Goal: Task Accomplishment & Management: Complete application form

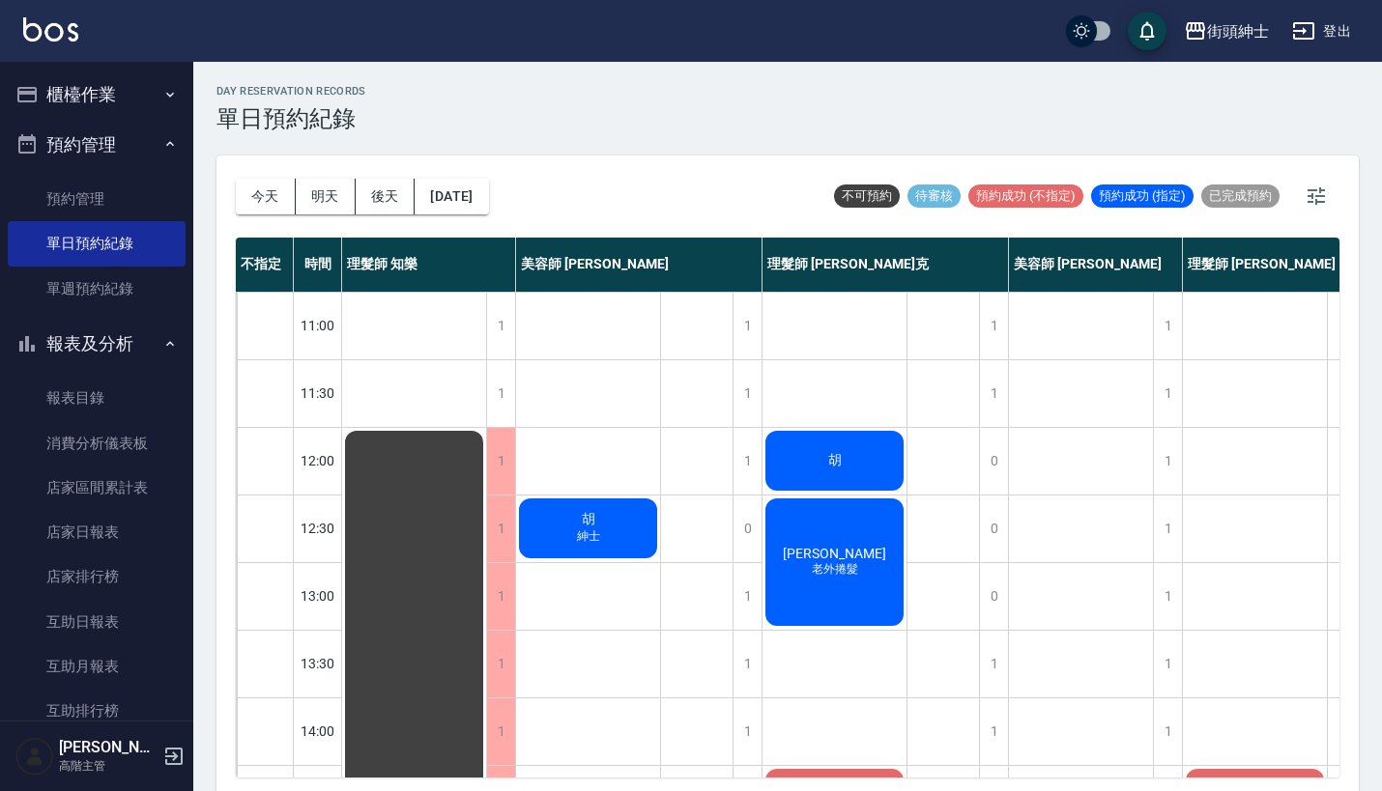
scroll to position [0, 2]
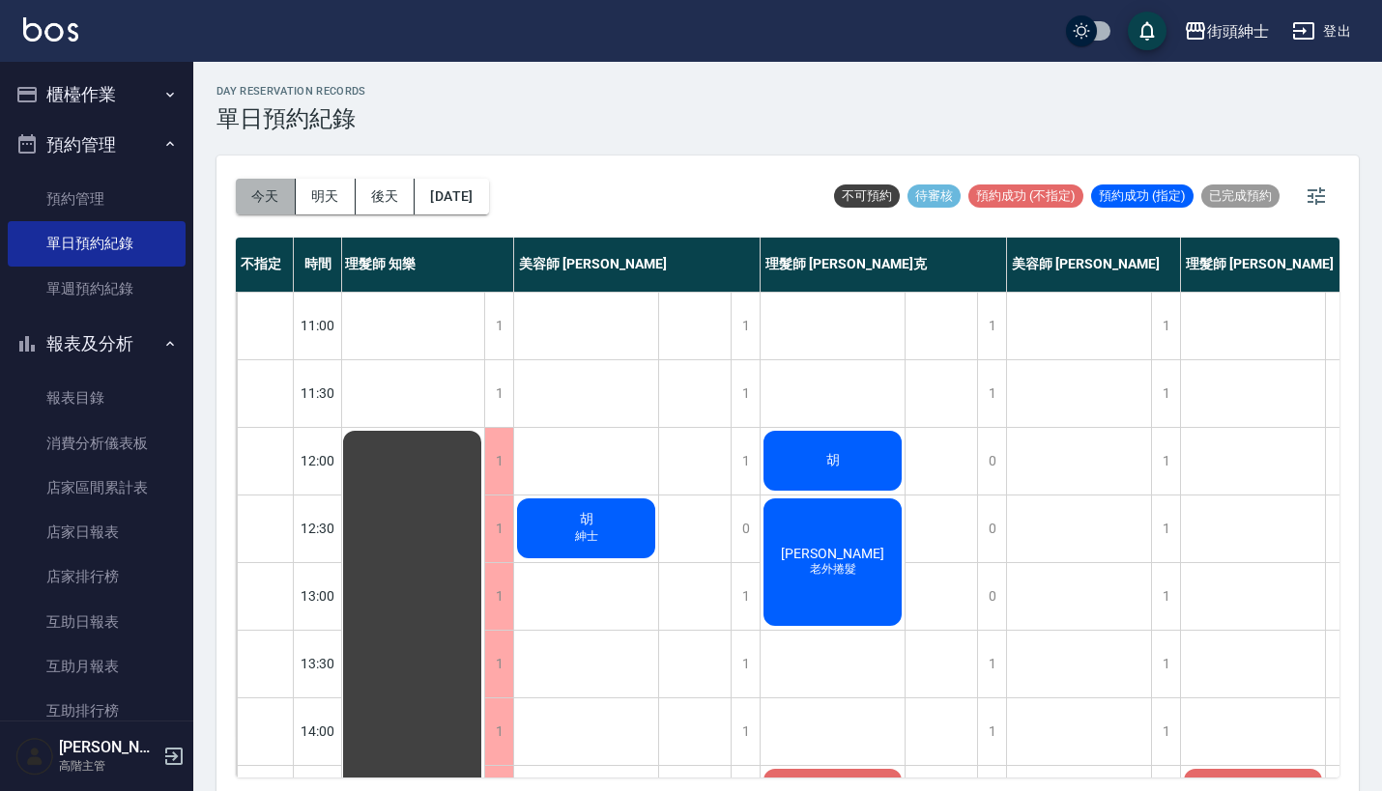
click at [287, 193] on button "今天" at bounding box center [266, 197] width 60 height 36
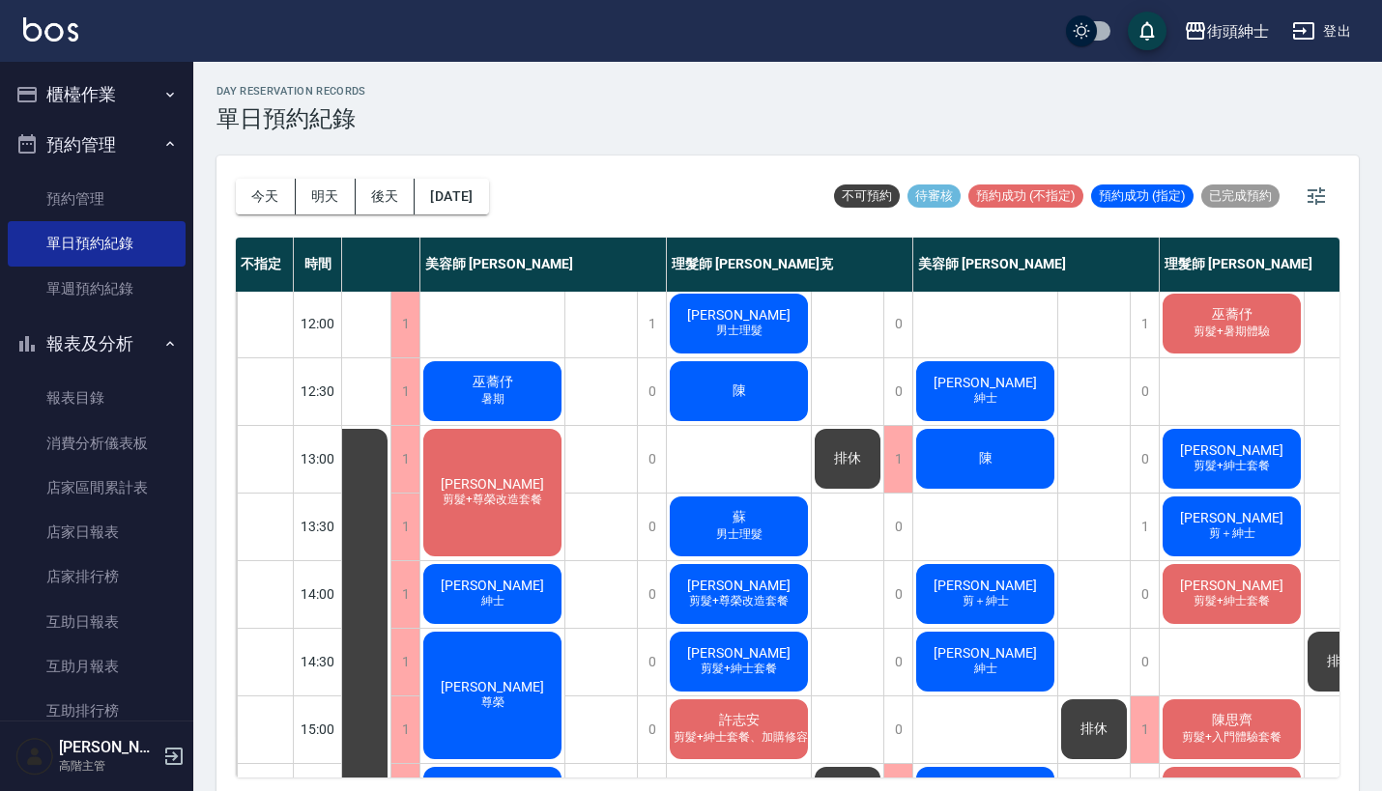
scroll to position [133, 96]
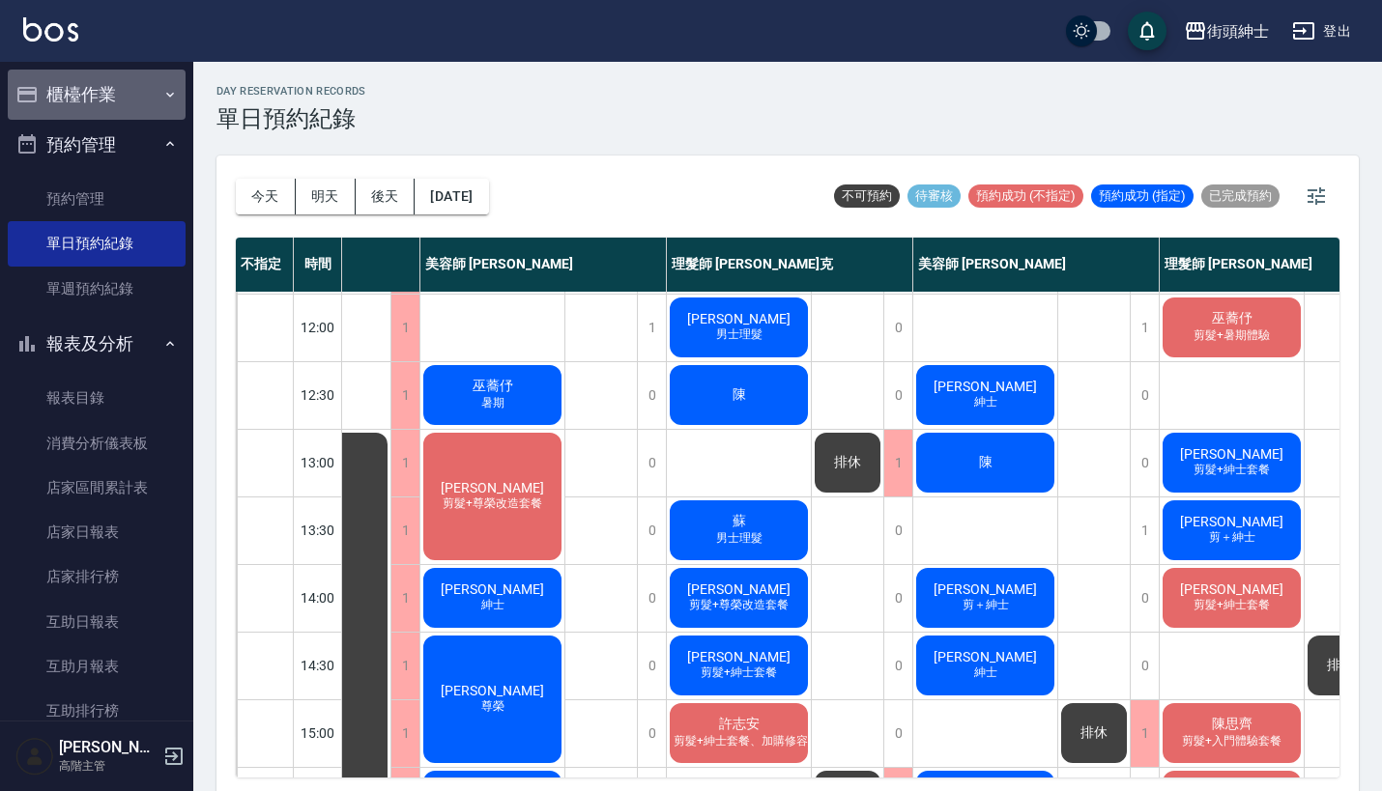
click at [132, 83] on button "櫃檯作業" at bounding box center [97, 95] width 178 height 50
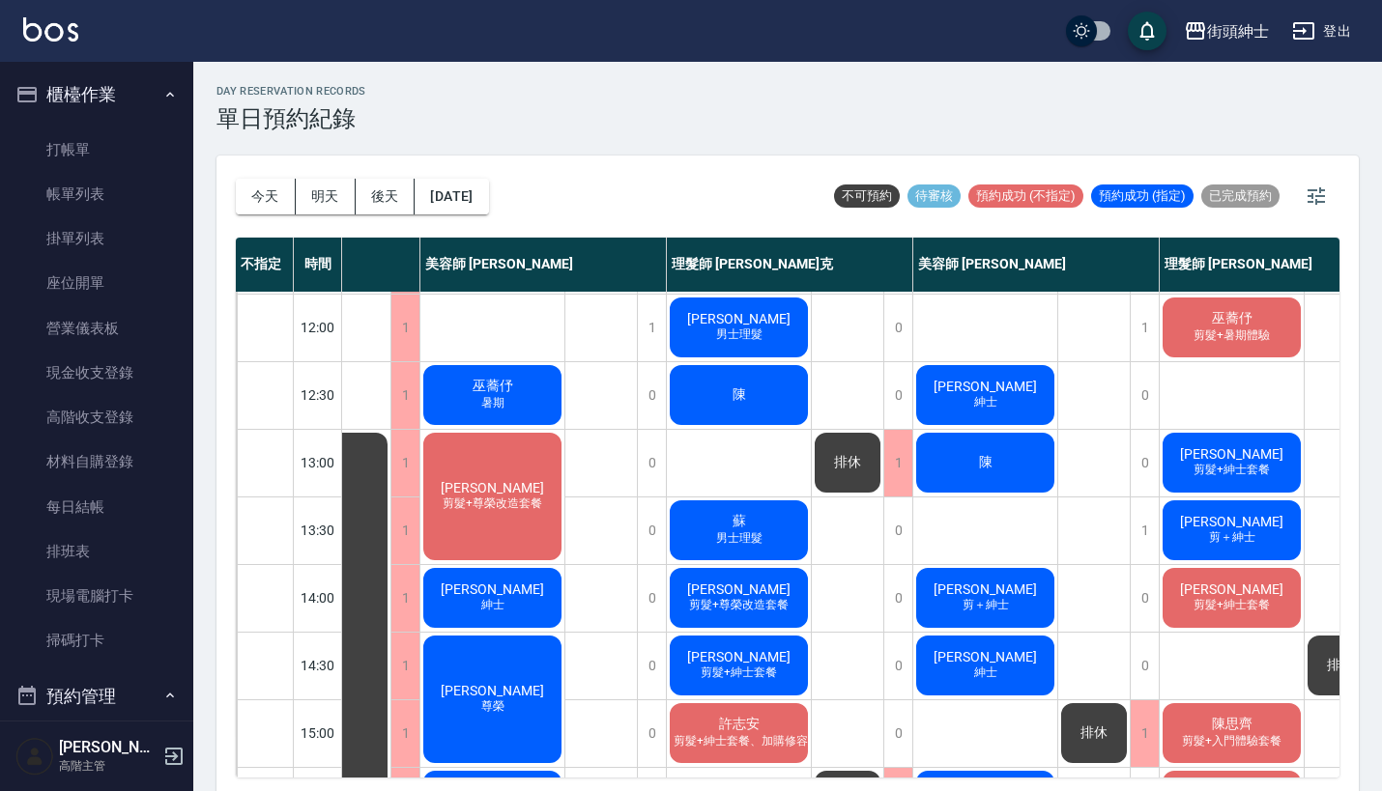
click at [134, 90] on button "櫃檯作業" at bounding box center [97, 95] width 178 height 50
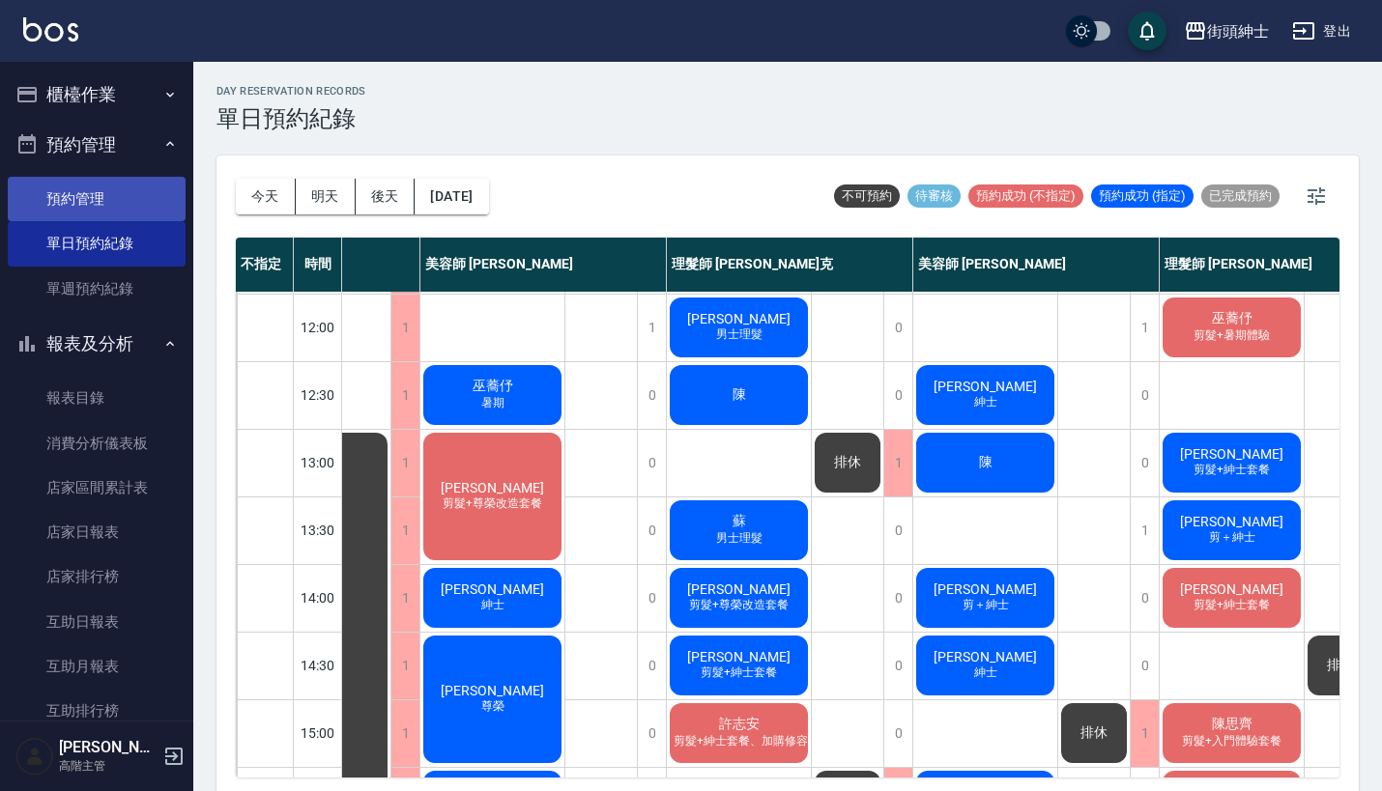
click at [133, 196] on link "預約管理" at bounding box center [97, 199] width 178 height 44
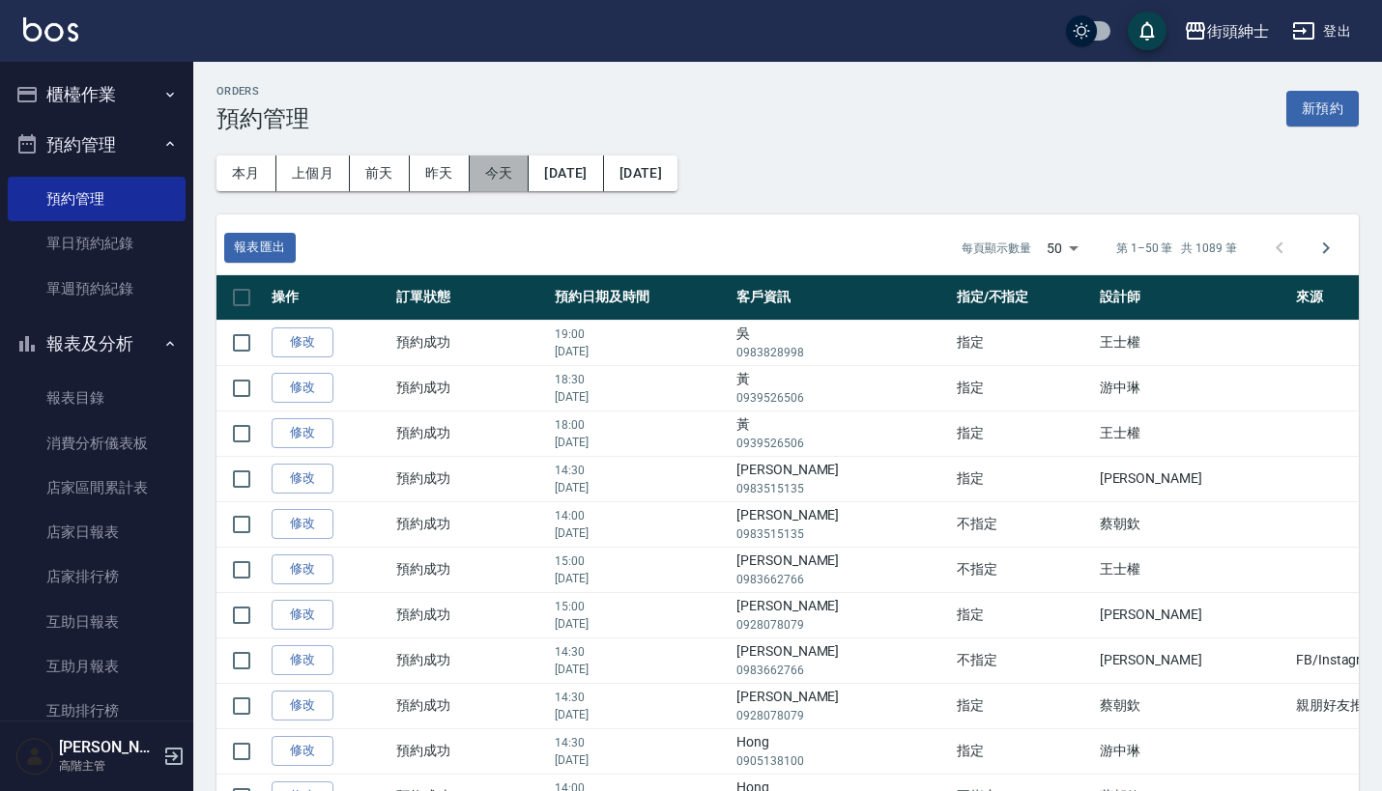
click at [495, 173] on button "今天" at bounding box center [500, 174] width 60 height 36
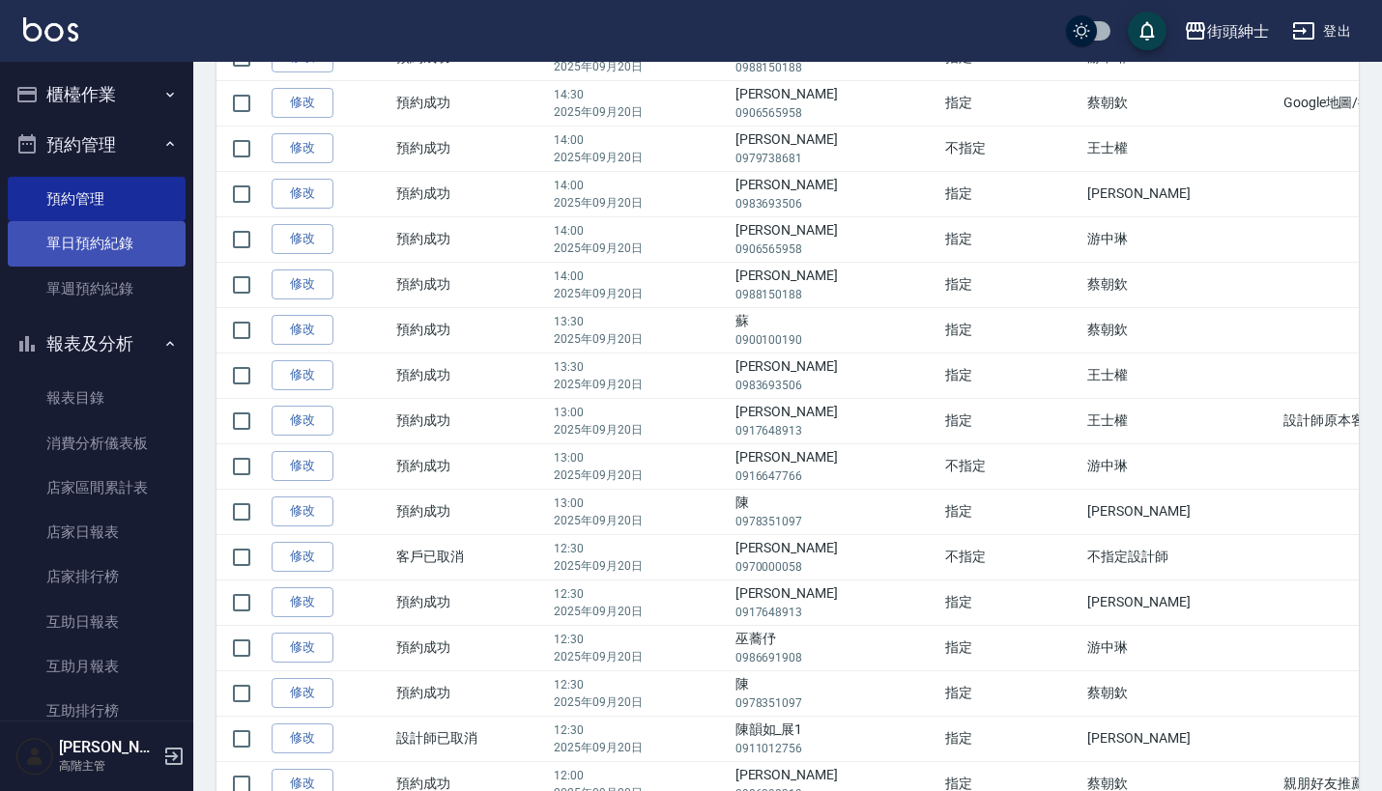
click at [100, 250] on link "單日預約紀錄" at bounding box center [97, 243] width 178 height 44
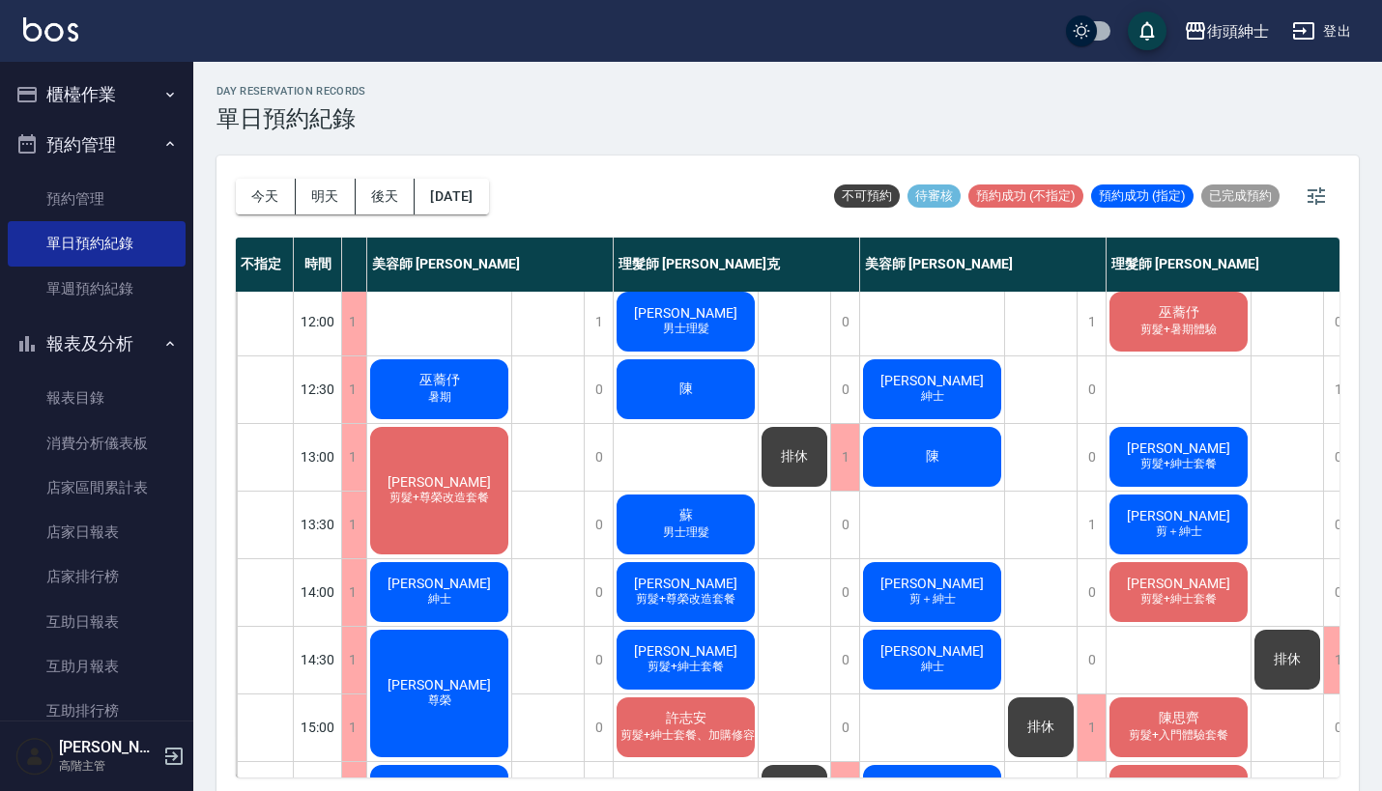
scroll to position [146, 149]
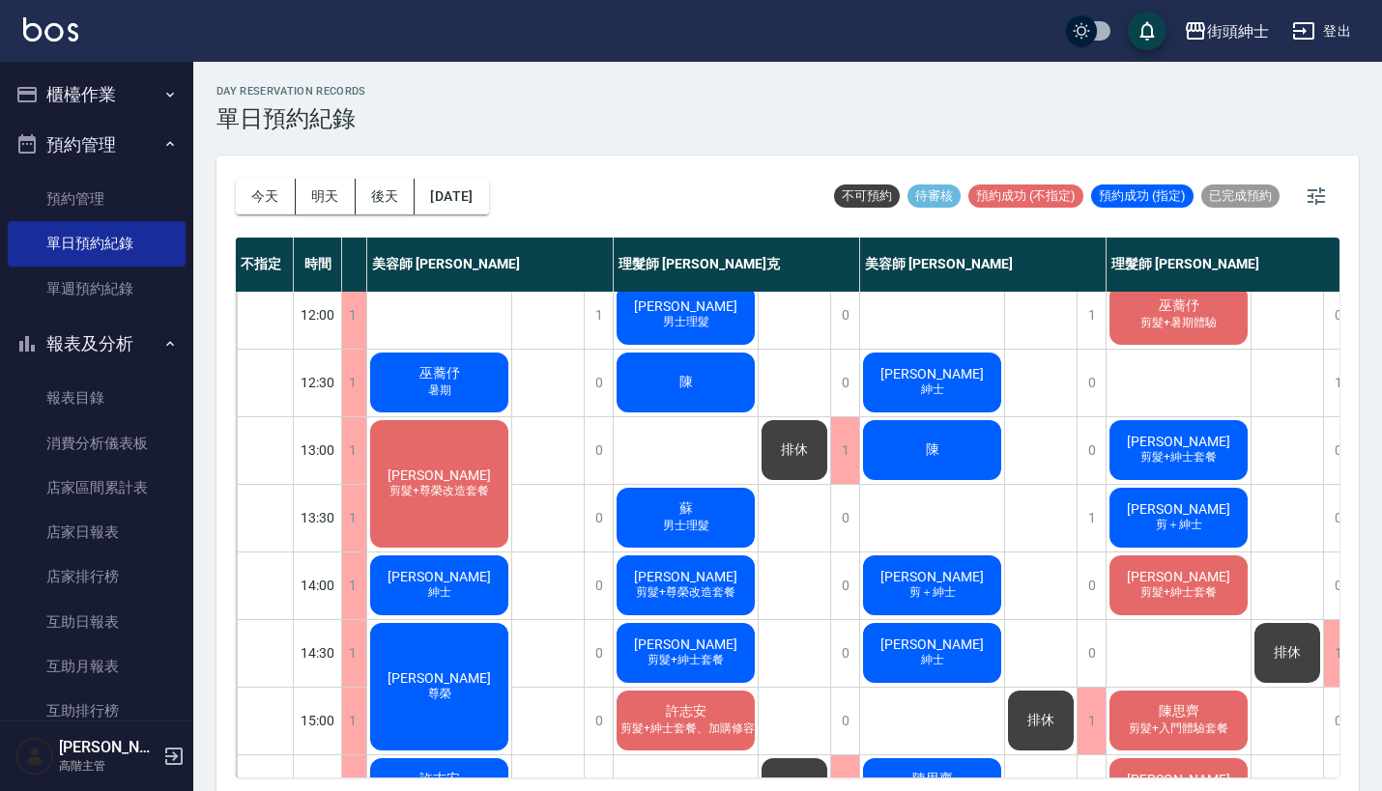
click at [704, 376] on div "陳" at bounding box center [686, 383] width 144 height 66
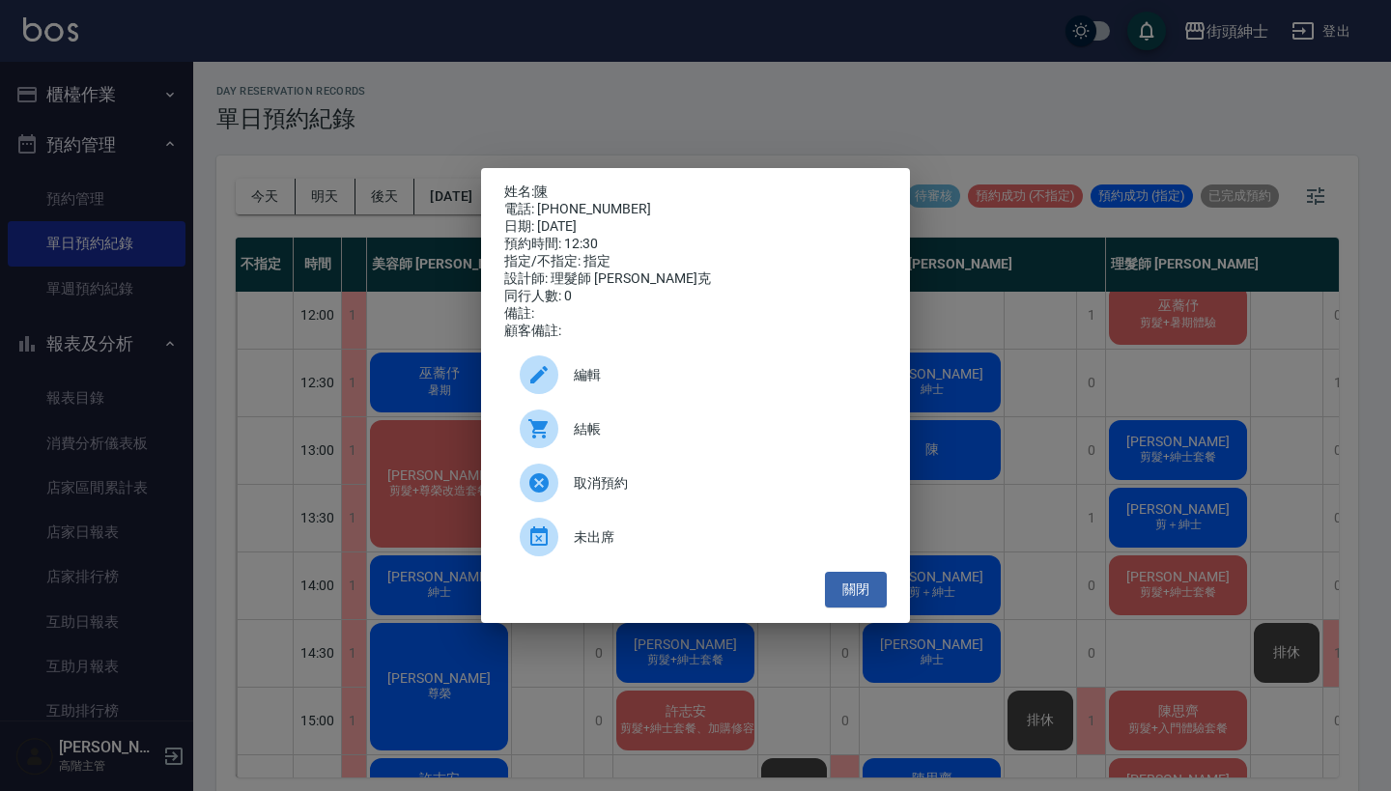
click at [987, 287] on div "姓名: 陳 電話: [PHONE_NUMBER] 日期: [DATE] 預約時間: 12:30 指定/不指定: 指定 設計師: 理髮師 [PERSON_NAM…" at bounding box center [695, 395] width 1391 height 791
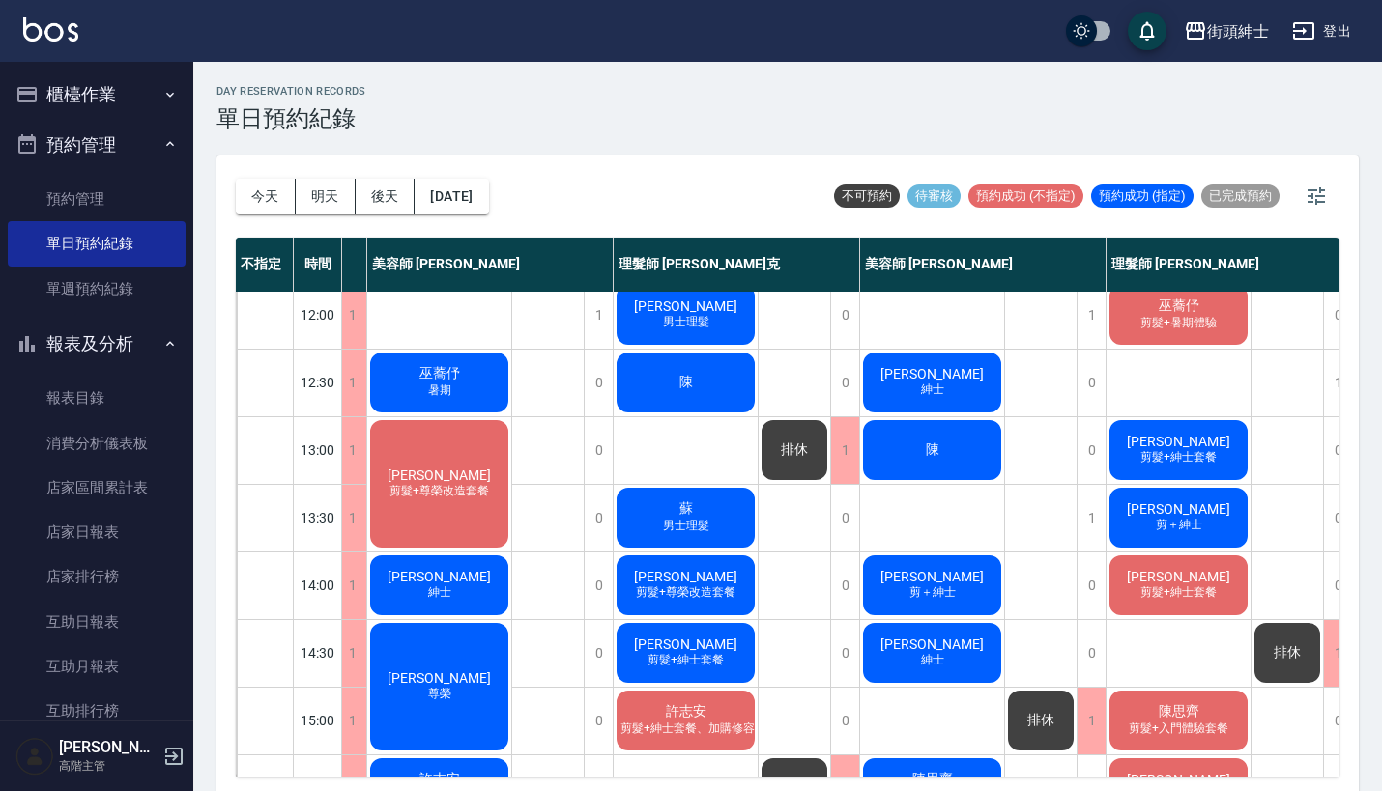
click at [919, 431] on div "陳" at bounding box center [932, 450] width 144 height 66
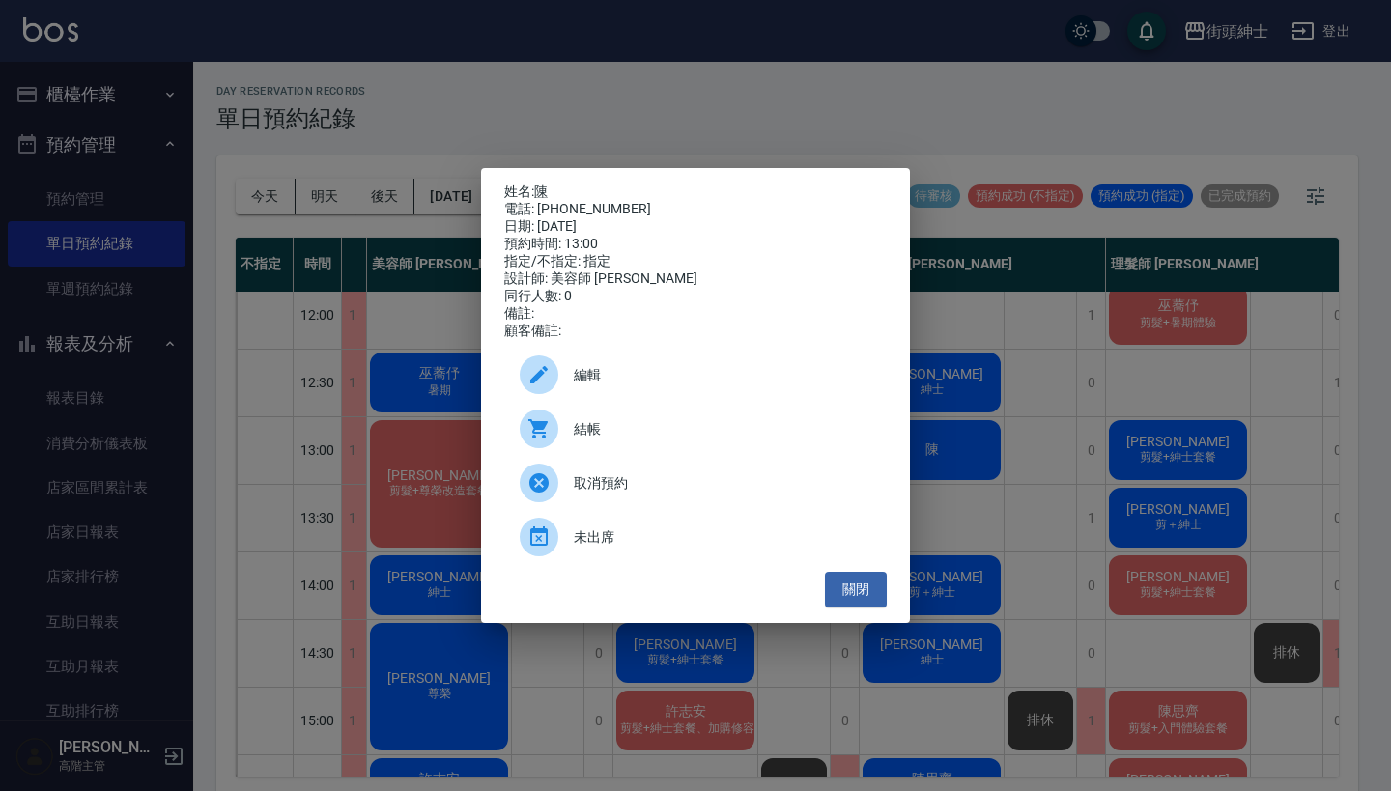
click at [1096, 381] on div "姓名: 陳 電話: [PHONE_NUMBER] 日期: [DATE] 預約時間: 13:00 指定/不指定: 指定 設計師: 美容師 小戴 同行人數: 0 …" at bounding box center [695, 395] width 1391 height 791
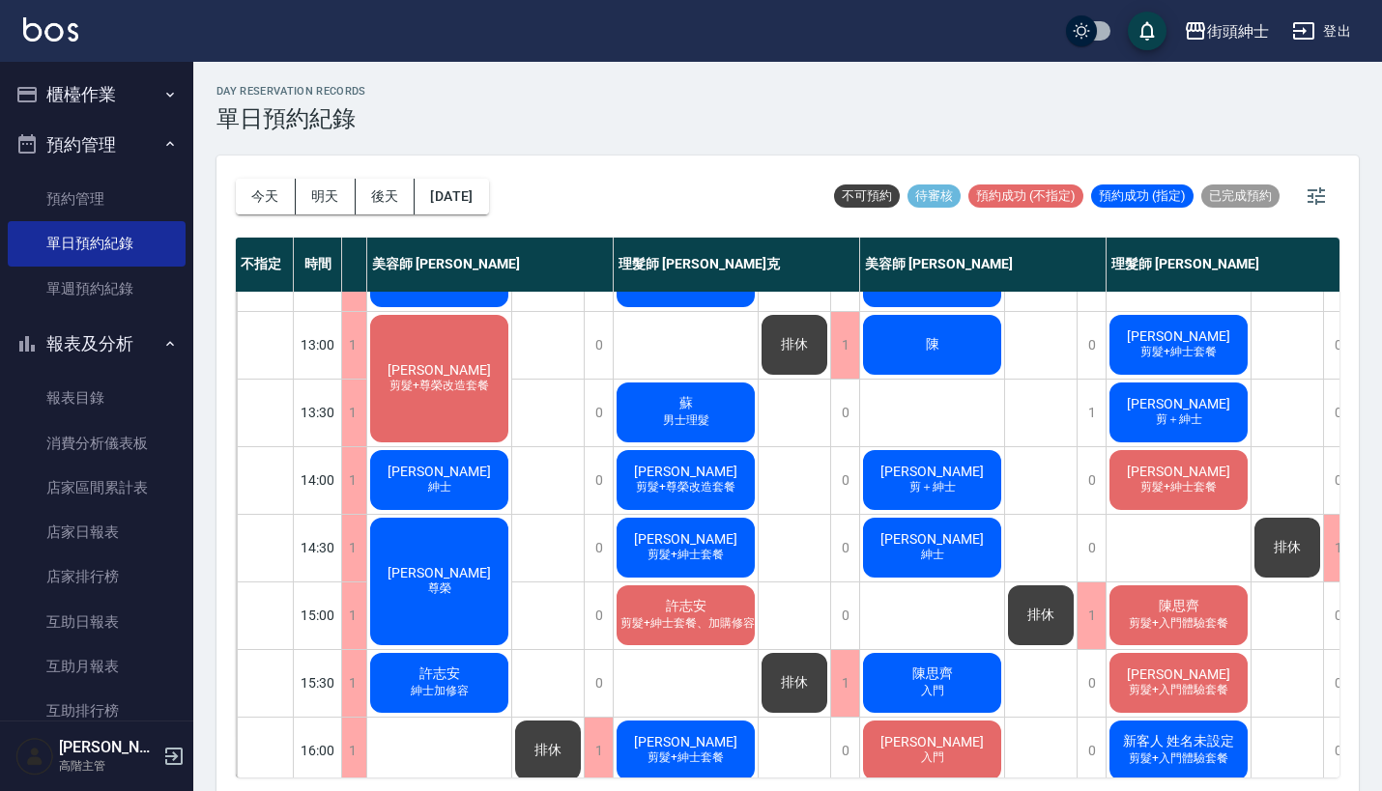
scroll to position [256, 149]
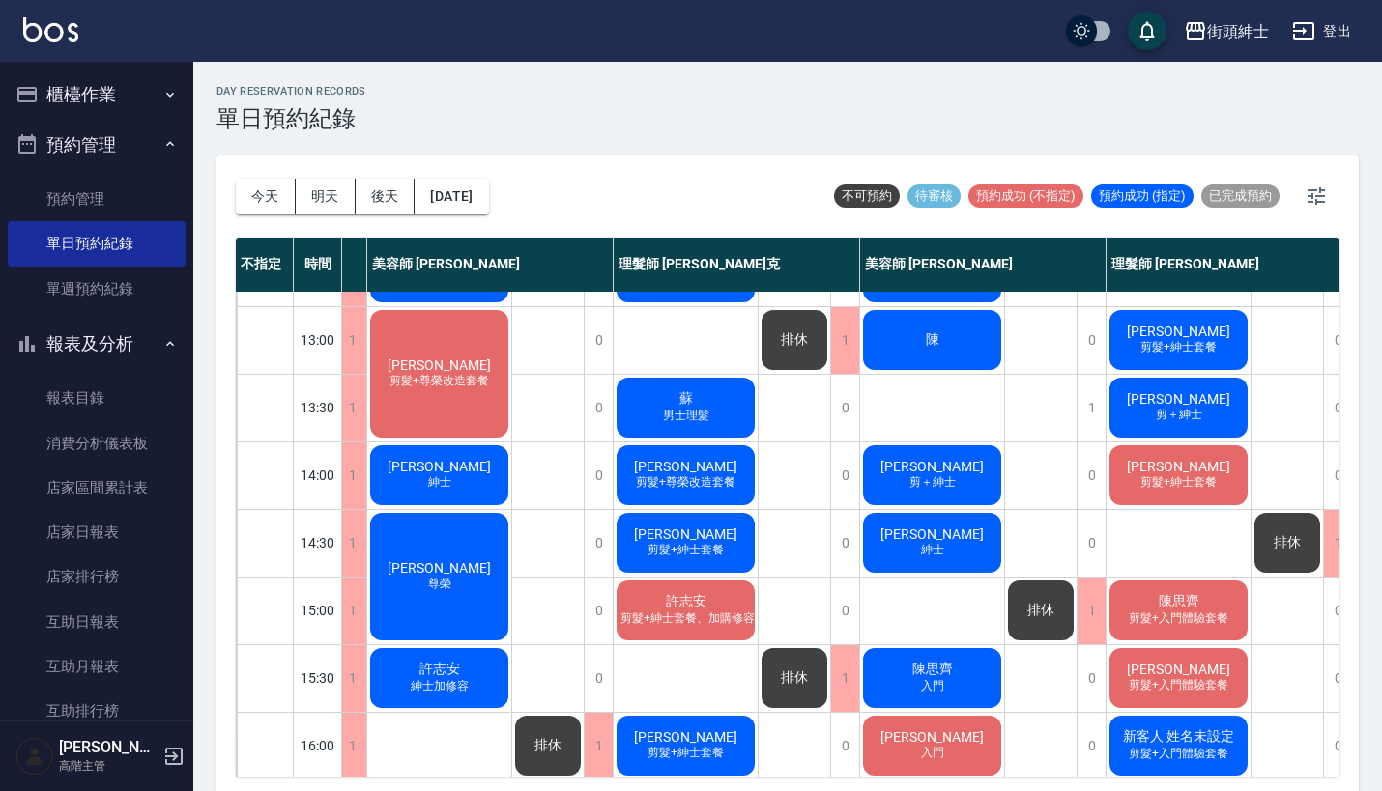
click at [700, 547] on span "剪髮+紳士套餐" at bounding box center [686, 550] width 84 height 16
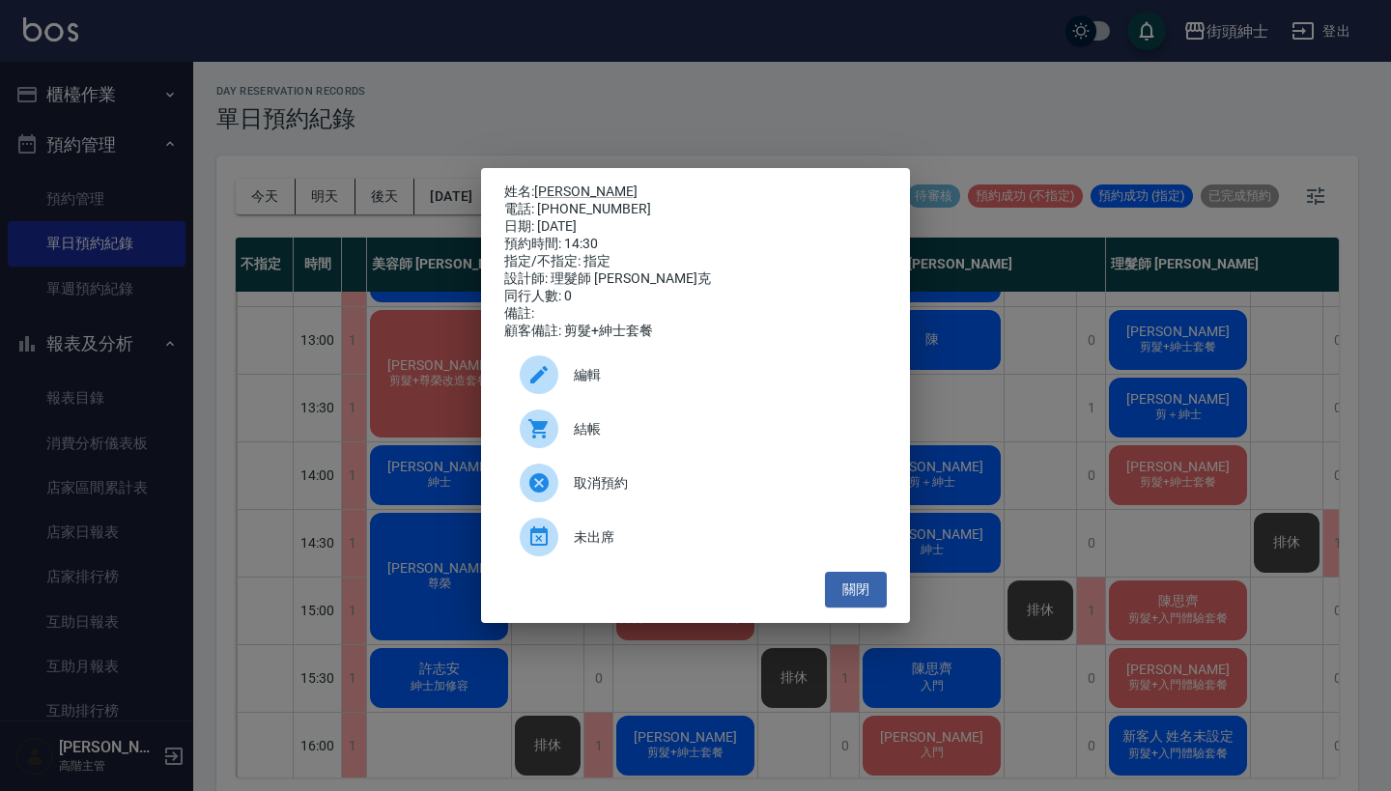
click at [790, 79] on div "姓名: [PERSON_NAME] 電話: [PHONE_NUMBER] 日期: [DATE] 預約時間: 14:30 指定/不指定: 指定 設計師: 理髮師…" at bounding box center [695, 395] width 1391 height 791
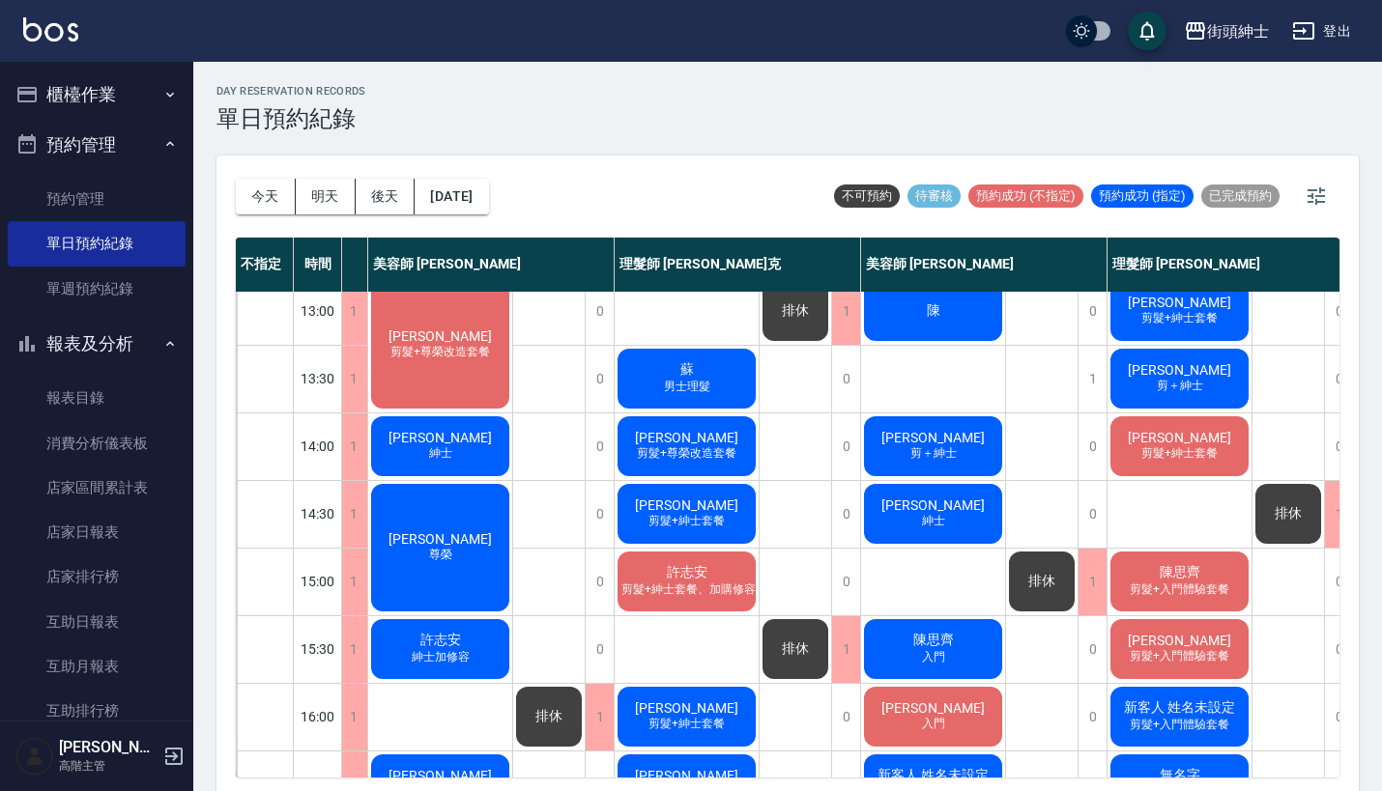
scroll to position [275, 148]
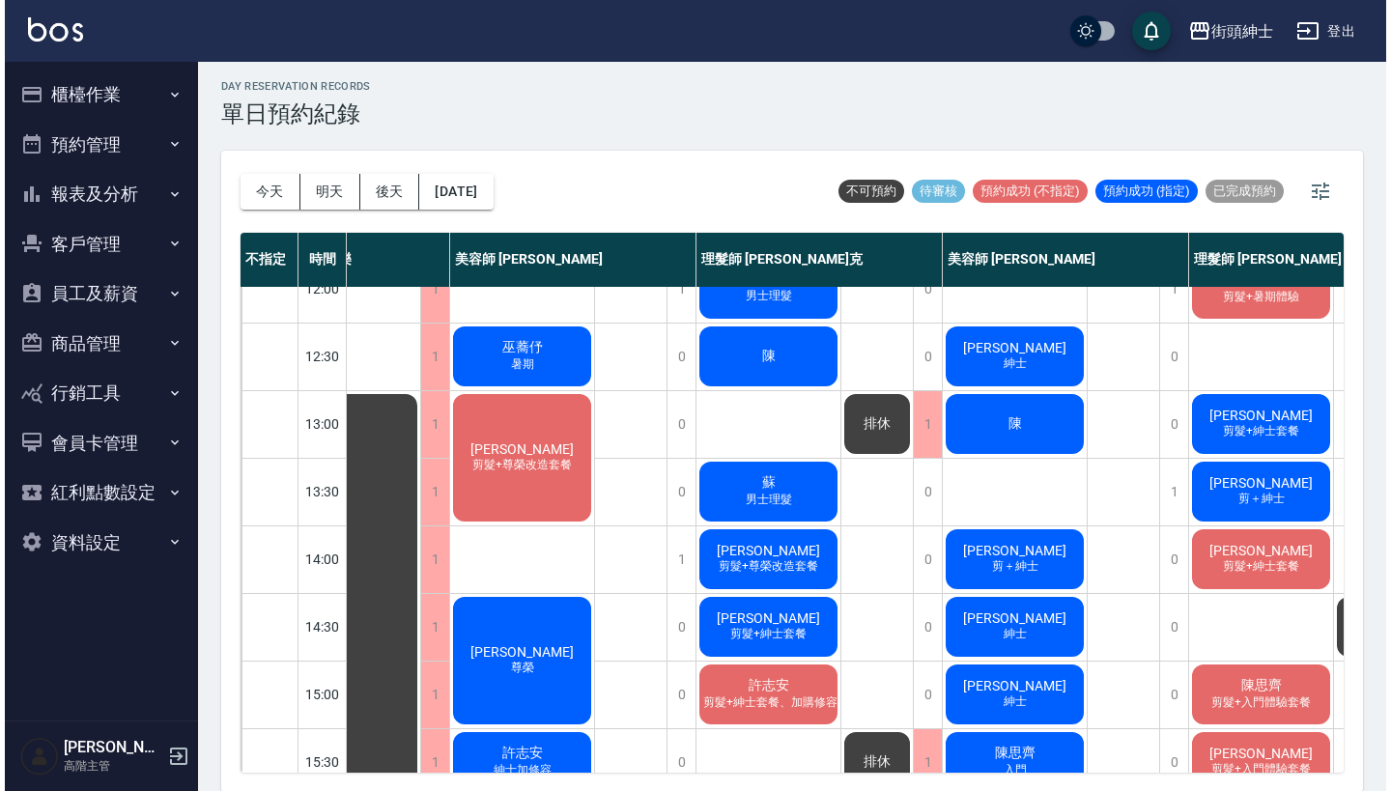
scroll to position [166, 71]
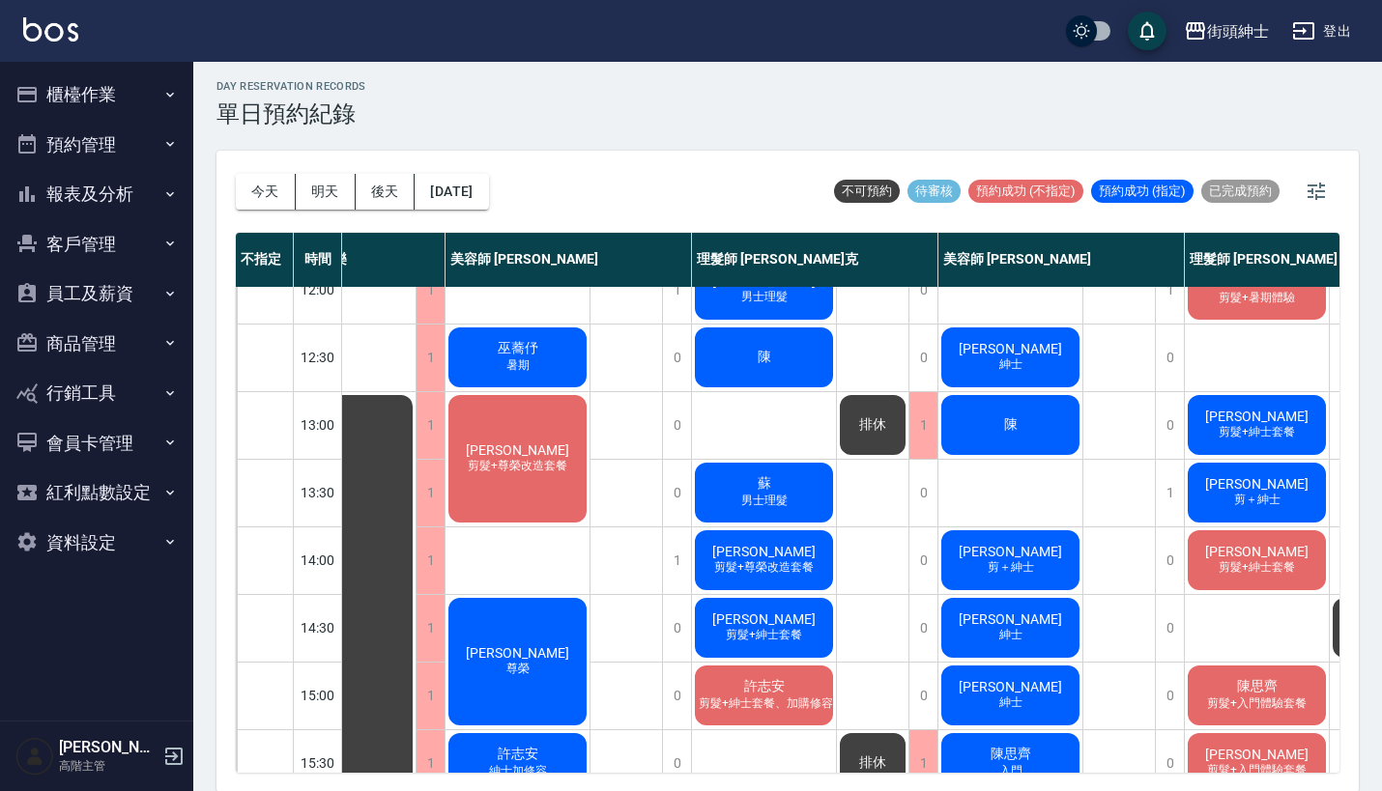
click at [546, 444] on div "[PERSON_NAME]髮+尊榮改造套餐" at bounding box center [517, 458] width 144 height 133
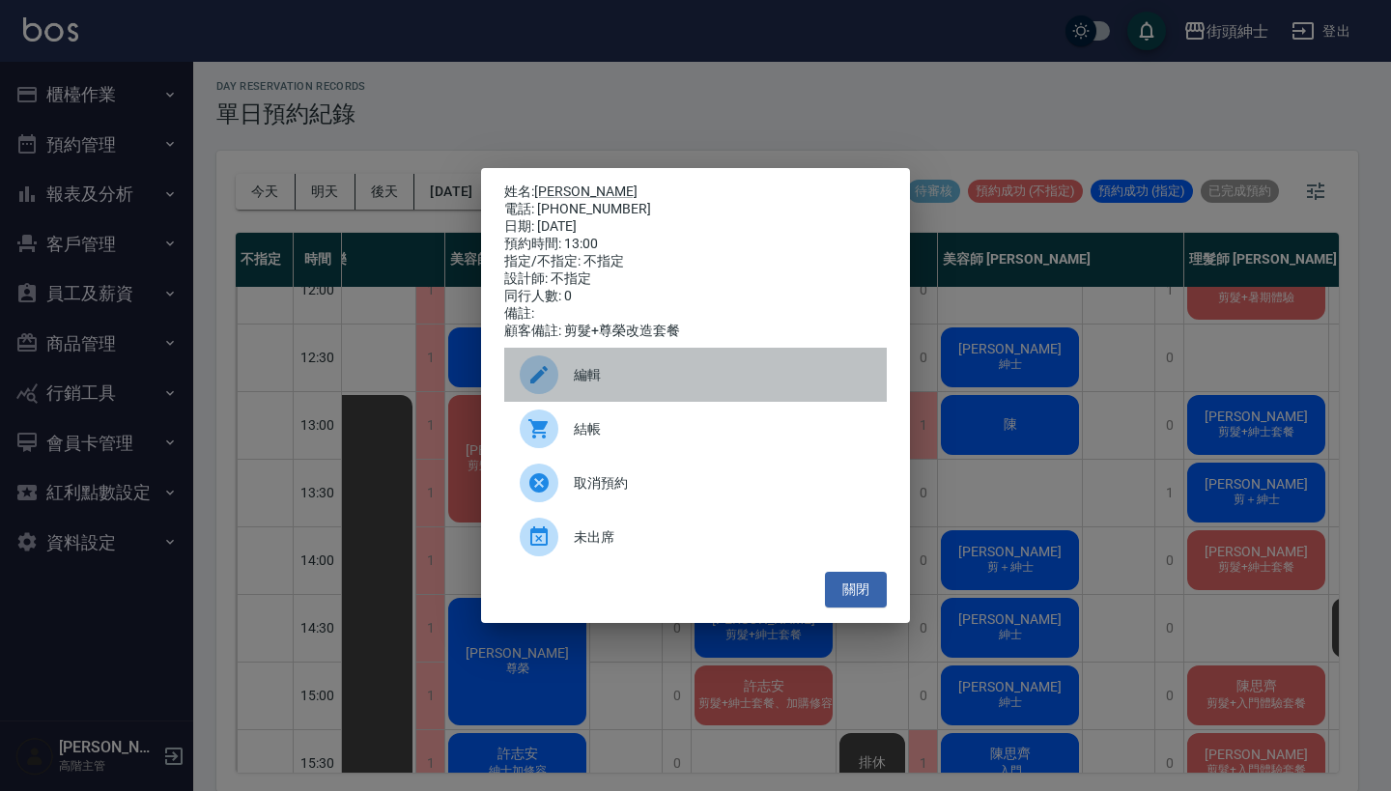
click at [628, 383] on span "編輯" at bounding box center [723, 375] width 298 height 20
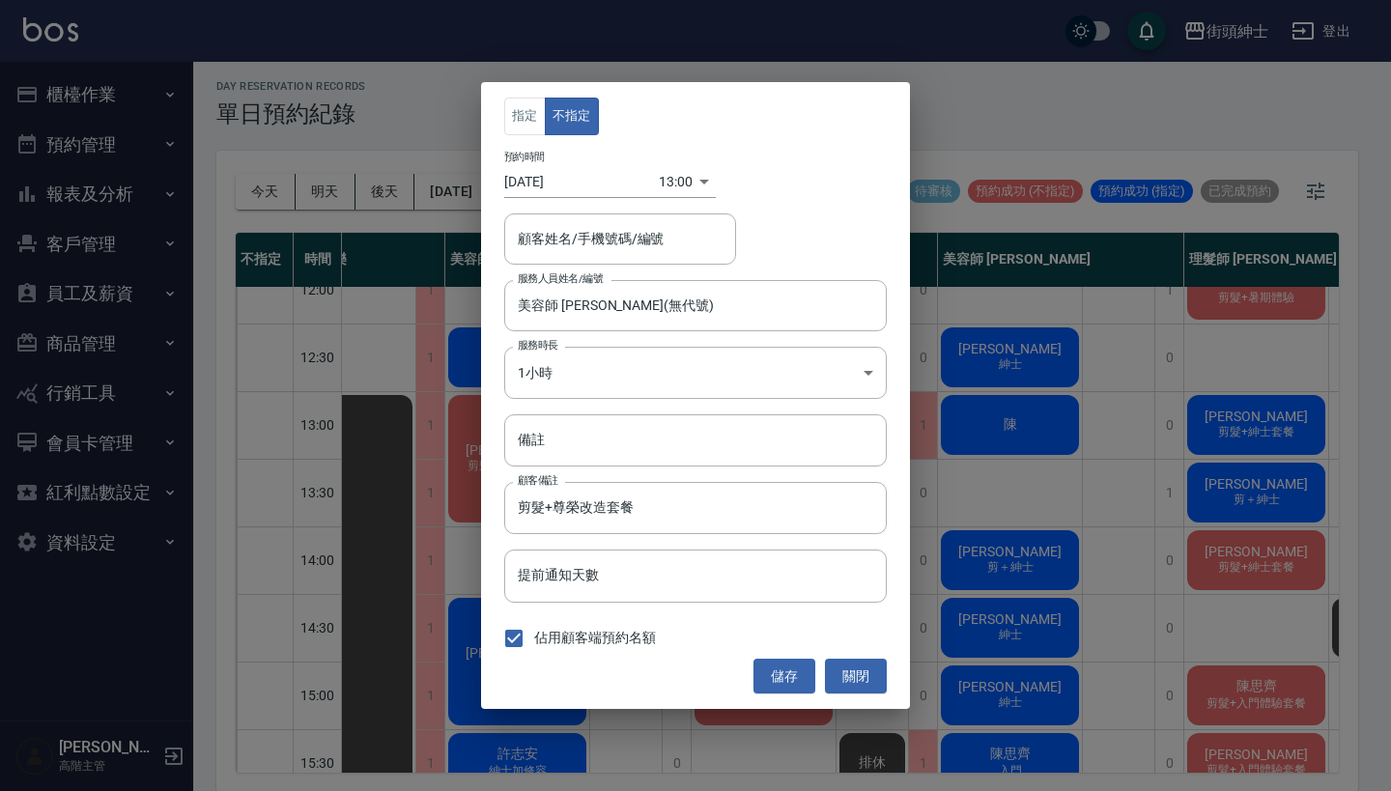
type input "美容師 Cherry(無代號)"
type input "李旻宜/0916647766"
click at [671, 175] on body "街頭紳士 登出 櫃檯作業 打帳單 帳單列表 掛單列表 座位開單 營業儀表板 現金收支登錄 高階收支登錄 材料自購登錄 每日結帳 排班表 現場電腦打卡 掃碼打卡…" at bounding box center [695, 393] width 1391 height 797
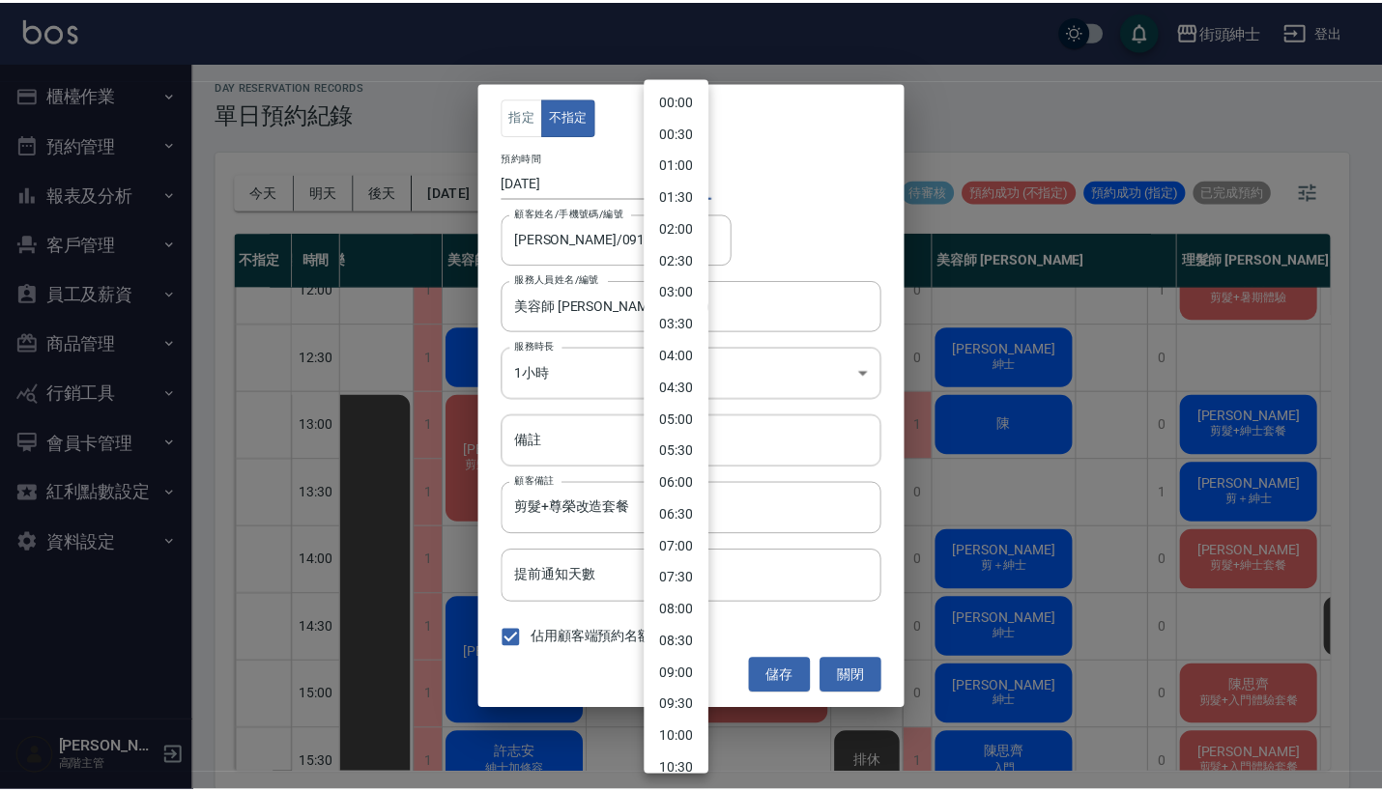
scroll to position [504, 0]
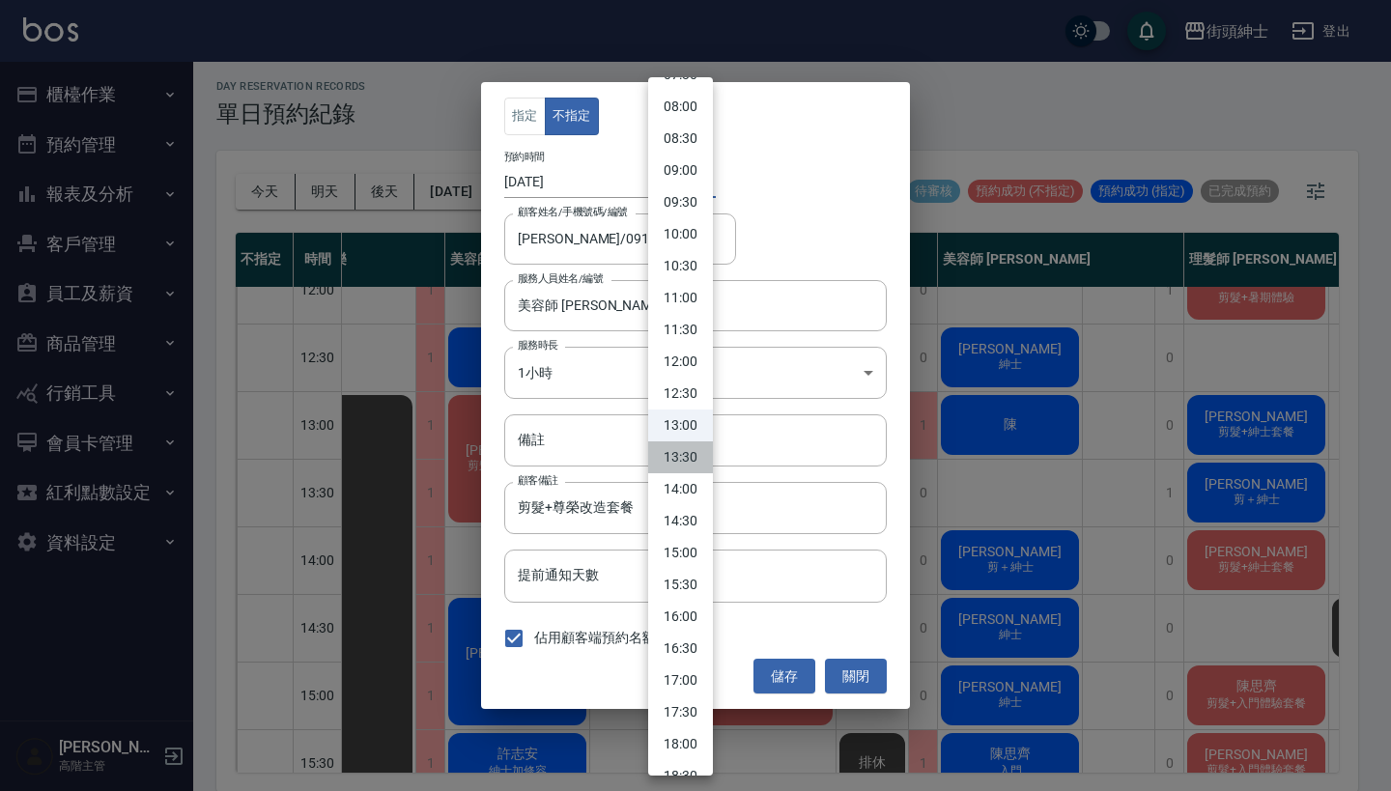
click at [684, 444] on li "13:30" at bounding box center [680, 458] width 65 height 32
type input "1758346200000"
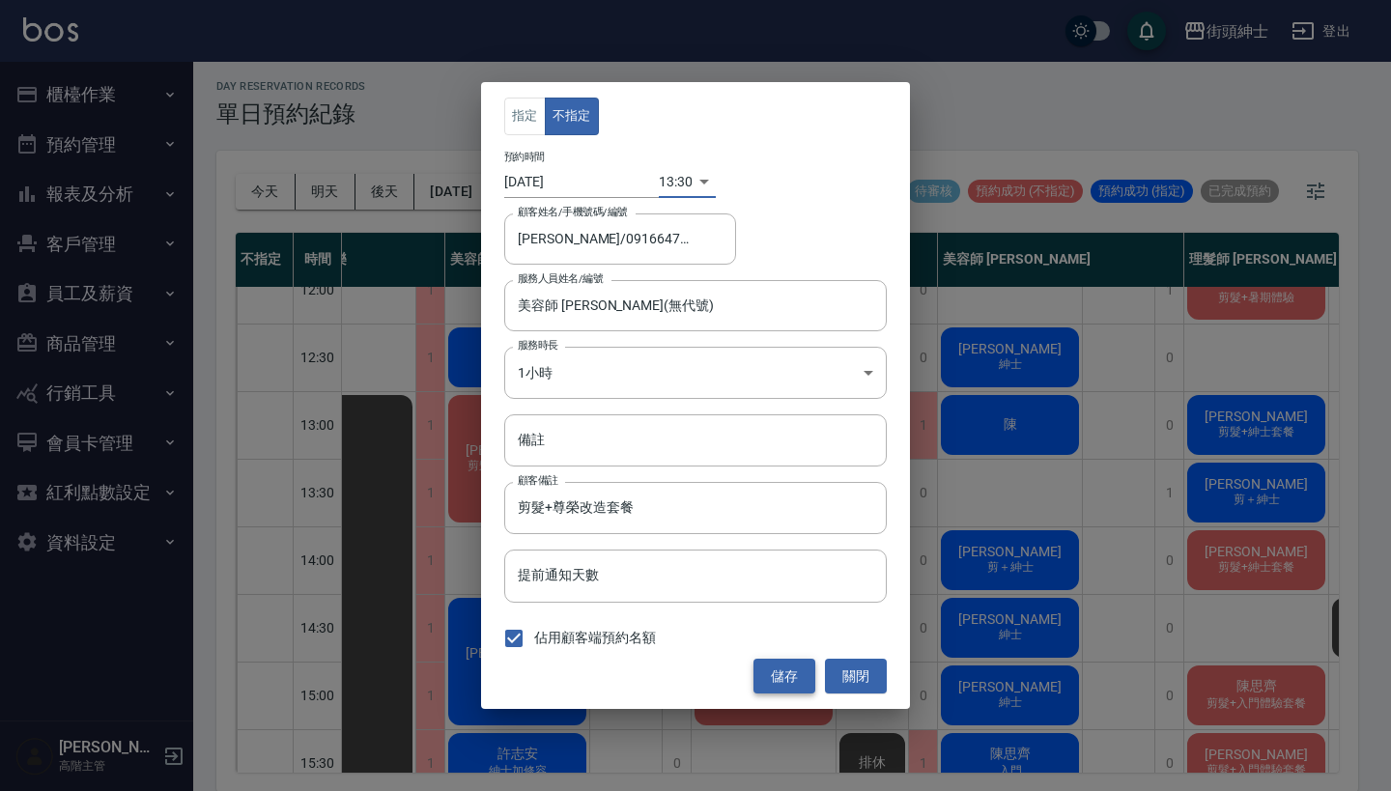
click at [773, 679] on button "儲存" at bounding box center [785, 677] width 62 height 36
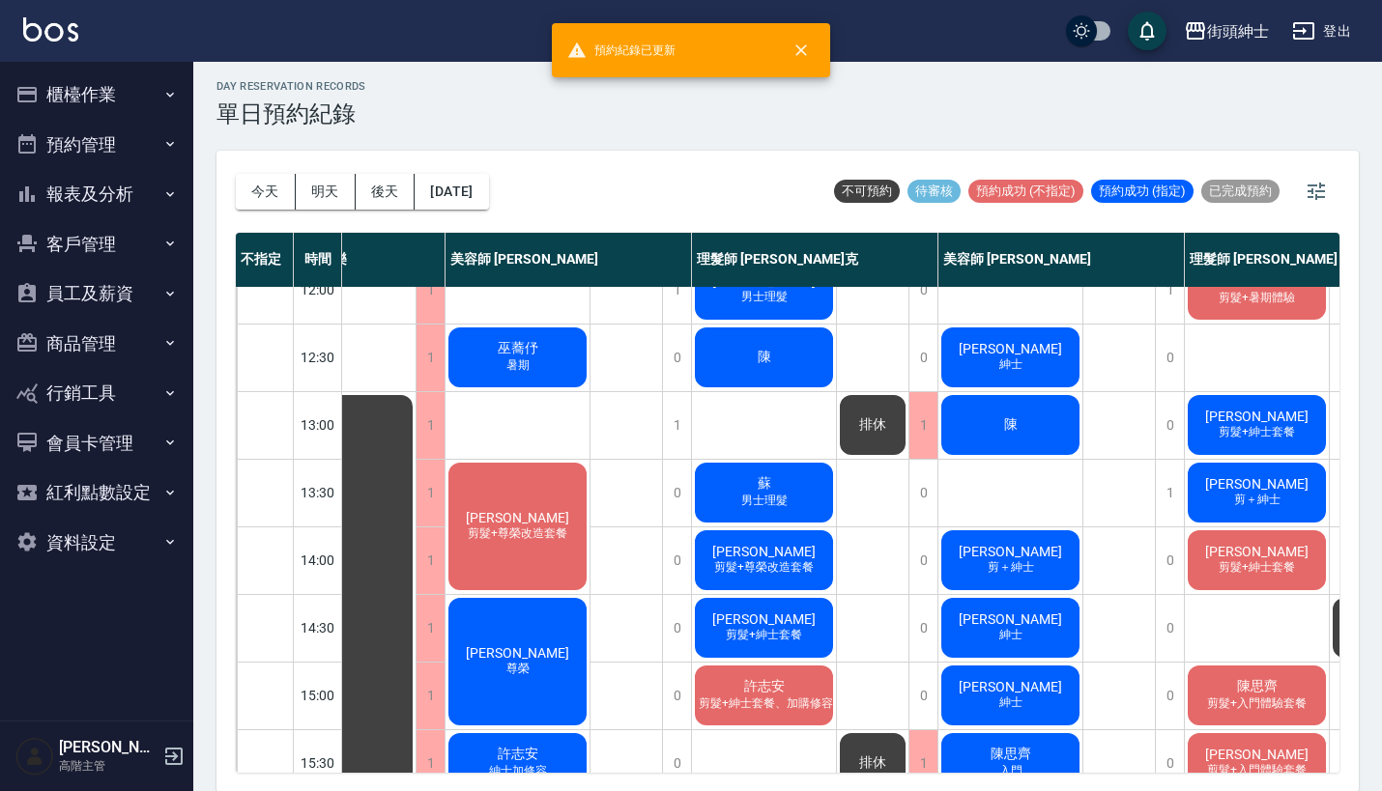
click at [520, 530] on span "剪髮+尊榮改造套餐" at bounding box center [517, 534] width 107 height 16
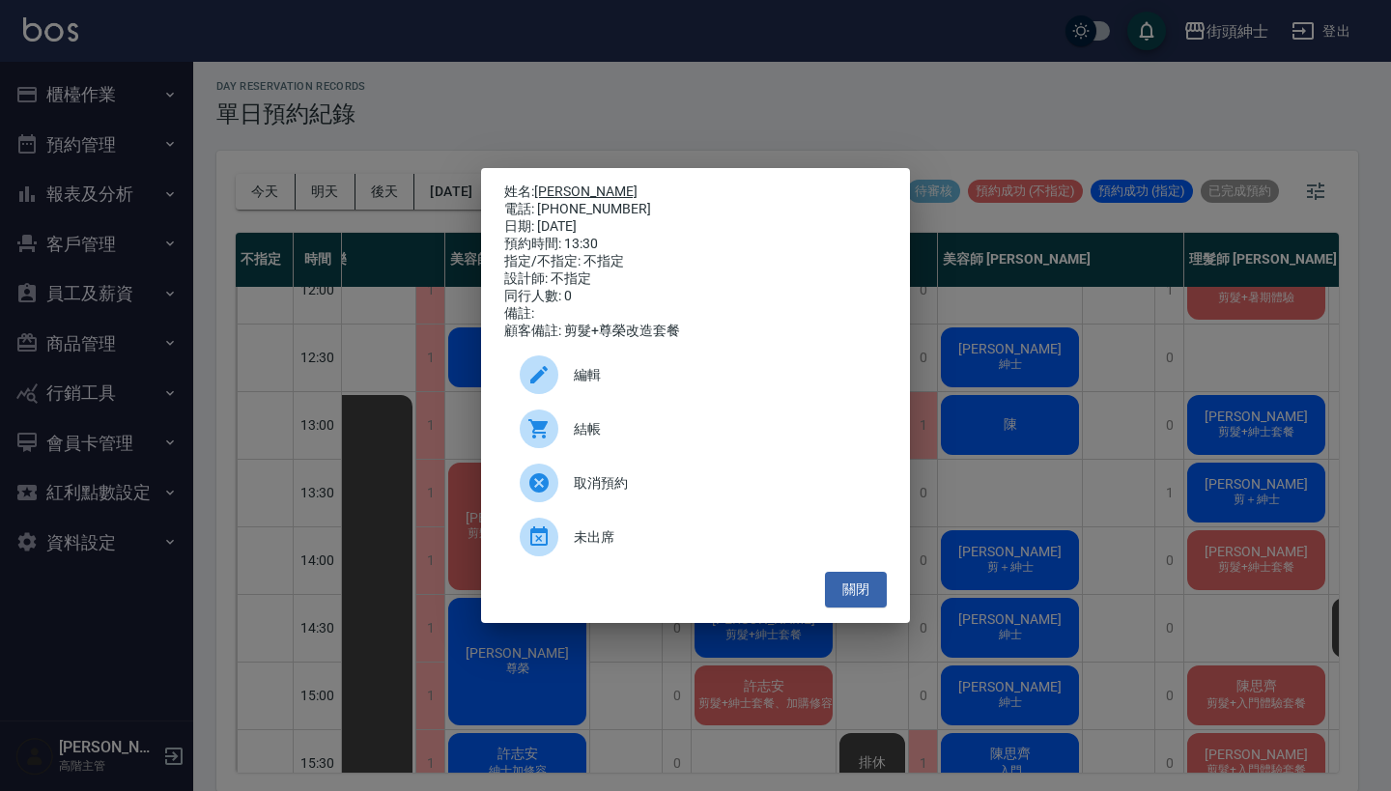
drag, startPoint x: 619, startPoint y: 205, endPoint x: 544, endPoint y: 182, distance: 78.9
click at [544, 184] on div "姓名: 李旻宜 電話: 0916647766 日期: 2025/09/20 預約時間: 13:30 指定/不指定: 不指定 設計師: 不指定 同行人數: 0 …" at bounding box center [695, 262] width 383 height 157
copy div "姓名: 李旻宜 電話: 0916647766"
click at [741, 116] on div "姓名: 李旻宜 電話: 0916647766 日期: 2025/09/20 預約時間: 13:30 指定/不指定: 不指定 設計師: 不指定 同行人數: 0 …" at bounding box center [695, 395] width 1391 height 791
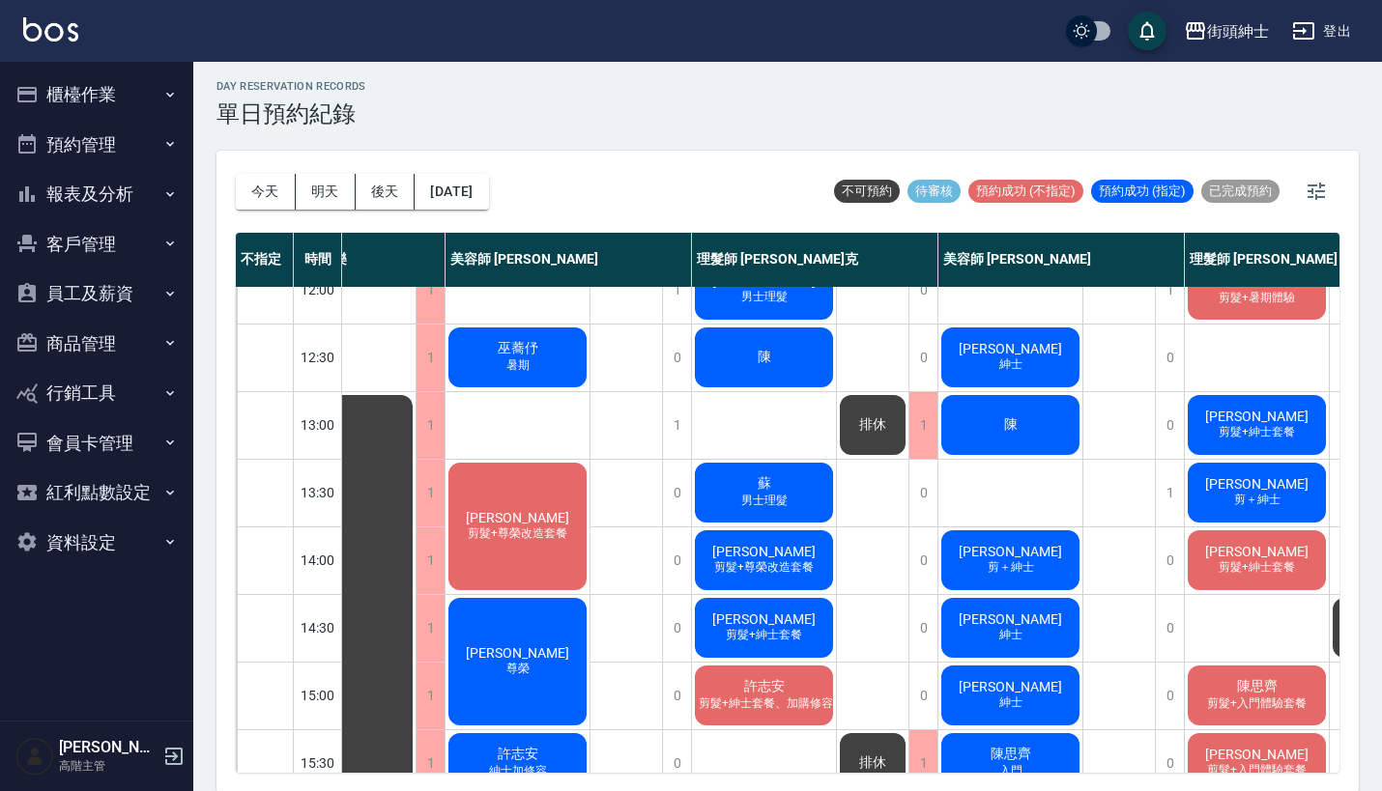
click at [865, 431] on span "排休" at bounding box center [872, 424] width 35 height 17
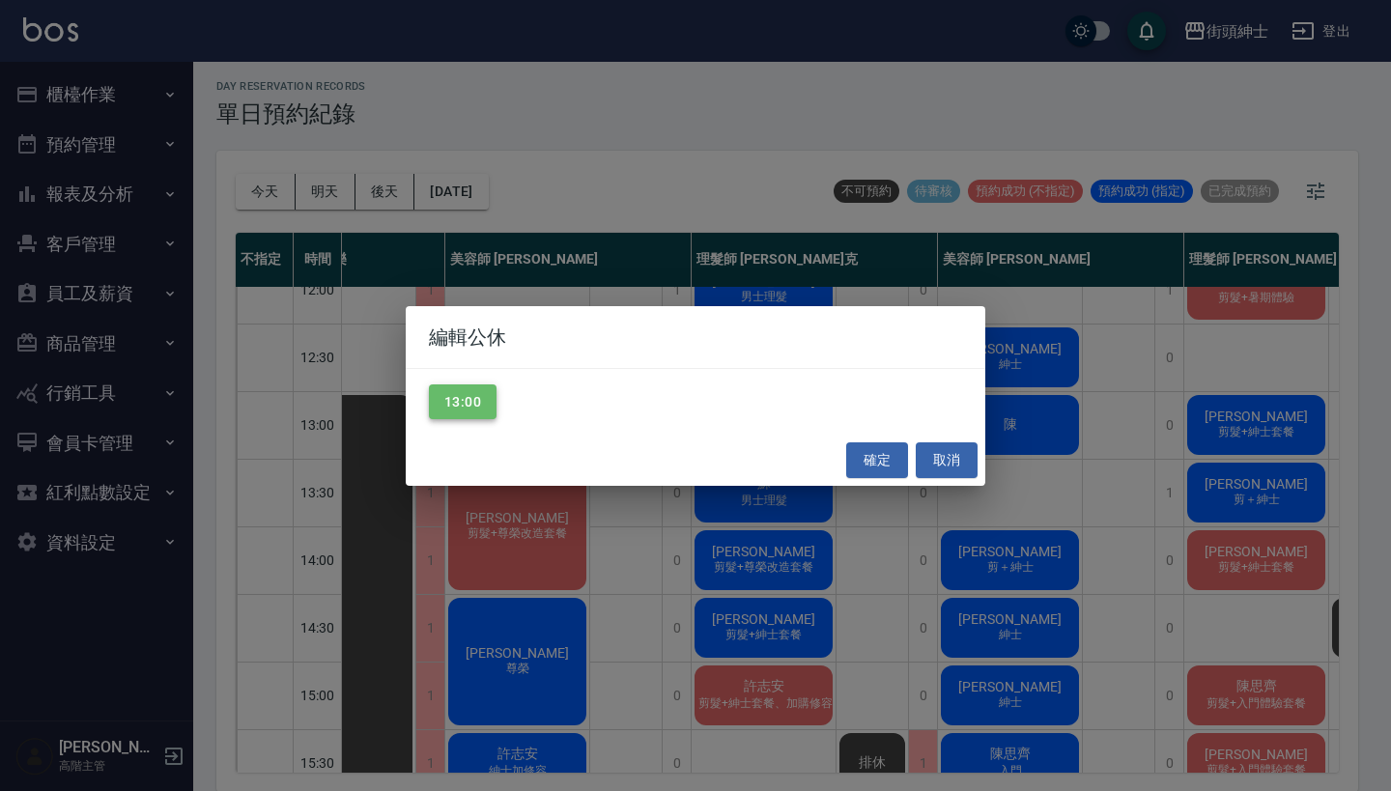
click at [482, 403] on button "13:00" at bounding box center [463, 403] width 68 height 36
click at [865, 457] on button "確定" at bounding box center [877, 461] width 62 height 36
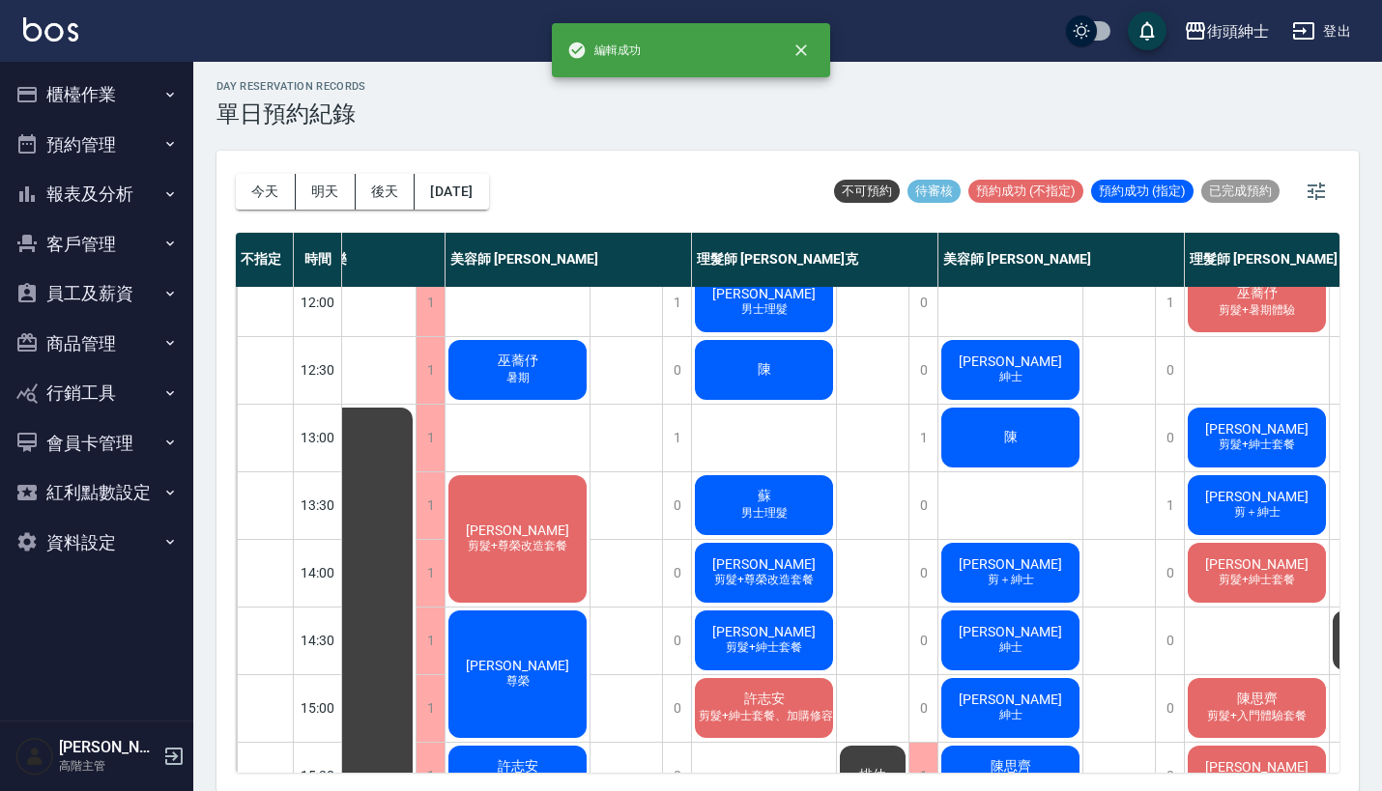
scroll to position [157, 72]
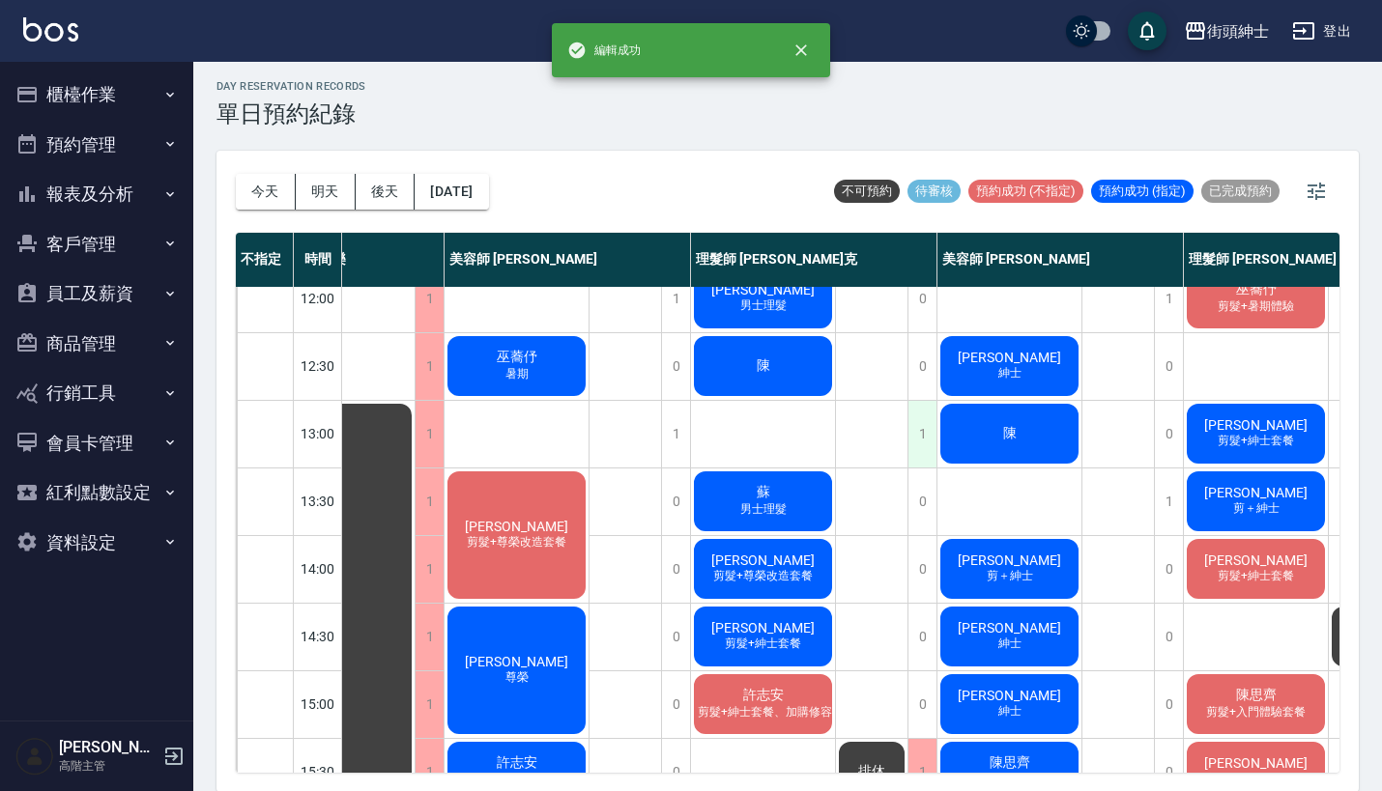
click at [925, 421] on div "1" at bounding box center [921, 434] width 29 height 67
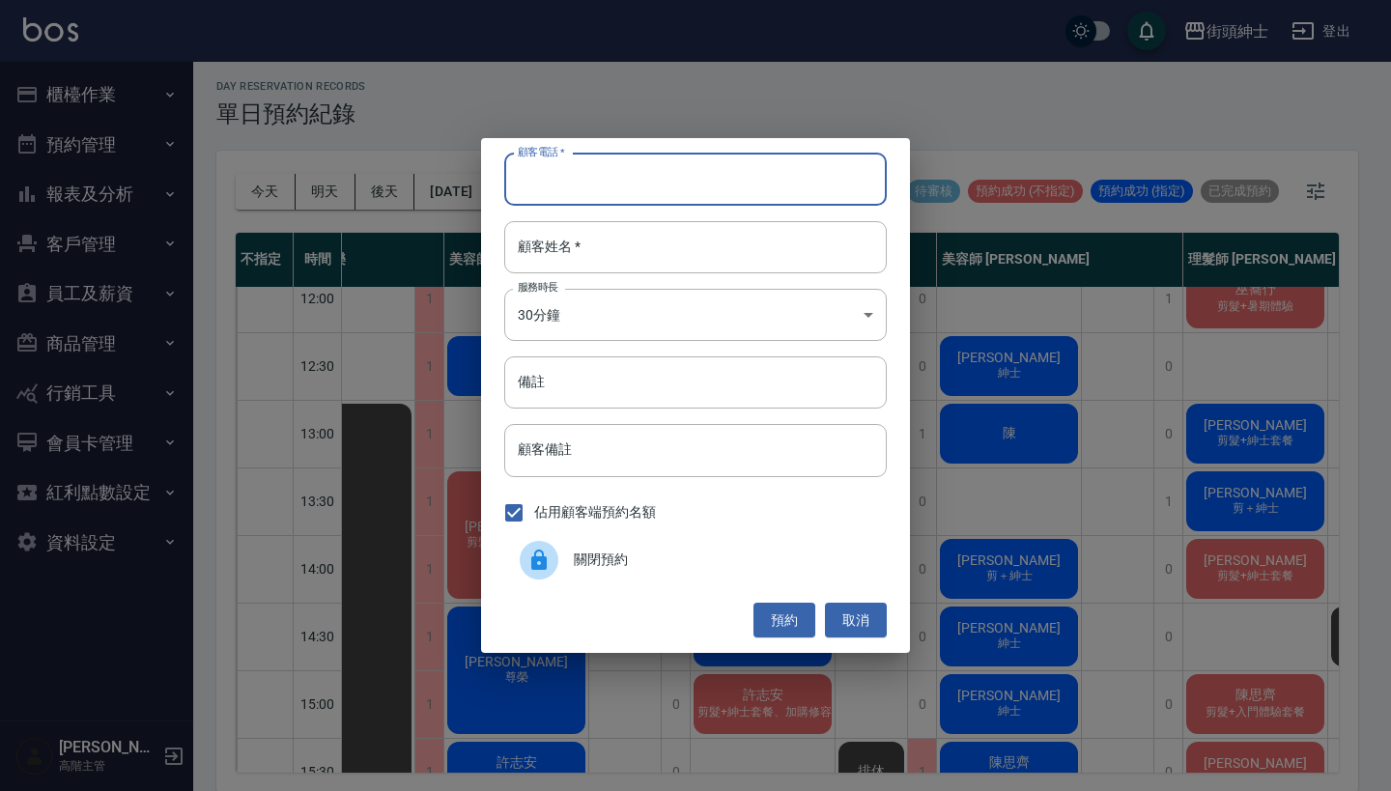
paste input "李旻宜 電話: 0916647766"
type input "李旻宜 電話: 0916647766"
click at [648, 219] on div "顧客電話   * 李旻宜 電話: 0916647766 顧客電話   * 顧客姓名   * 顧客姓名   * 服務時長 30分鐘 1 服務時長 備註 備註 顧…" at bounding box center [695, 395] width 429 height 515
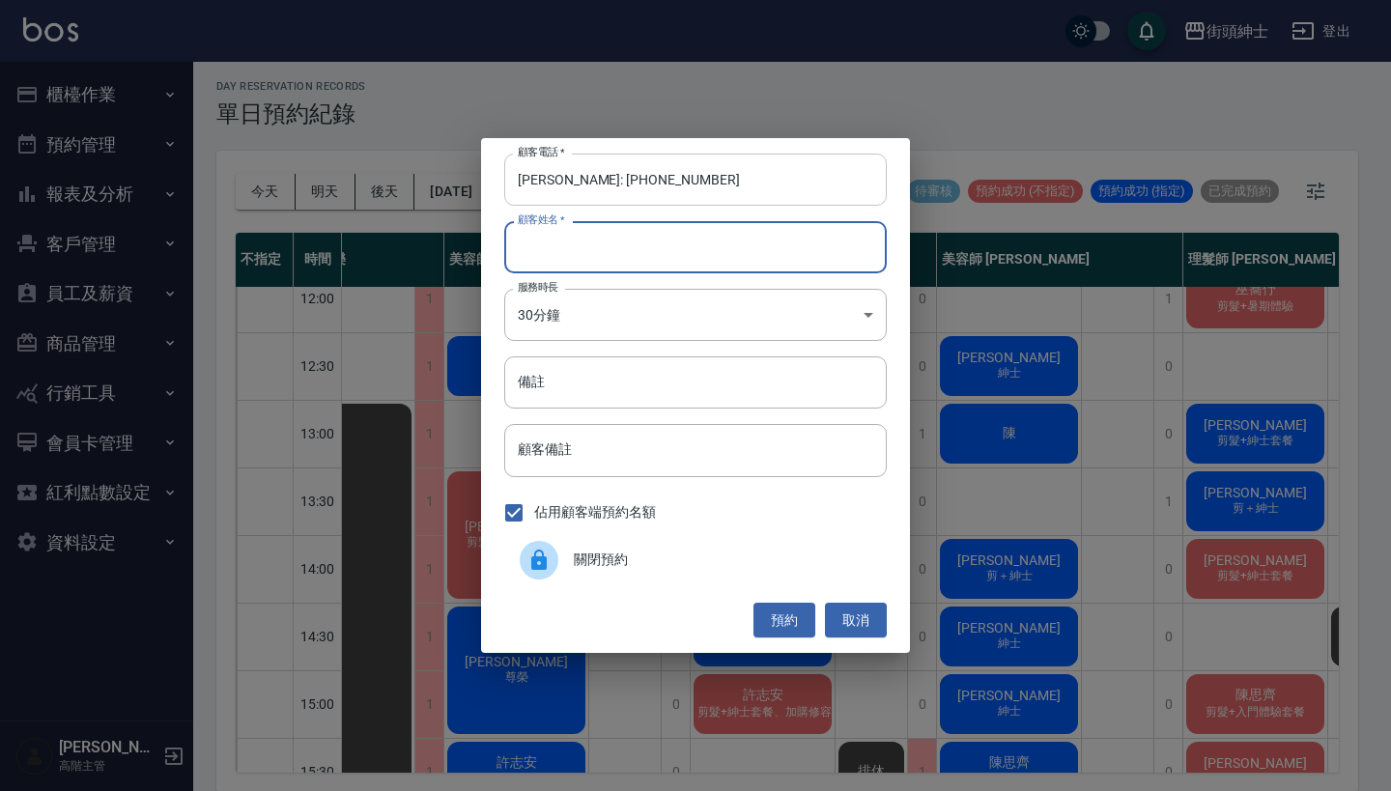
paste input "李旻宜 電話: 0916647766"
type input "李旻宜 電話: 0916647766"
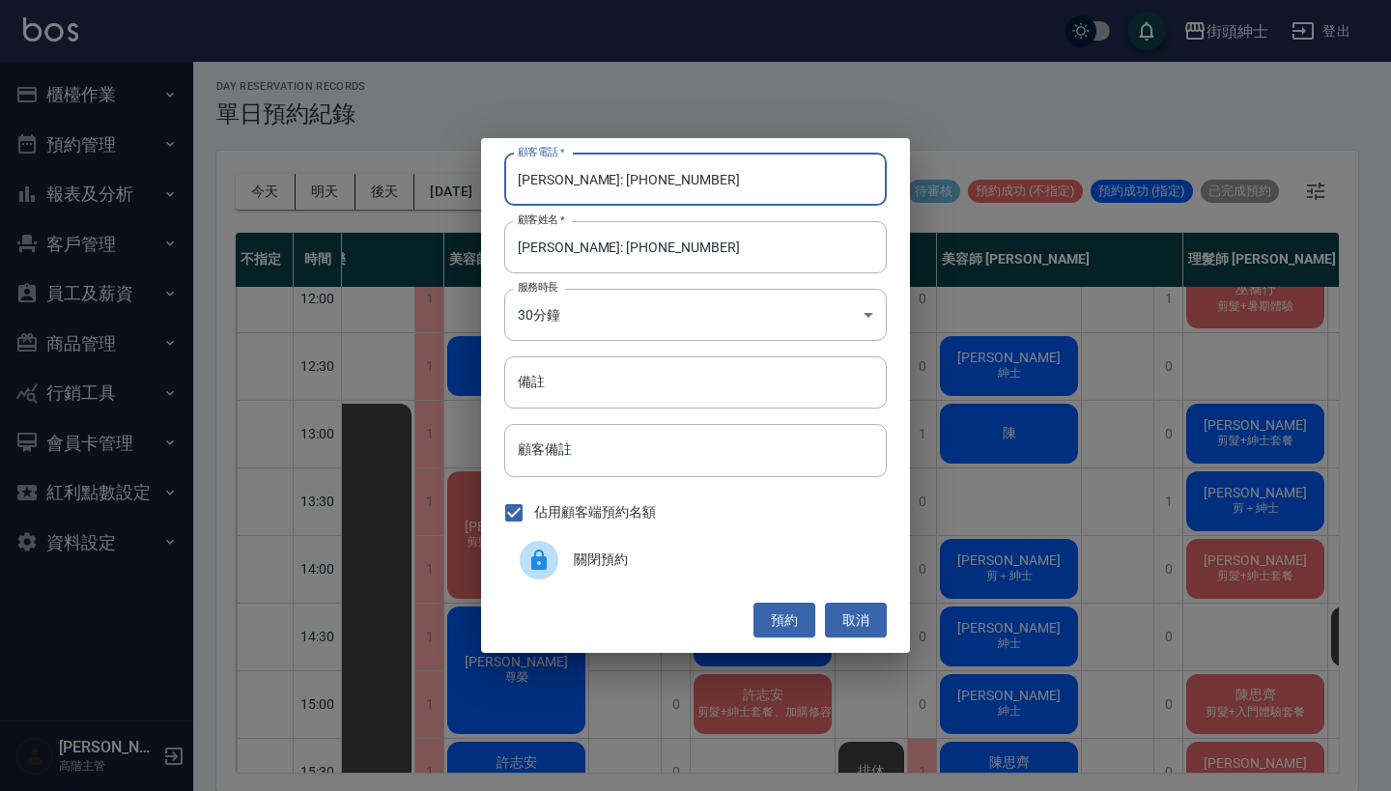
drag, startPoint x: 598, startPoint y: 181, endPoint x: 490, endPoint y: 181, distance: 108.2
click at [490, 181] on div "顧客電話   * 李旻宜 電話: 0916647766 顧客電話   * 顧客姓名   * 李旻宜 電話: 0916647766 顧客姓名   * 服務時長 …" at bounding box center [695, 395] width 429 height 515
type input "0916647766"
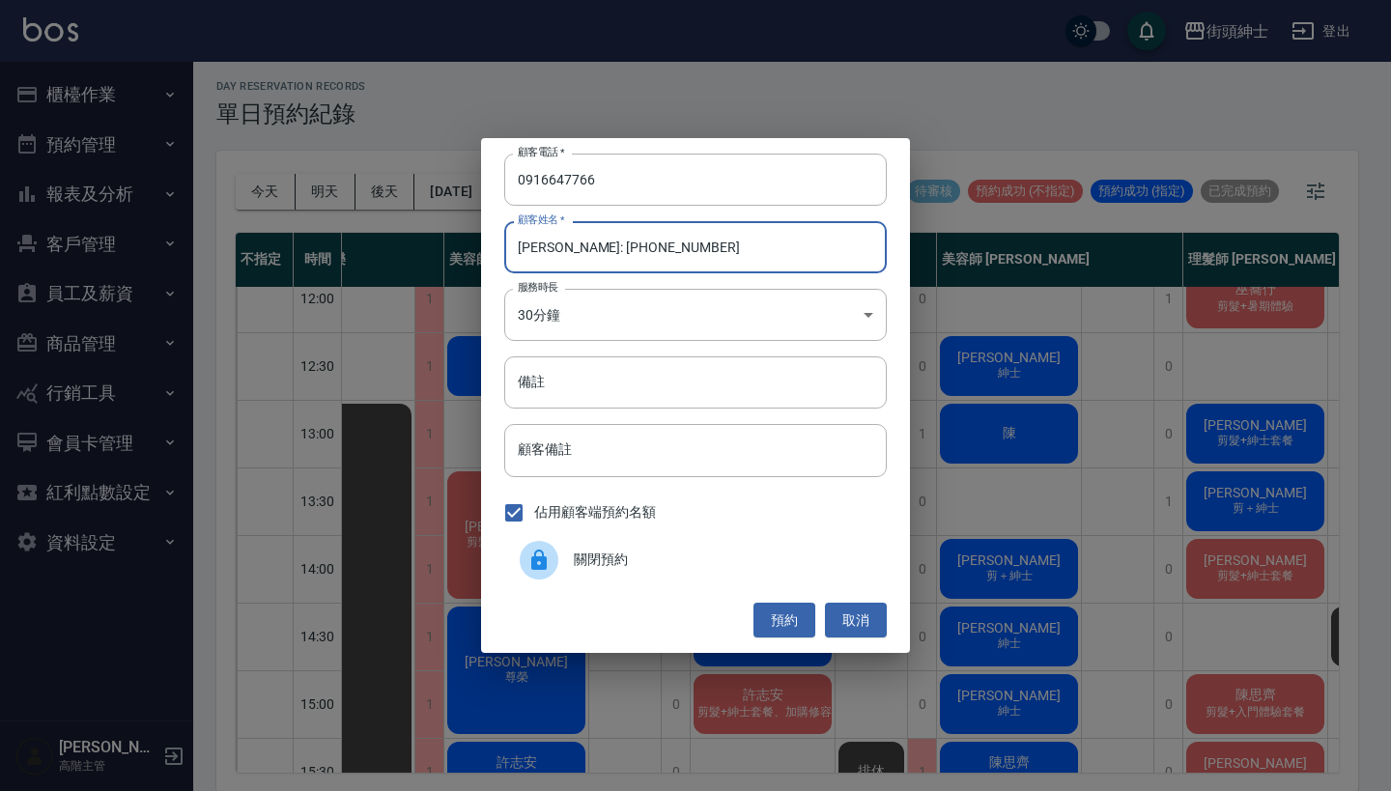
drag, startPoint x: 718, startPoint y: 255, endPoint x: 554, endPoint y: 247, distance: 164.4
click at [554, 247] on input "李旻宜 電話: 0916647766" at bounding box center [695, 247] width 383 height 52
type input "[PERSON_NAME]"
click at [785, 631] on button "預約" at bounding box center [785, 621] width 62 height 36
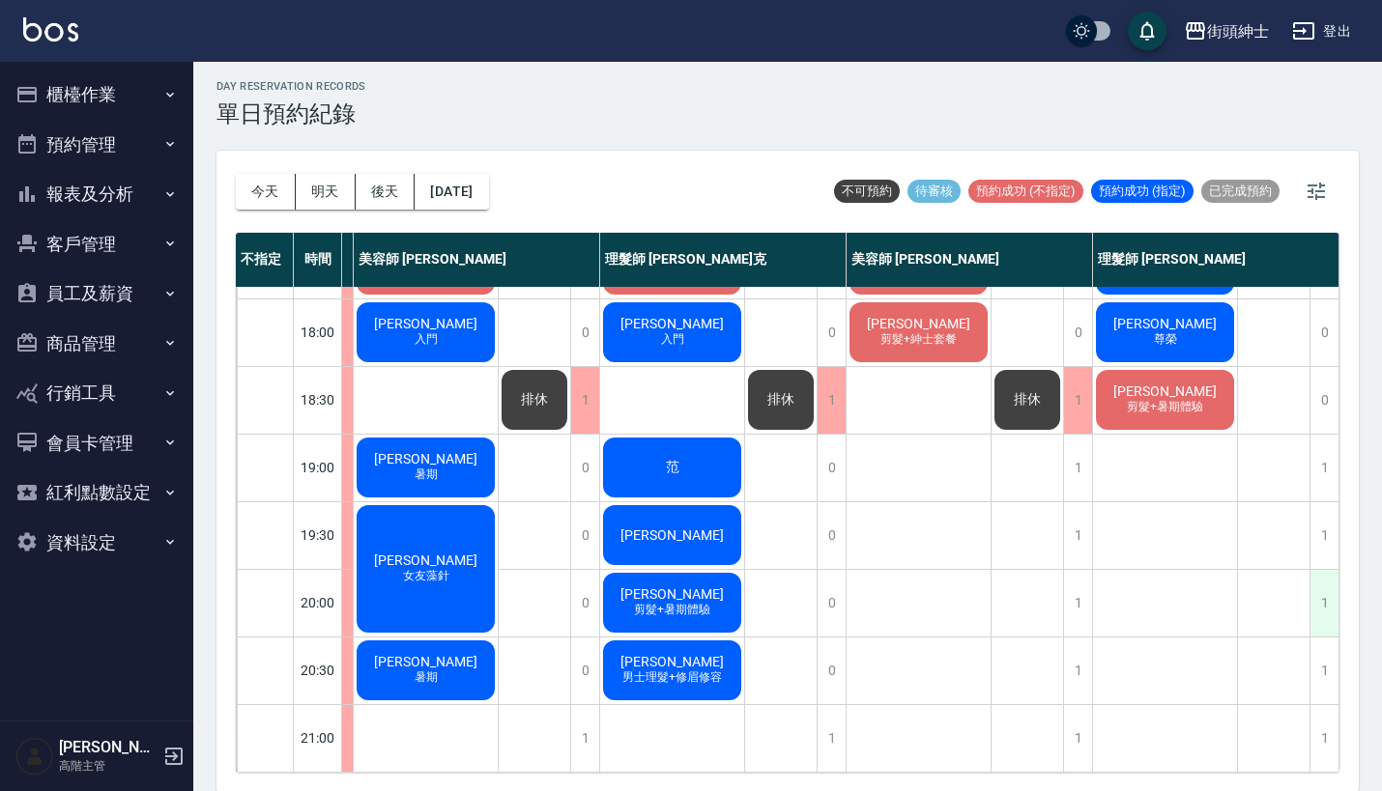
scroll to position [951, 172]
click at [1320, 588] on div "1" at bounding box center [1323, 603] width 29 height 67
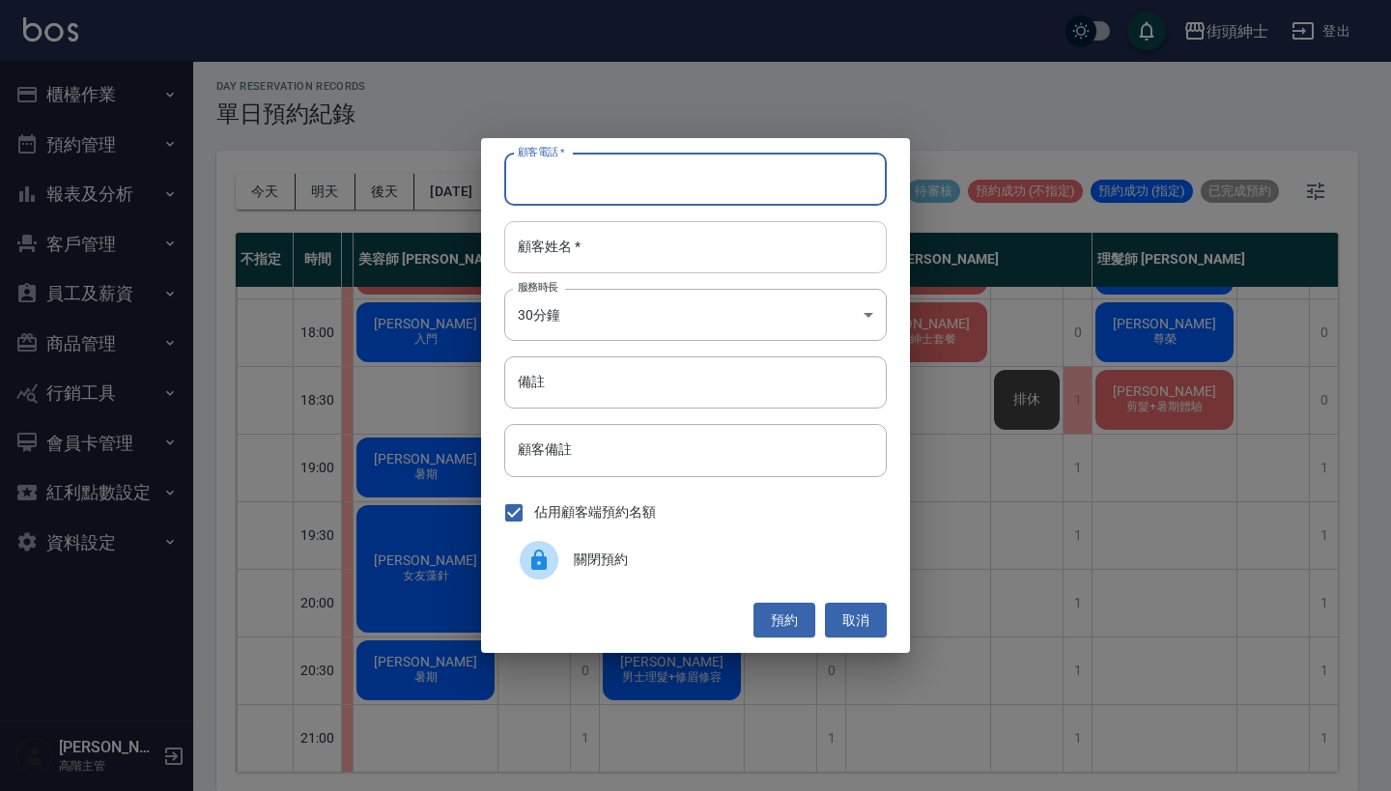
drag, startPoint x: 703, startPoint y: 183, endPoint x: 703, endPoint y: 250, distance: 67.6
paste input "Sky 電話：0970007489"
type input "Sky 電話：0970007489"
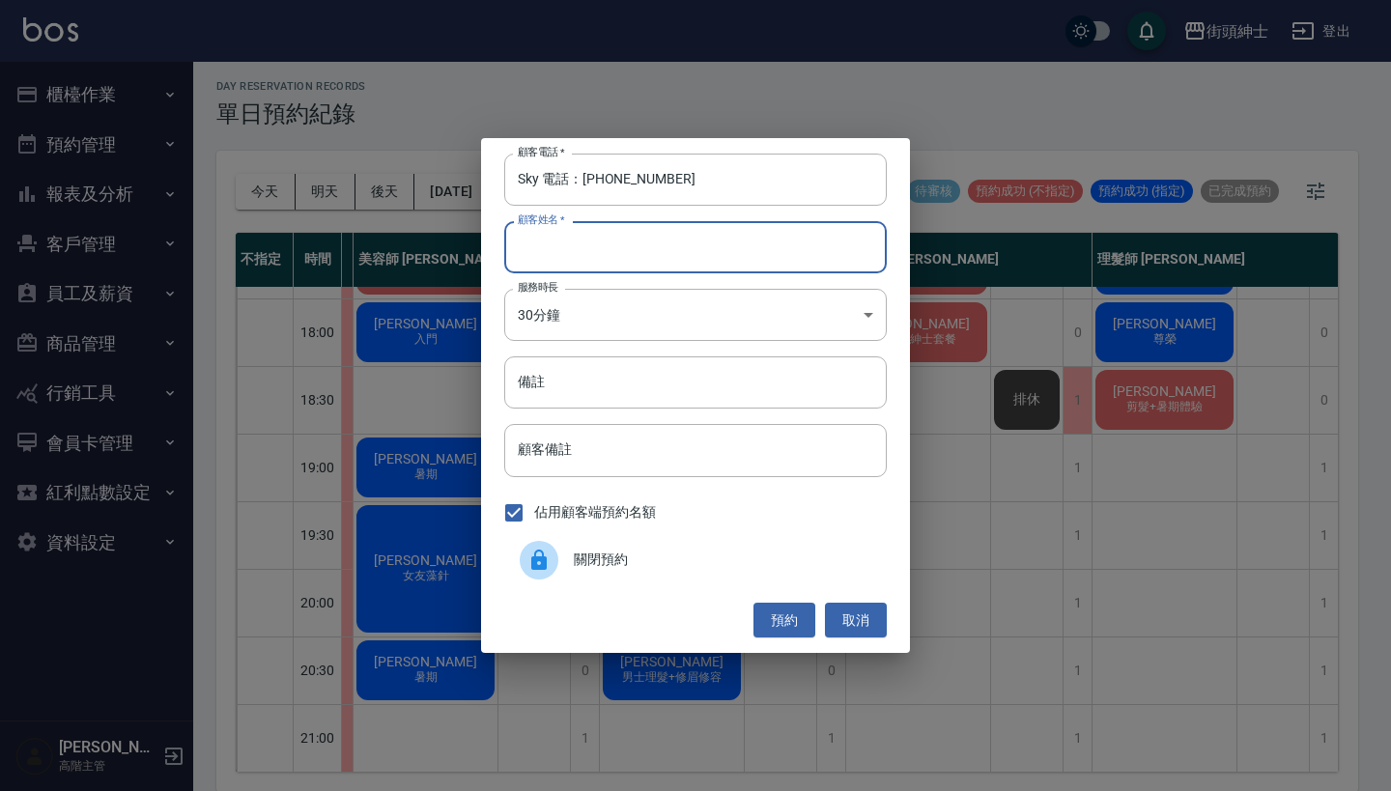
paste input "Sky 電話：0970007489"
type input "Sky 電話：0970007489"
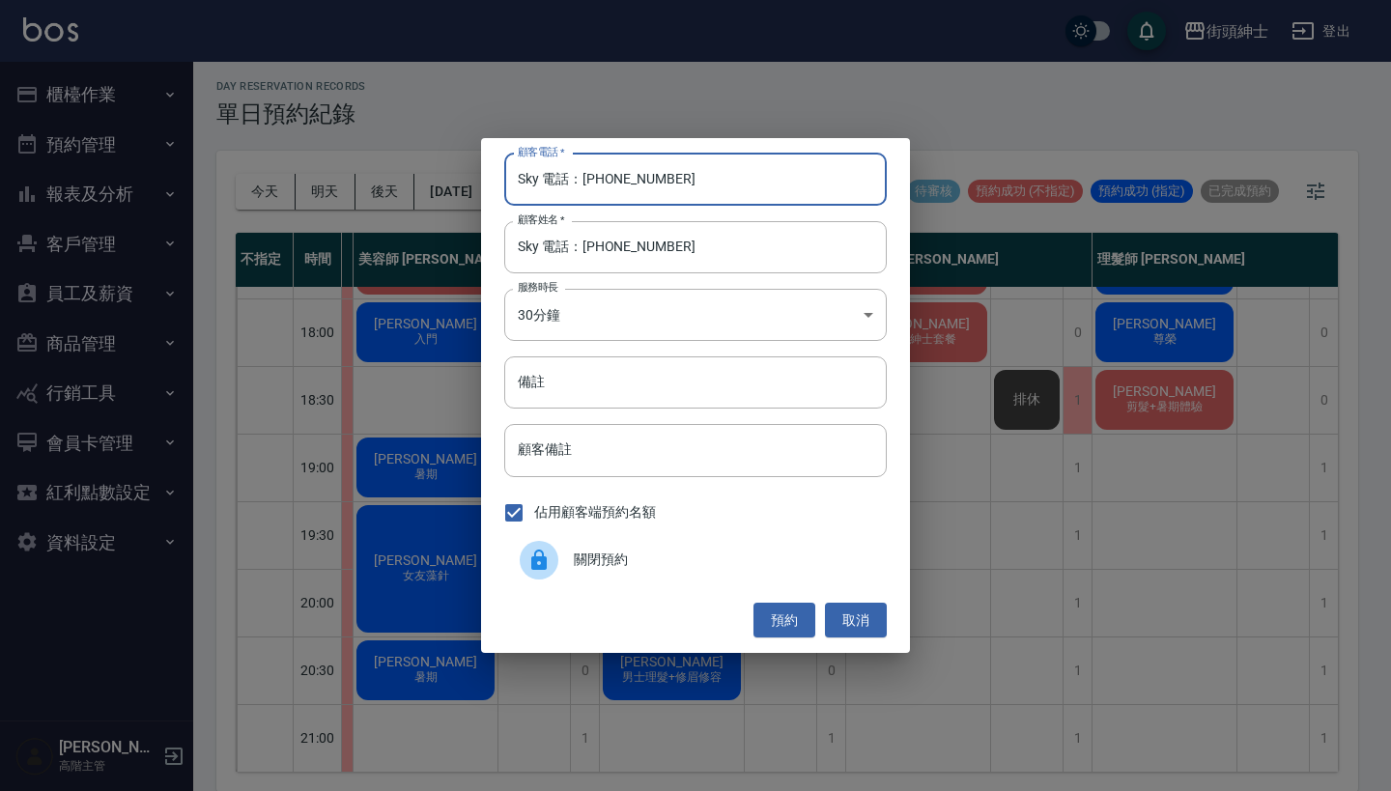
drag, startPoint x: 539, startPoint y: 180, endPoint x: 431, endPoint y: 180, distance: 108.2
click at [432, 180] on div "顧客電話   * Sky 電話：0970007489 顧客電話   * 顧客姓名   * Sky 電話：0970007489 顧客姓名   * 服務時長 30…" at bounding box center [695, 395] width 1391 height 791
type input "0970007489"
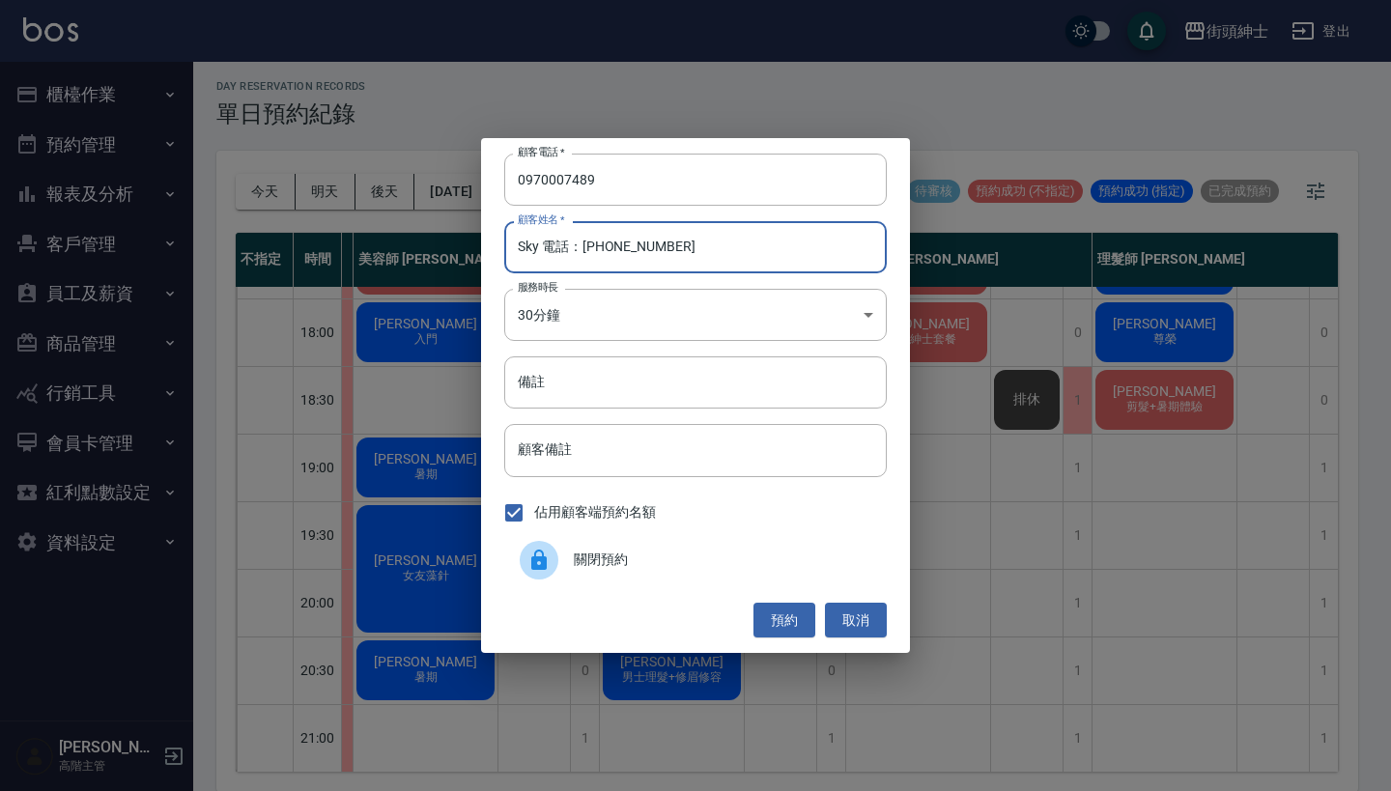
drag, startPoint x: 710, startPoint y: 256, endPoint x: 541, endPoint y: 256, distance: 169.1
click at [541, 256] on input "Sky 電話：0970007489" at bounding box center [695, 247] width 383 height 52
type input "Sky"
click at [795, 614] on button "預約" at bounding box center [785, 621] width 62 height 36
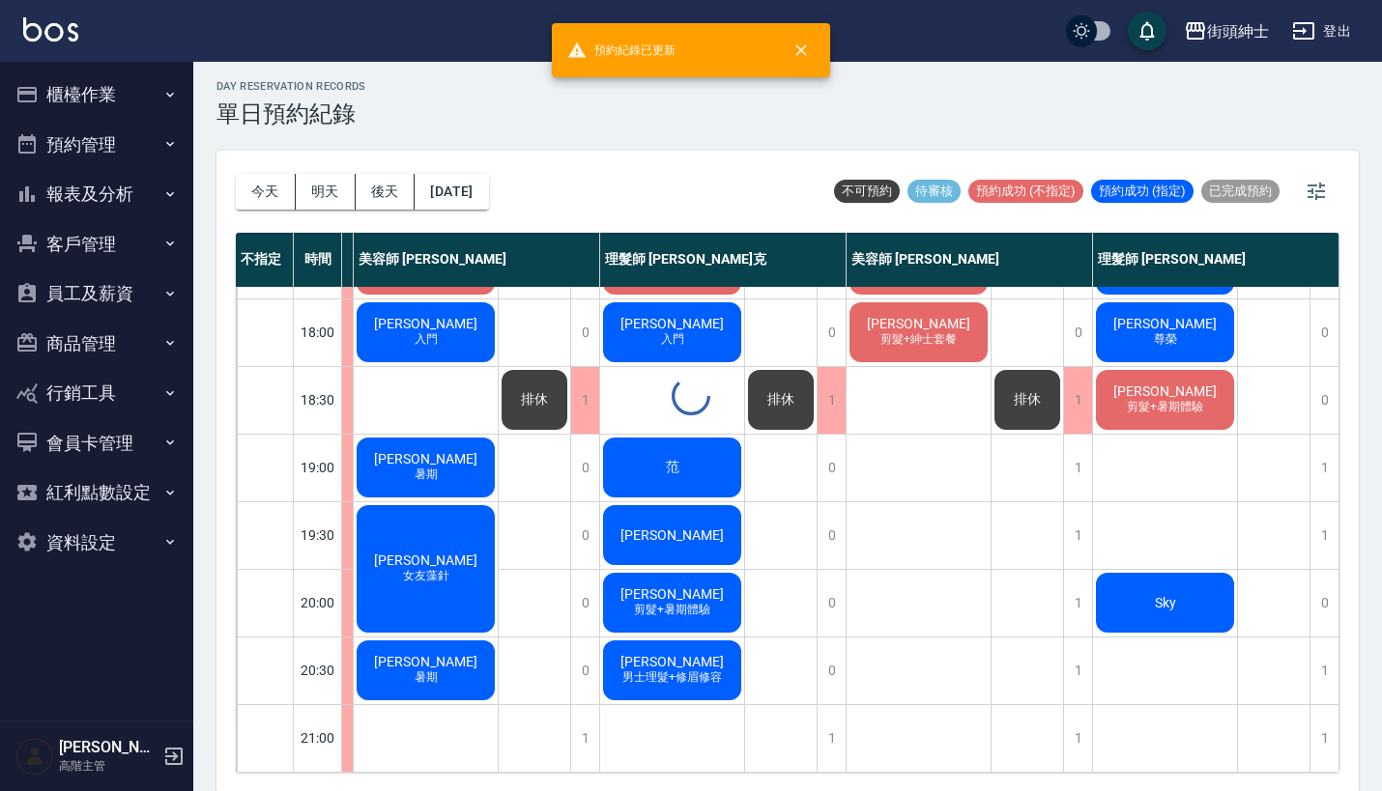
scroll to position [951, 162]
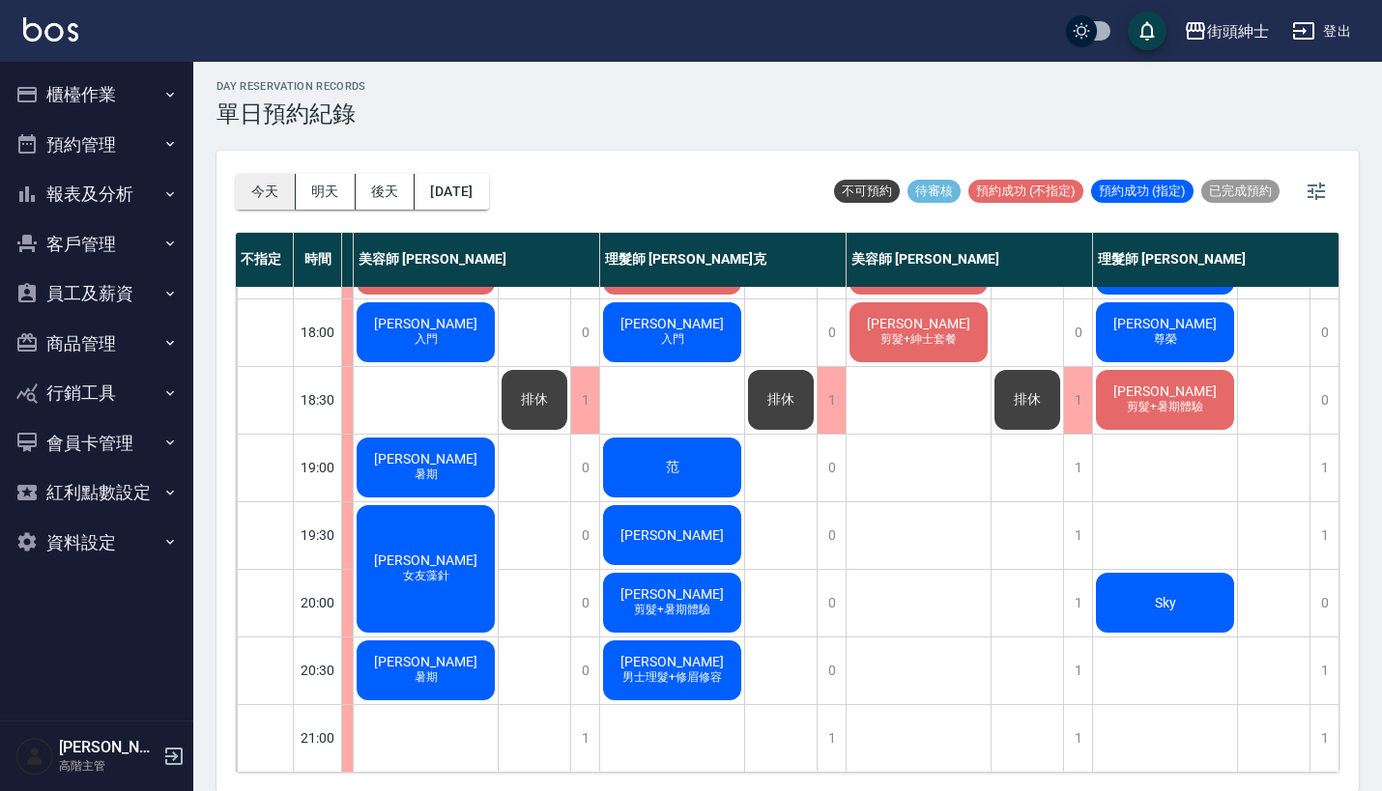
click at [277, 203] on button "今天" at bounding box center [266, 192] width 60 height 36
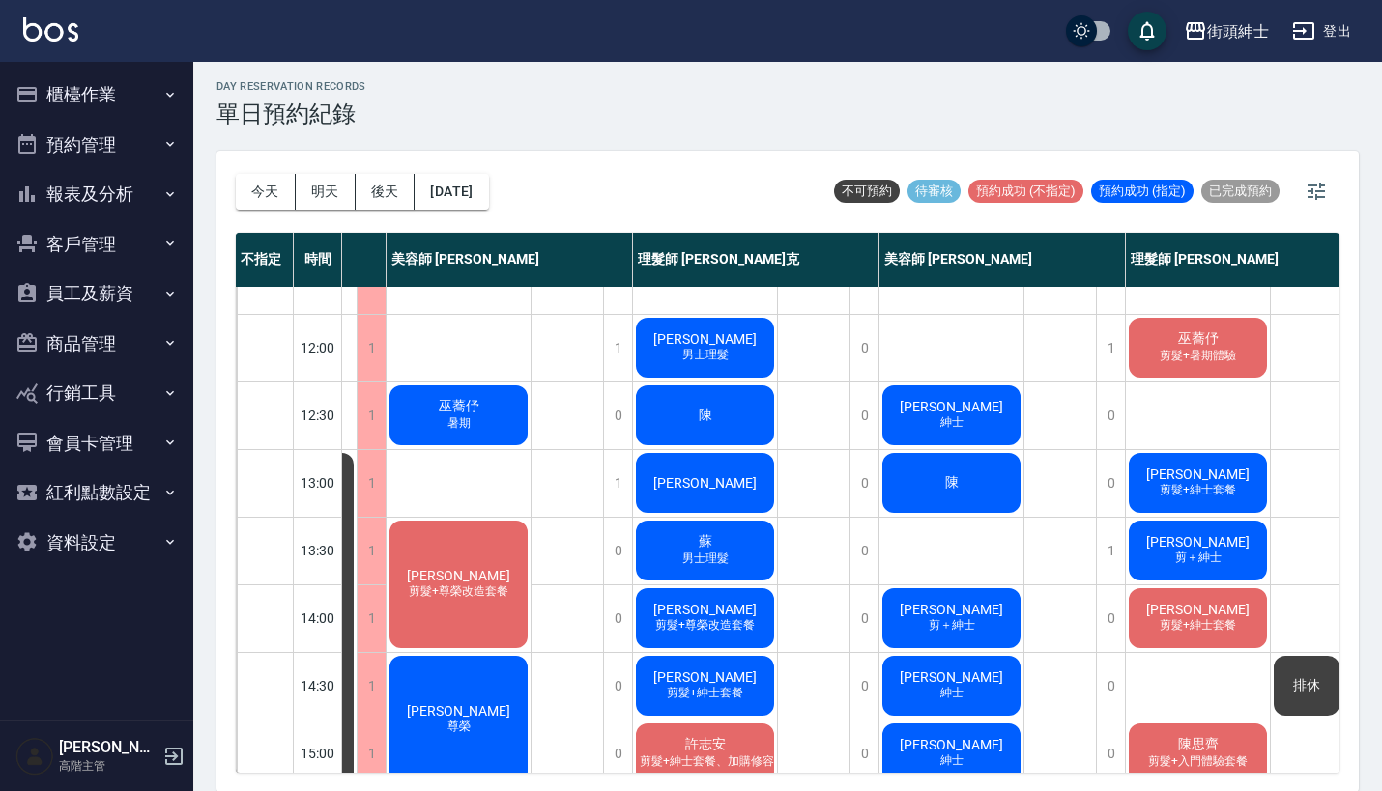
scroll to position [150, 130]
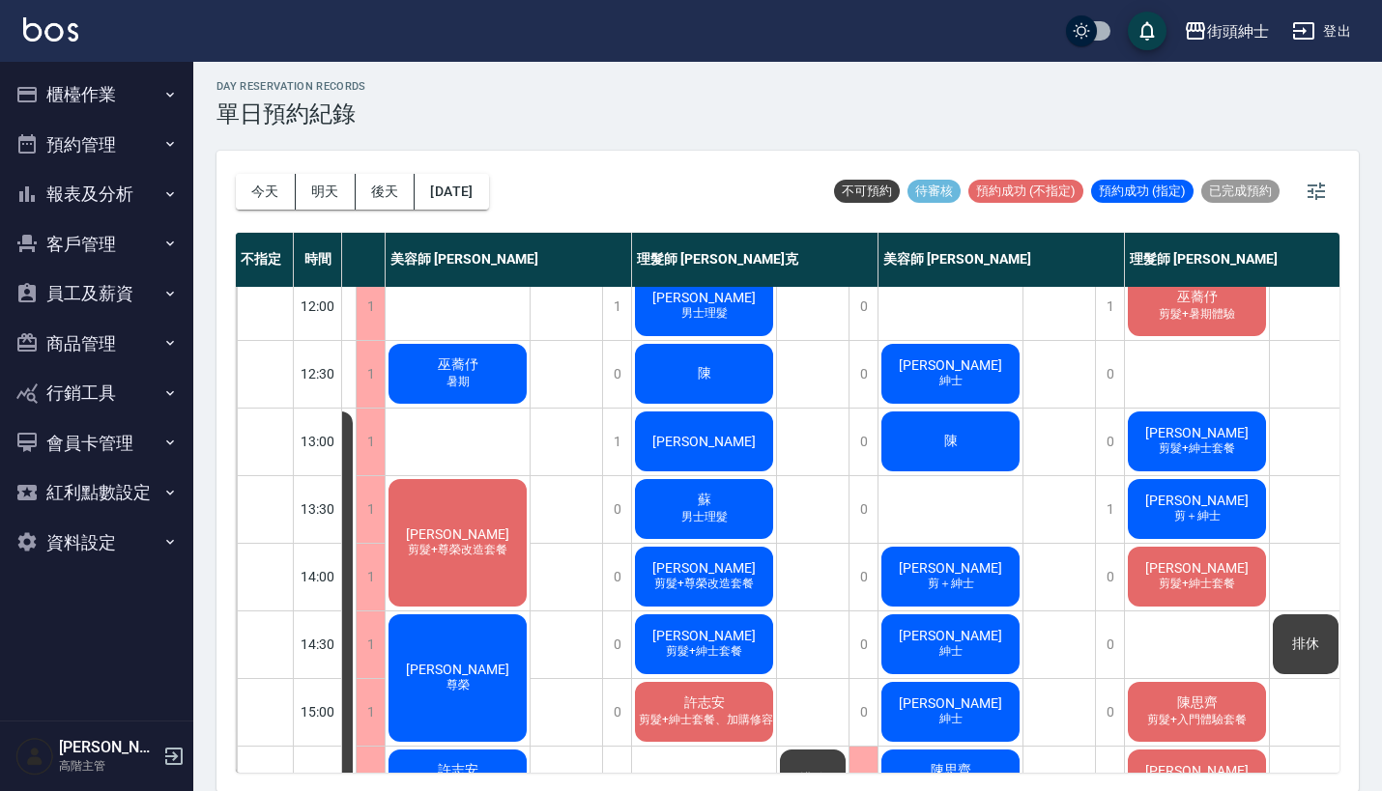
click at [704, 368] on span "陳" at bounding box center [704, 373] width 21 height 17
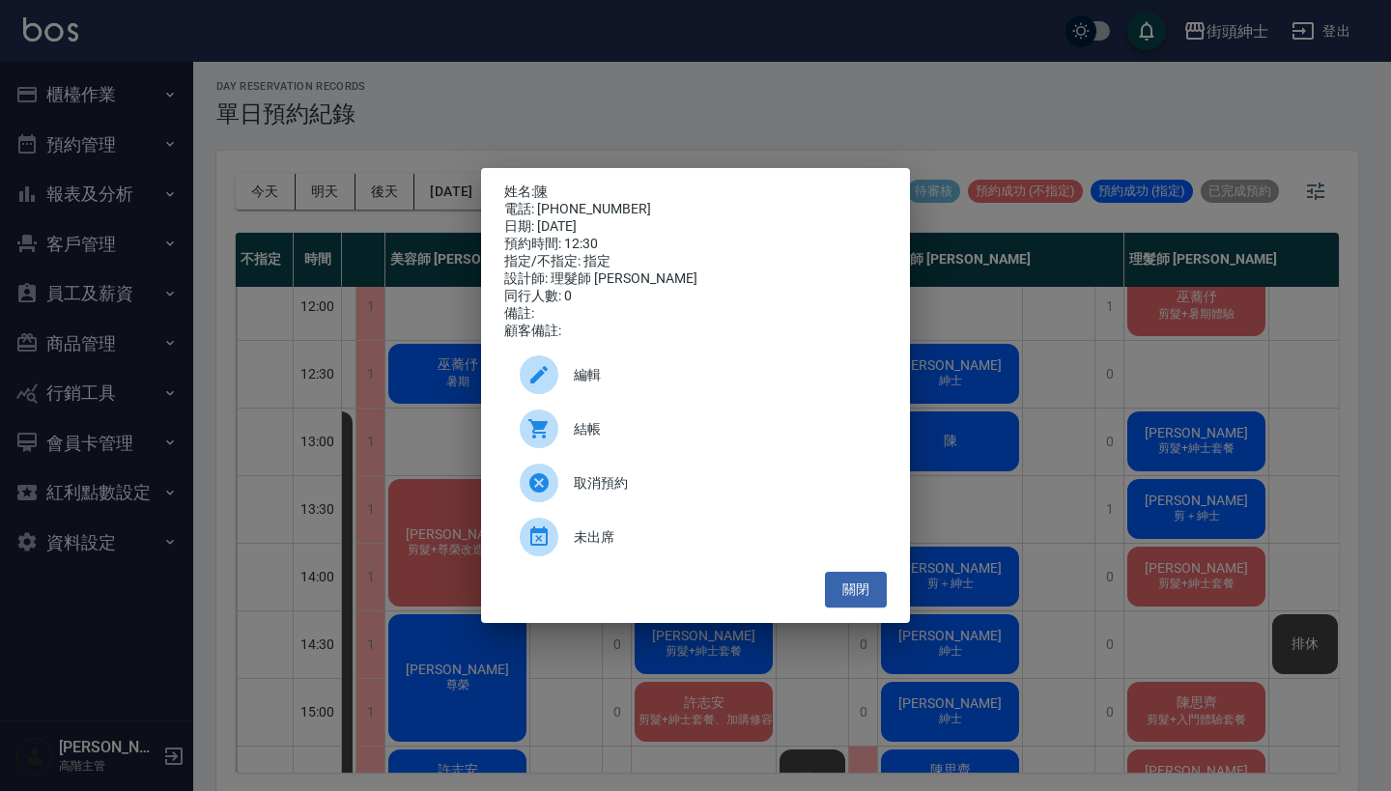
click at [848, 121] on div "姓名: 陳 電話: [PHONE_NUMBER] 日期: [DATE] 預約時間: 12:30 指定/不指定: 指定 設計師: 理髮師 [PERSON_NAM…" at bounding box center [695, 395] width 1391 height 791
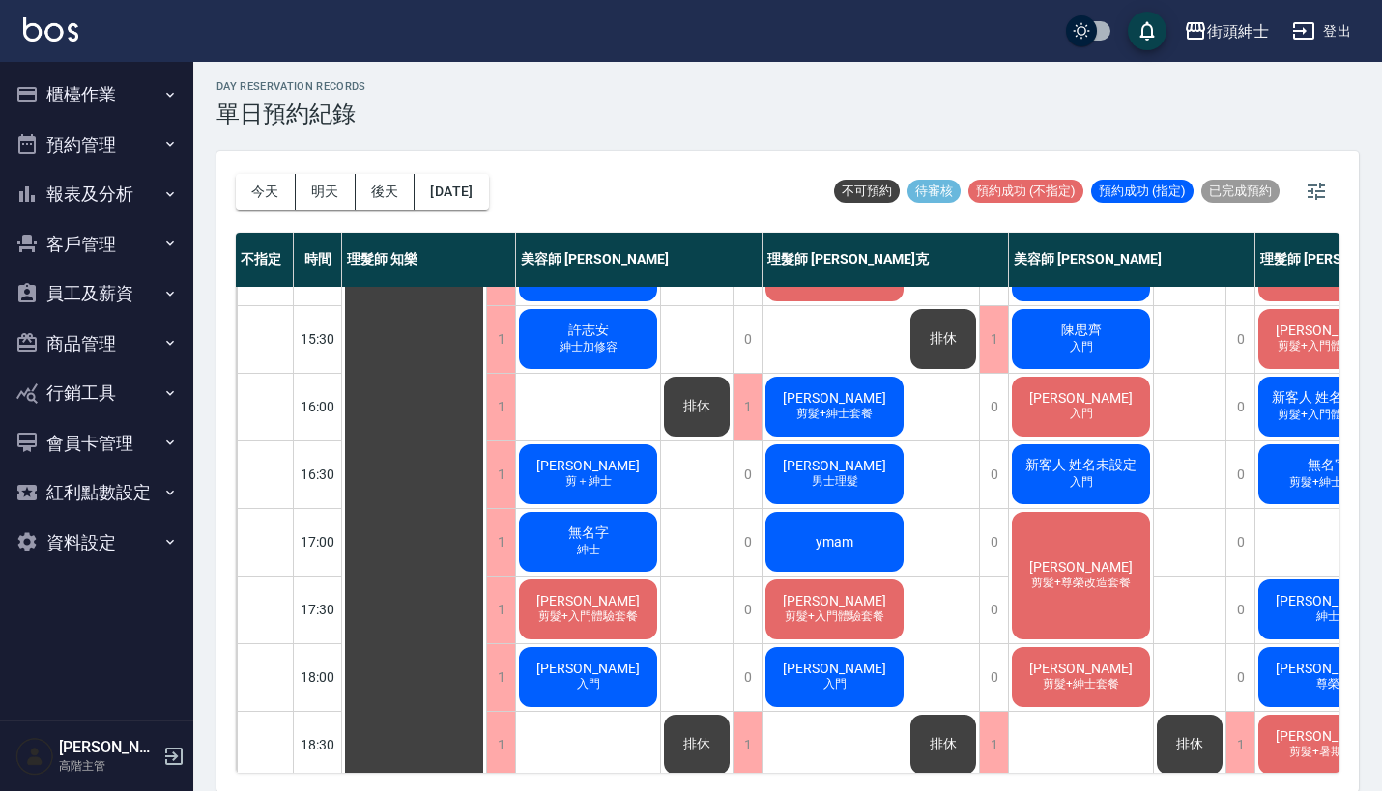
scroll to position [875, 0]
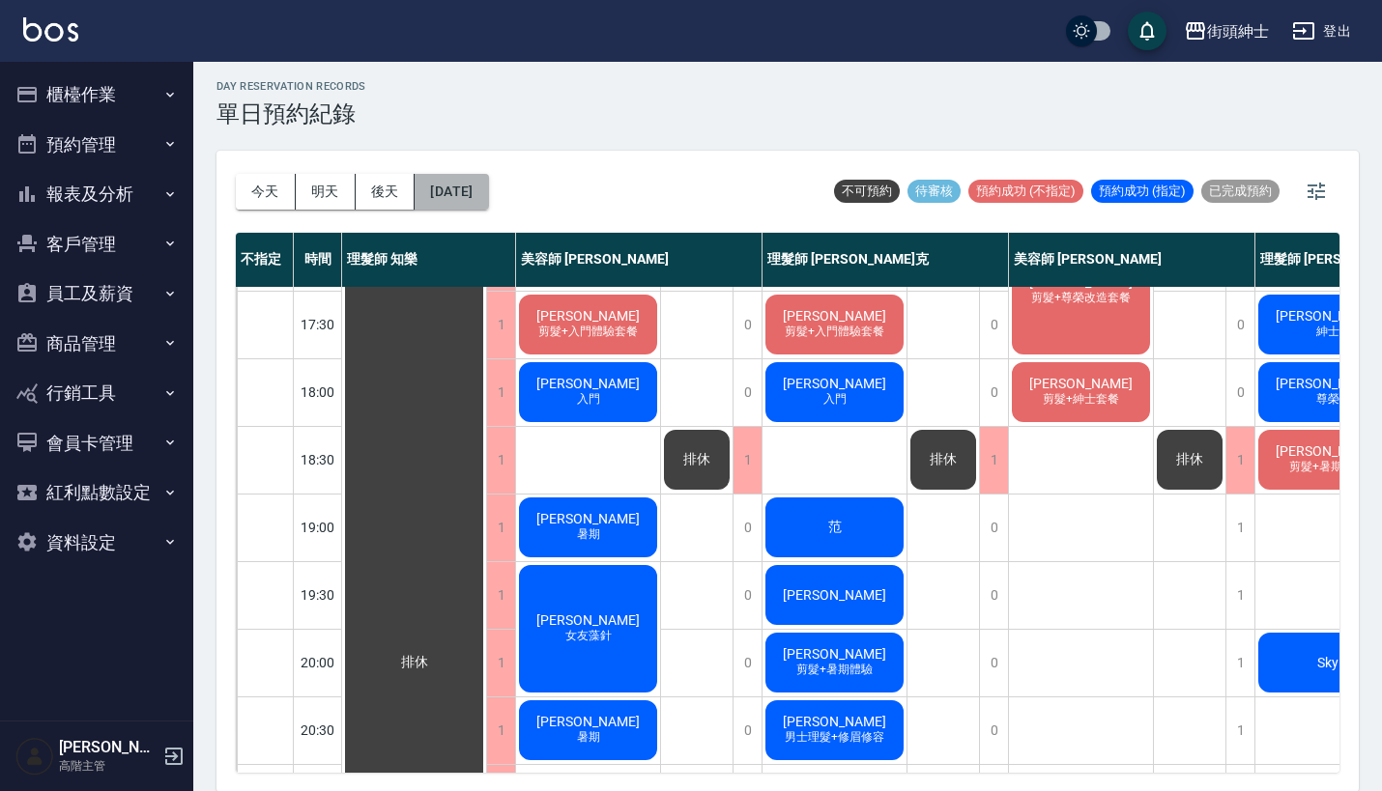
click at [488, 189] on button "[DATE]" at bounding box center [451, 192] width 73 height 36
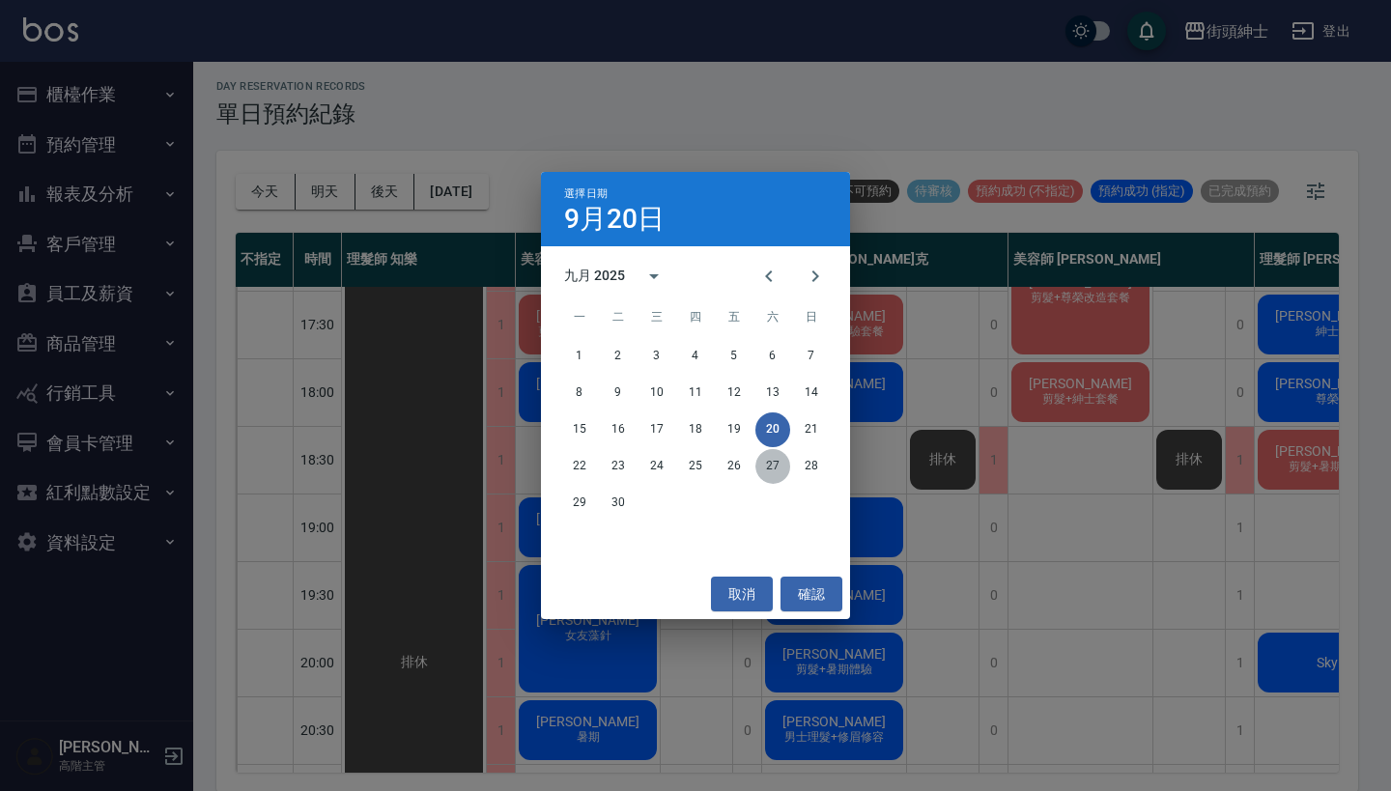
click at [776, 461] on button "27" at bounding box center [773, 466] width 35 height 35
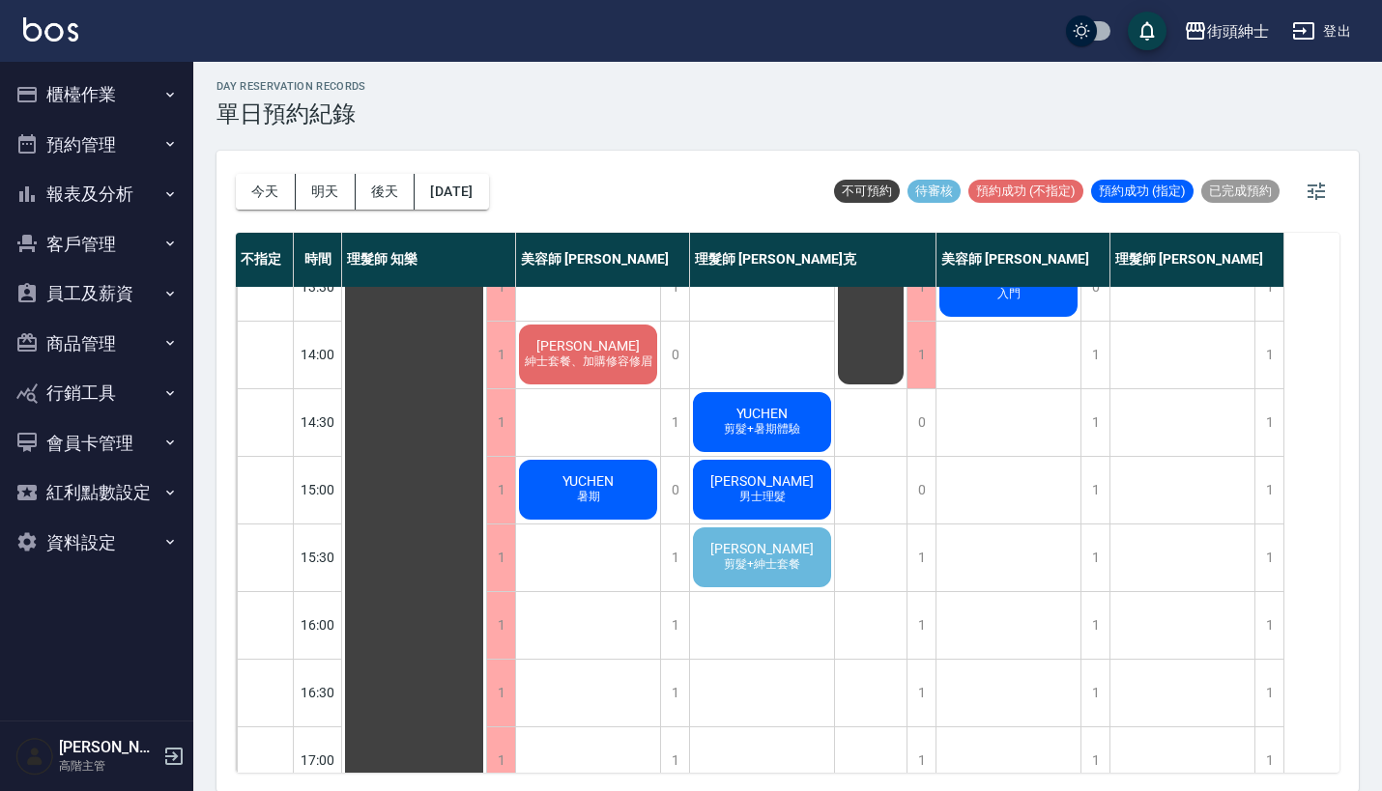
scroll to position [377, 0]
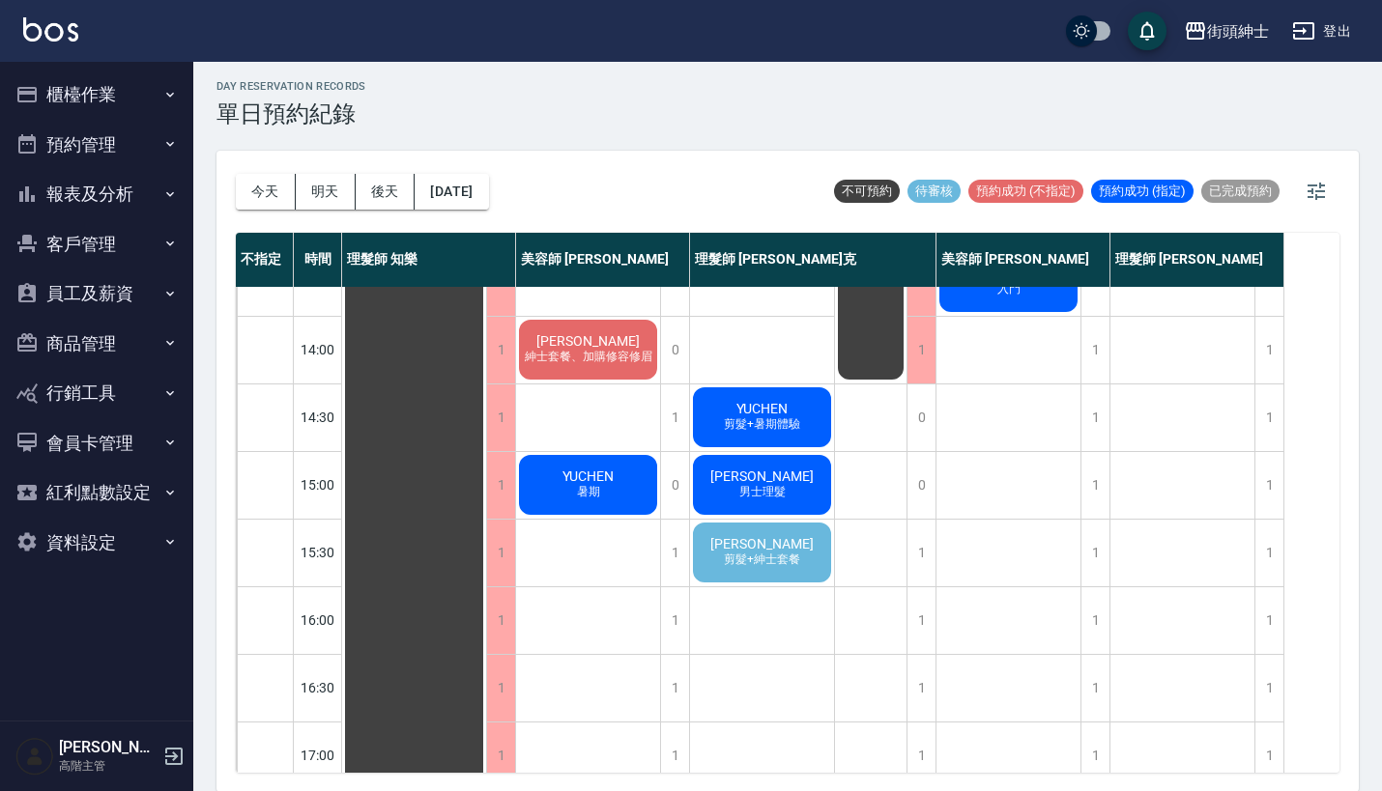
click at [776, 553] on span "剪髮+紳士套餐" at bounding box center [762, 560] width 84 height 16
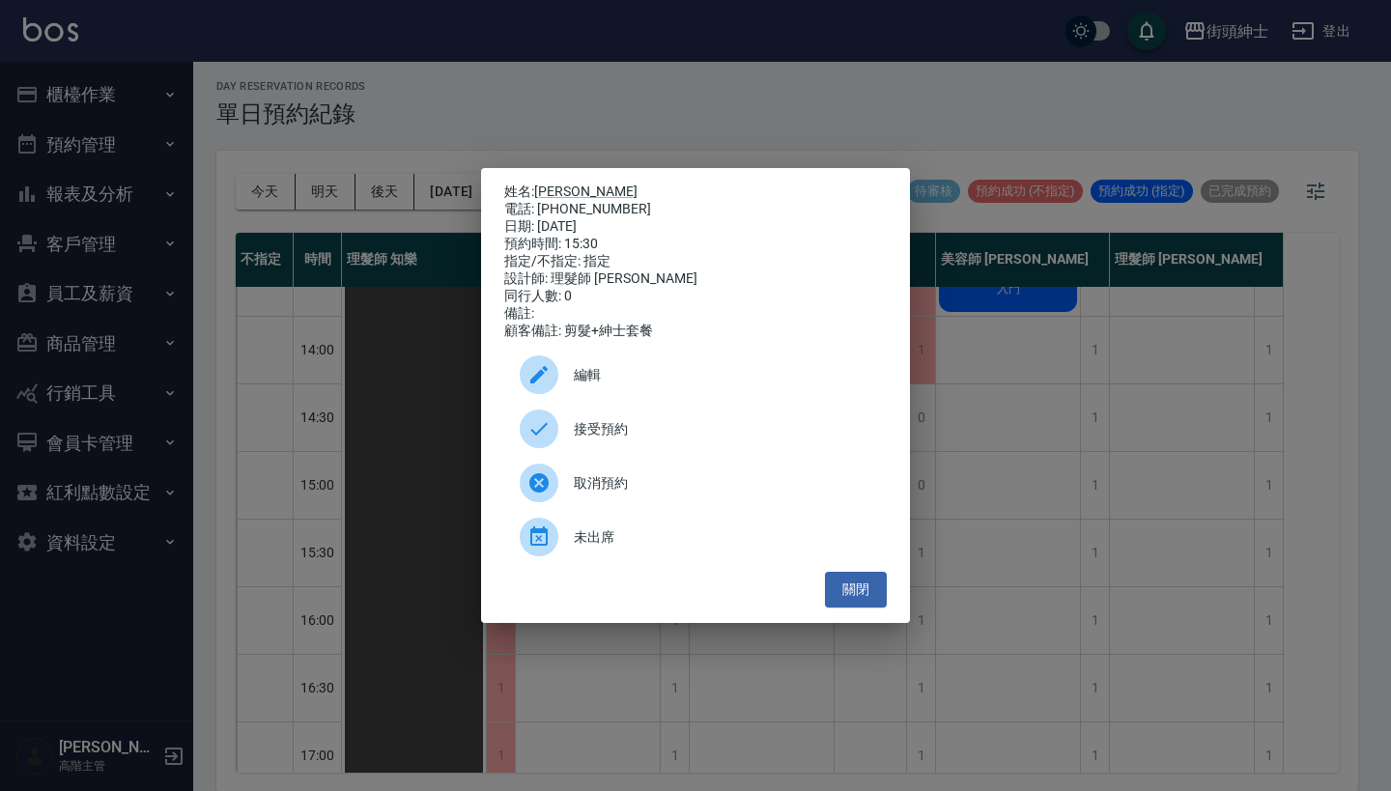
click at [731, 432] on span "接受預約" at bounding box center [723, 429] width 298 height 20
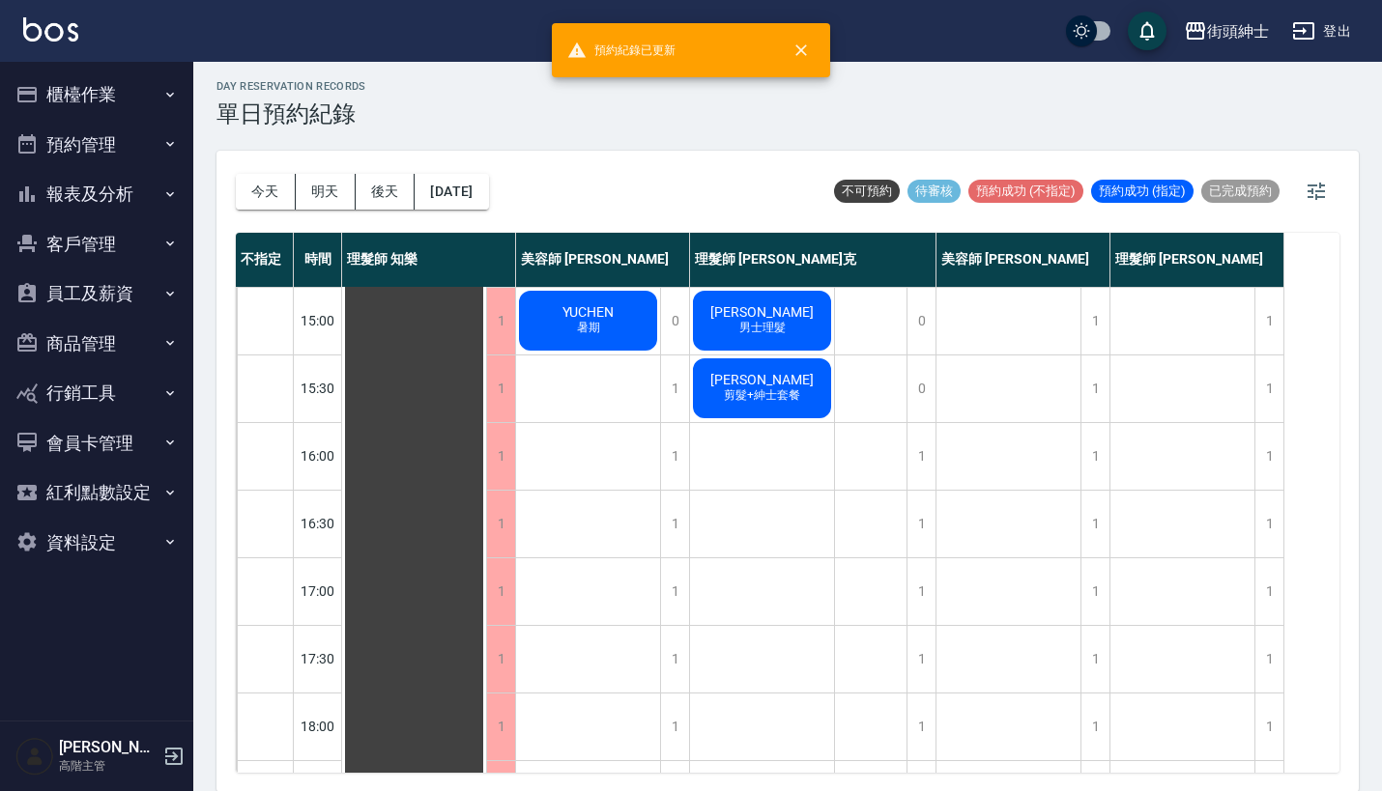
scroll to position [529, 0]
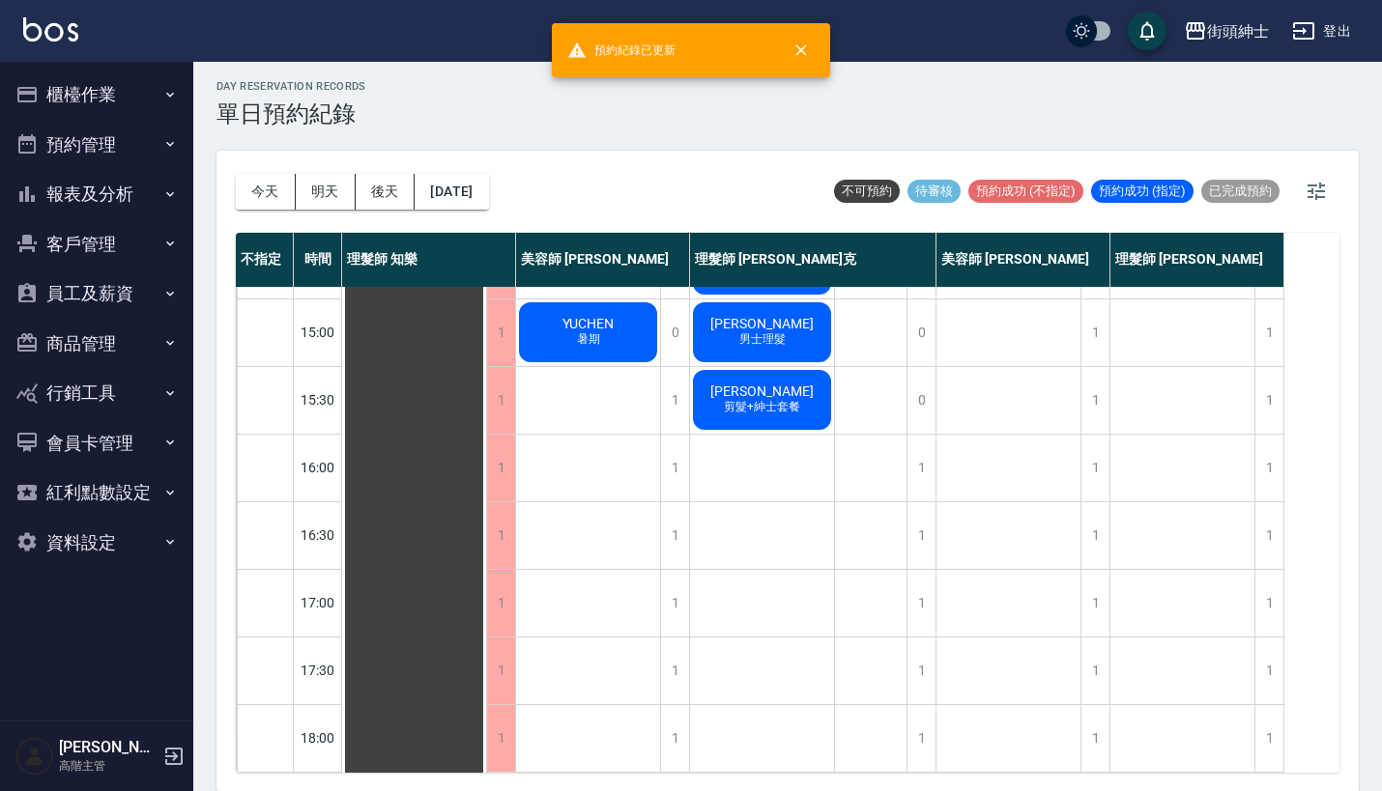
click at [781, 395] on div "祐勳 剪髮+紳士套餐" at bounding box center [762, 400] width 144 height 66
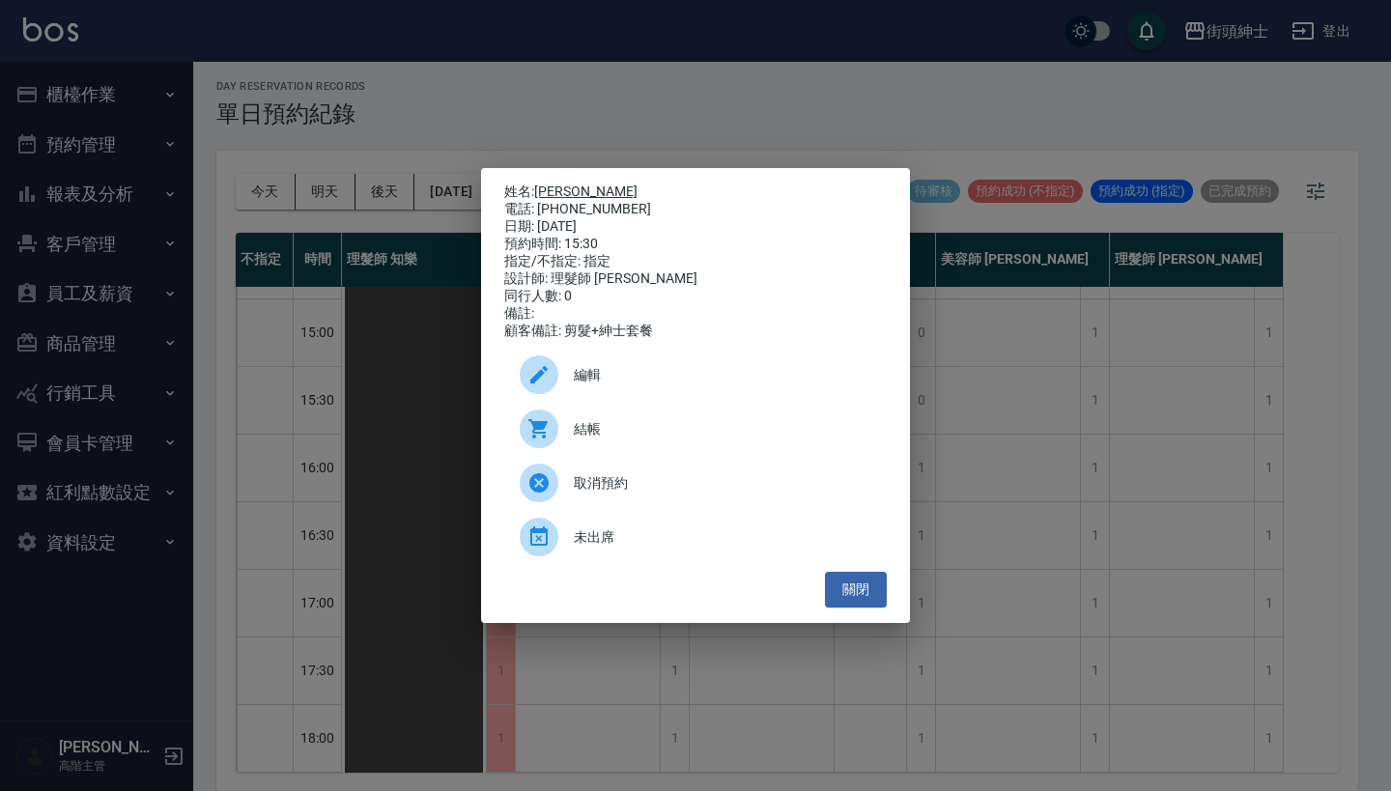
drag, startPoint x: 615, startPoint y: 209, endPoint x: 544, endPoint y: 184, distance: 75.8
click at [544, 184] on div "姓名: 祐勳 電話: 0936051919 日期: 2025/09/27 預約時間: 15:30 指定/不指定: 指定 設計師: 理髮師 Vic 維克 同行人…" at bounding box center [695, 262] width 383 height 157
copy div "姓名: 祐勳 電話: 0936051919"
click at [576, 146] on div "姓名: 祐勳 電話: 0936051919 日期: 2025/09/27 預約時間: 15:30 指定/不指定: 指定 設計師: 理髮師 Vic 維克 同行人…" at bounding box center [695, 395] width 1391 height 791
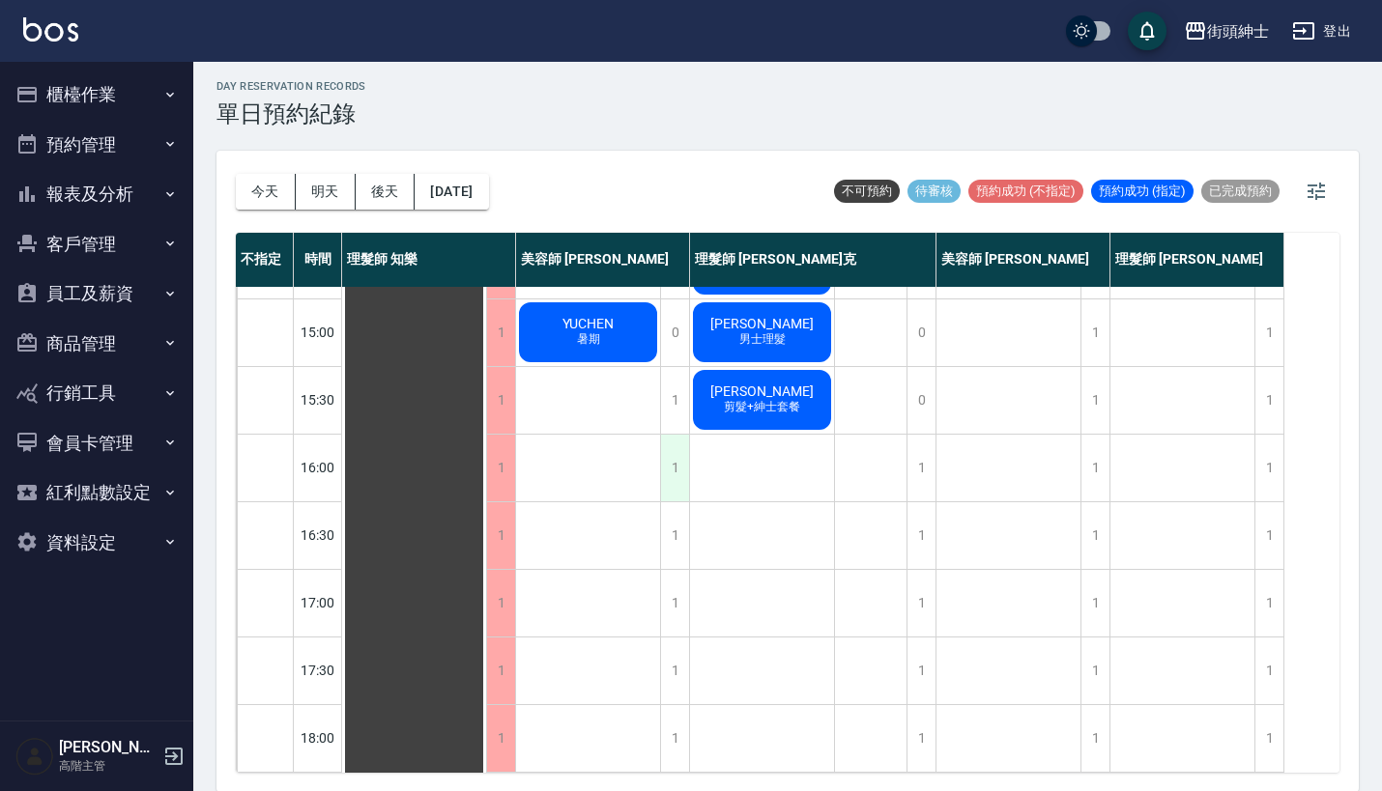
click at [663, 463] on div "1" at bounding box center [674, 468] width 29 height 67
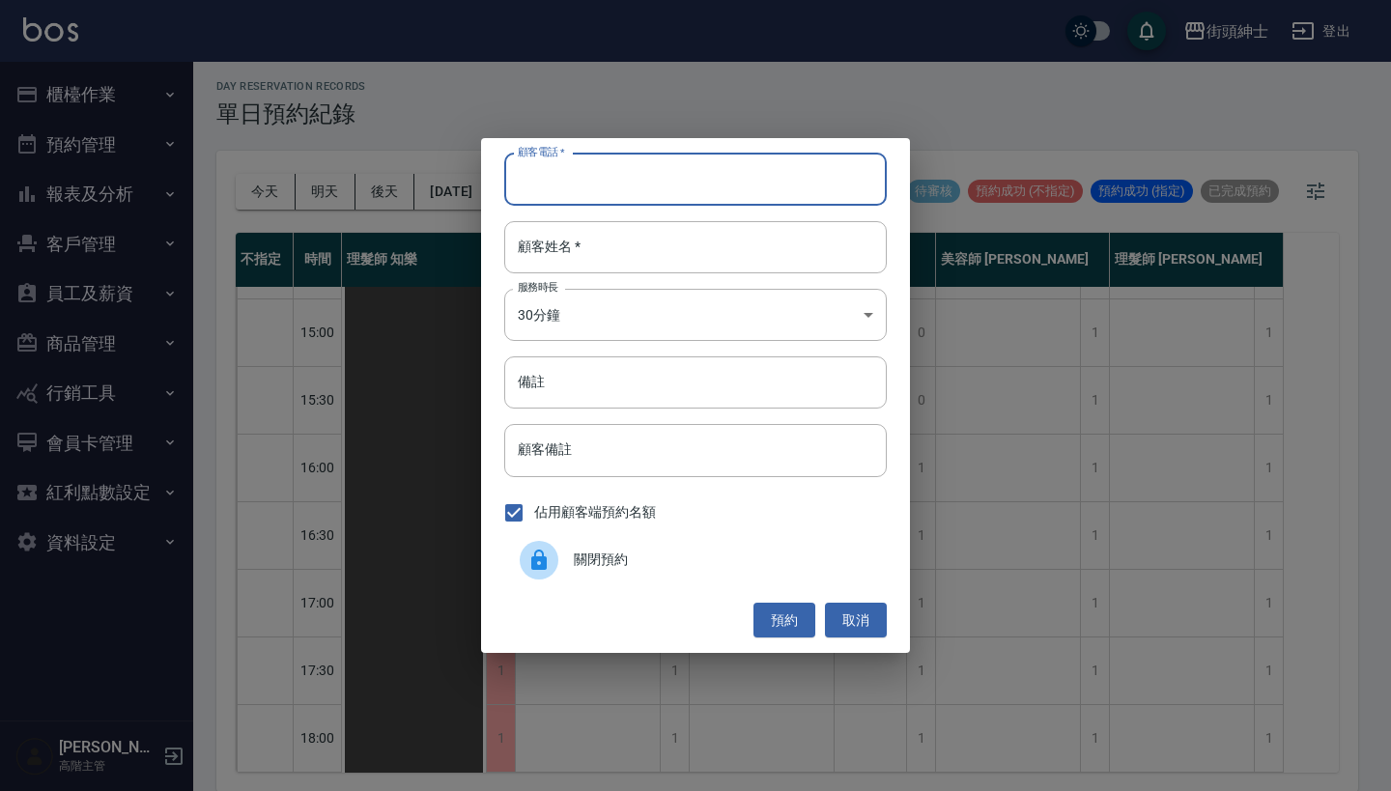
paste input "祐勳 電話: 0936051919"
type input "祐勳 電話: 0936051919"
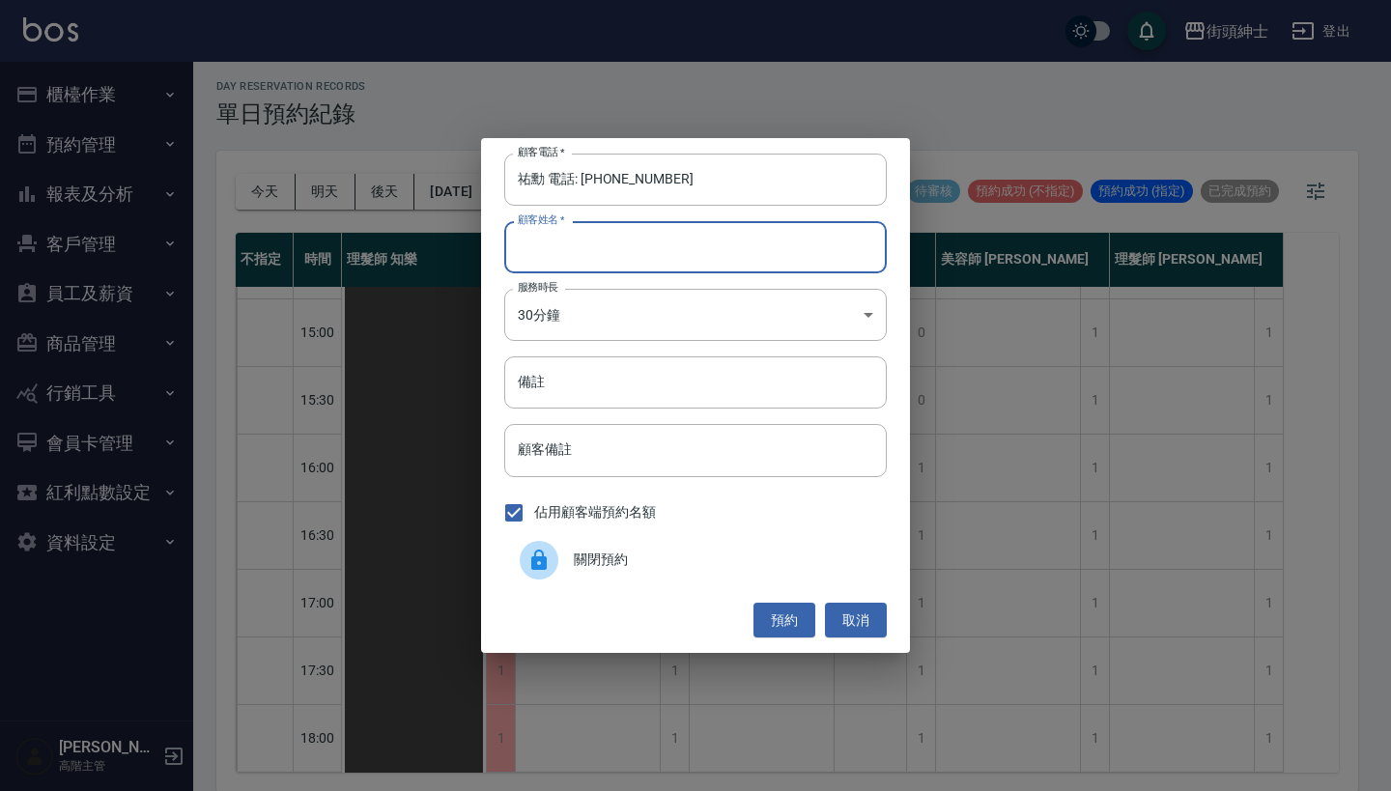
paste input "祐勳 電話: 0936051919"
type input "祐勳 電話: 0936051919"
drag, startPoint x: 582, startPoint y: 180, endPoint x: 423, endPoint y: 180, distance: 158.5
click at [427, 180] on div "顧客電話   * 祐勳 電話: 0936051919 顧客電話   * 顧客姓名   * 祐勳 電話: 0936051919 顧客姓名   * 服務時長 30…" at bounding box center [695, 395] width 1391 height 791
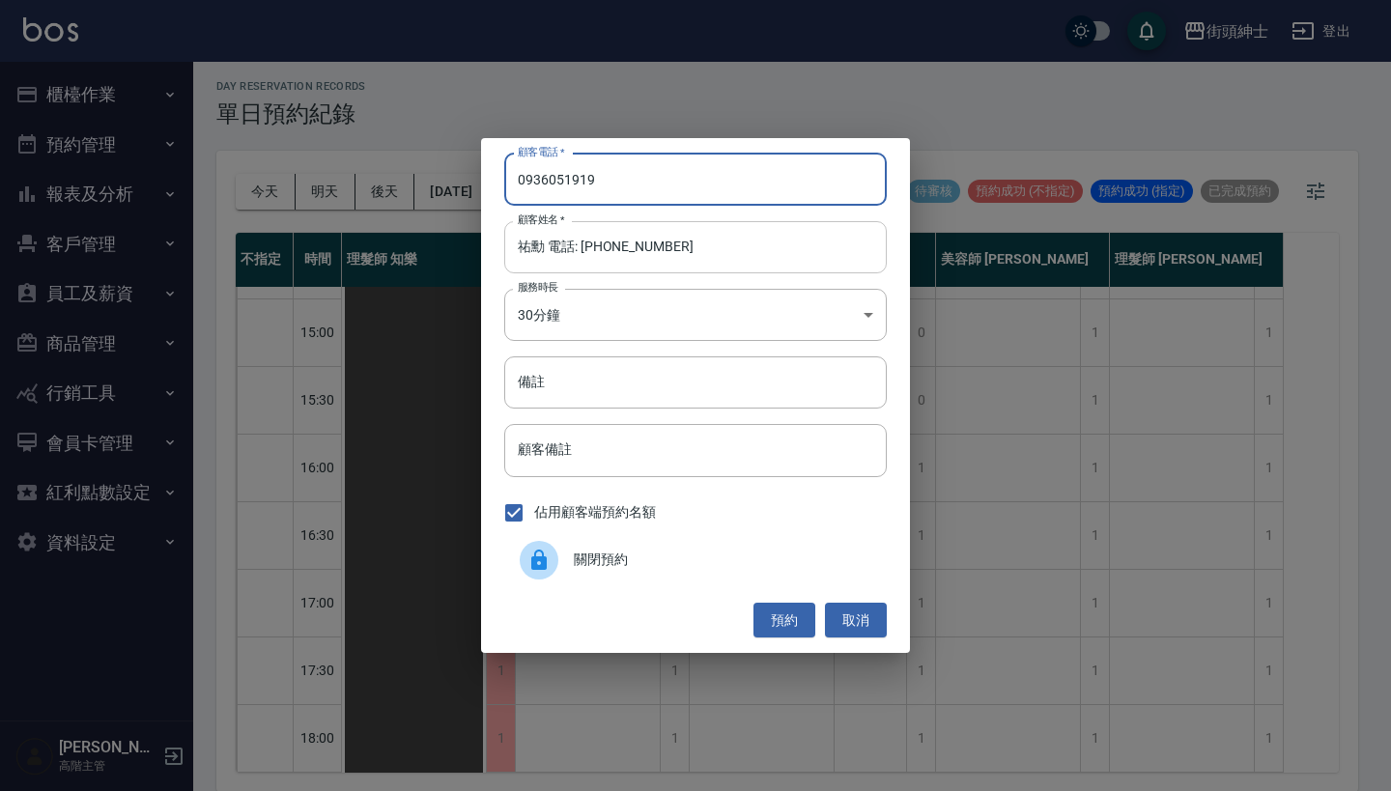
type input "0936051919"
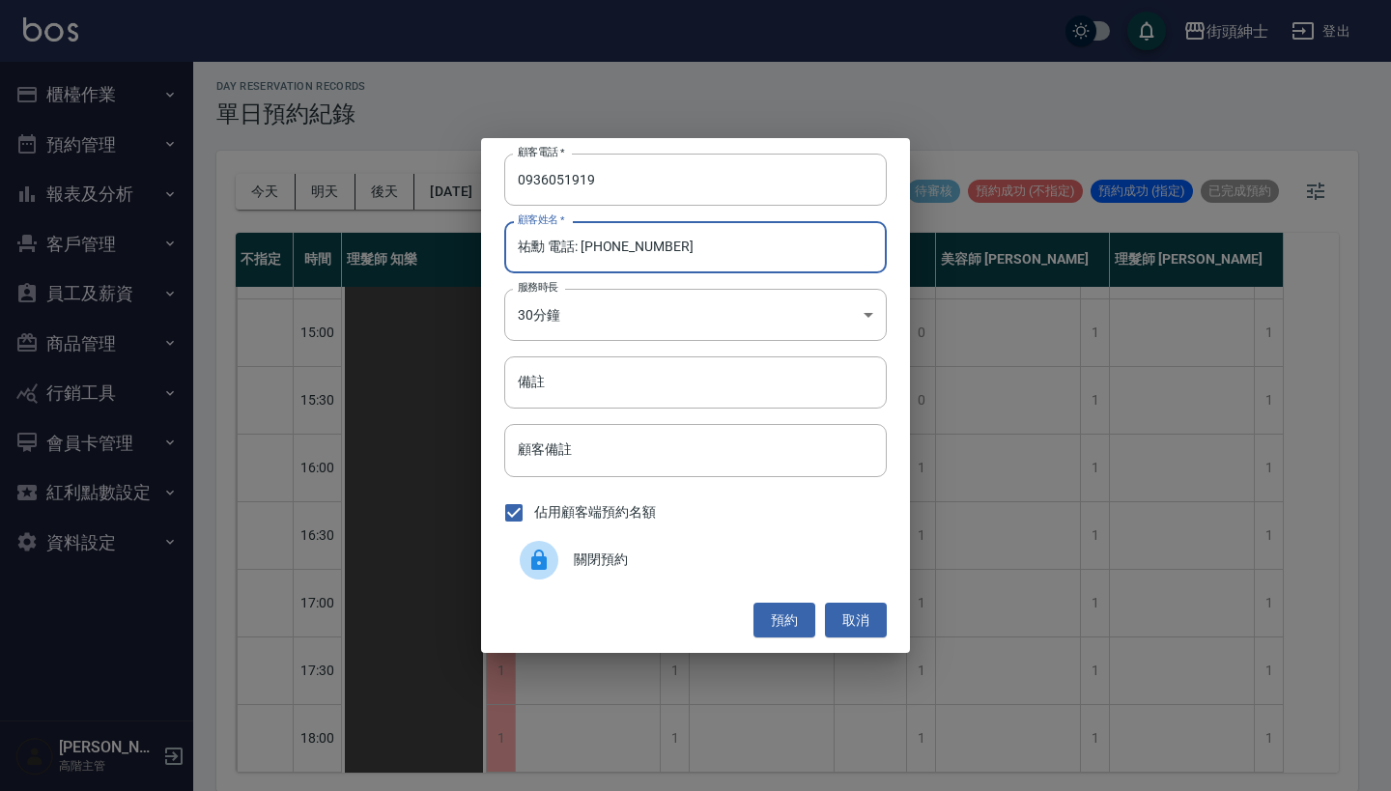
drag, startPoint x: 711, startPoint y: 244, endPoint x: 534, endPoint y: 249, distance: 176.9
click at [534, 249] on input "祐勳 電話: 0936051919" at bounding box center [695, 247] width 383 height 52
click at [704, 255] on input "祐勳 電話: 0936051919" at bounding box center [695, 247] width 383 height 52
drag, startPoint x: 685, startPoint y: 250, endPoint x: 537, endPoint y: 246, distance: 147.9
click at [537, 246] on input "祐勳 電話: 0936051919" at bounding box center [695, 247] width 383 height 52
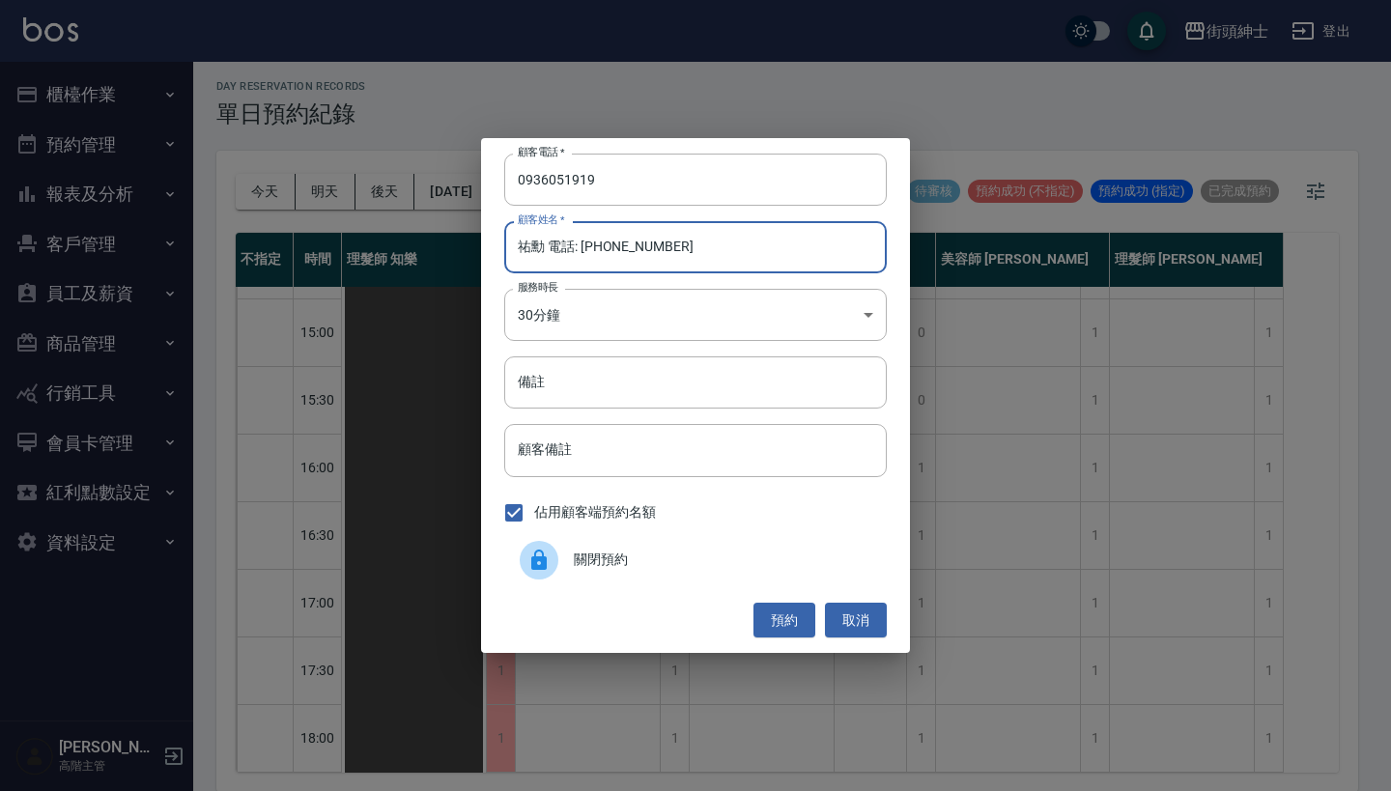
click at [730, 242] on input "祐勳 電話: 0936051919" at bounding box center [695, 247] width 383 height 52
drag, startPoint x: 689, startPoint y: 250, endPoint x: 548, endPoint y: 252, distance: 141.1
click at [548, 252] on input "祐勳 電話: 0936051919" at bounding box center [695, 247] width 383 height 52
type input "[PERSON_NAME]"
click at [529, 386] on input "備註" at bounding box center [695, 383] width 383 height 52
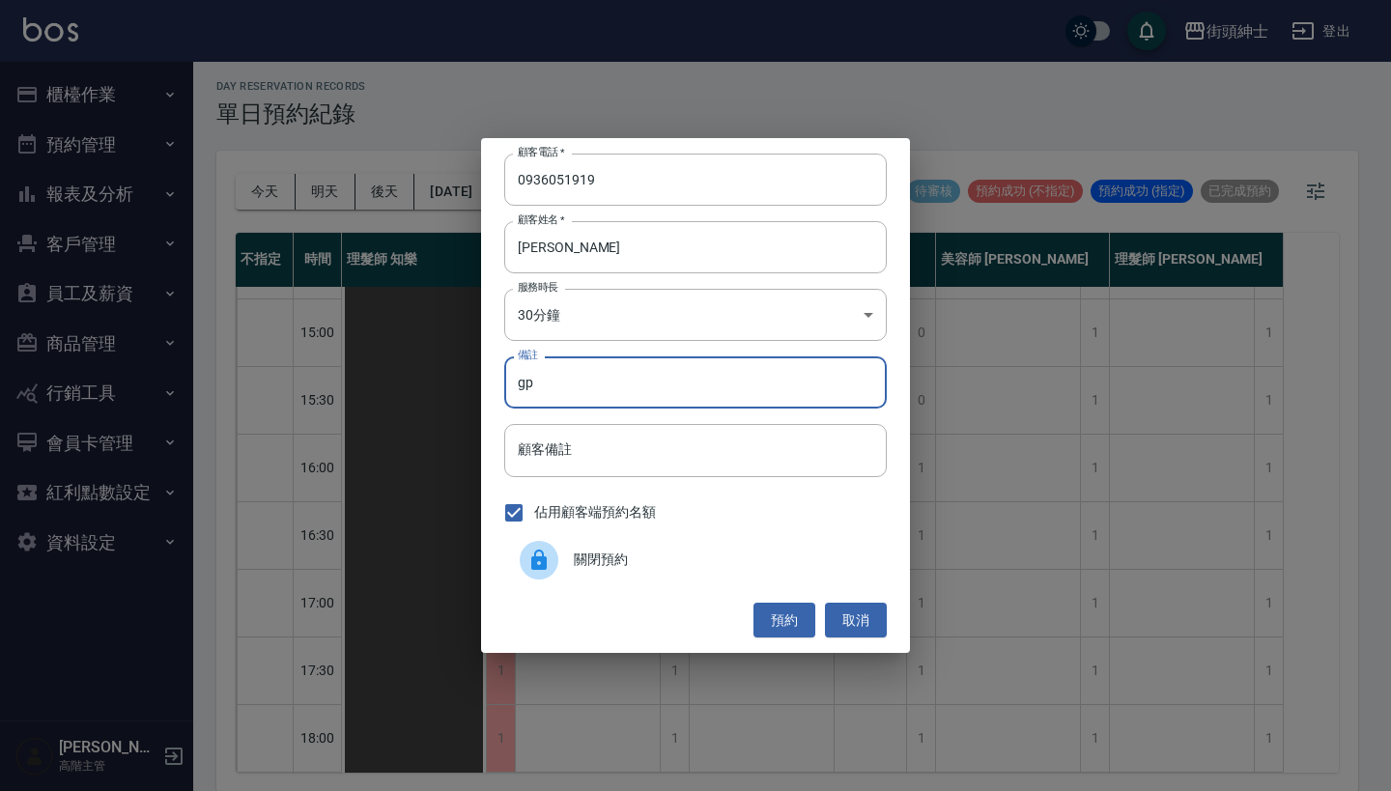
type input "g"
type input "紳士"
click at [774, 611] on button "預約" at bounding box center [785, 621] width 62 height 36
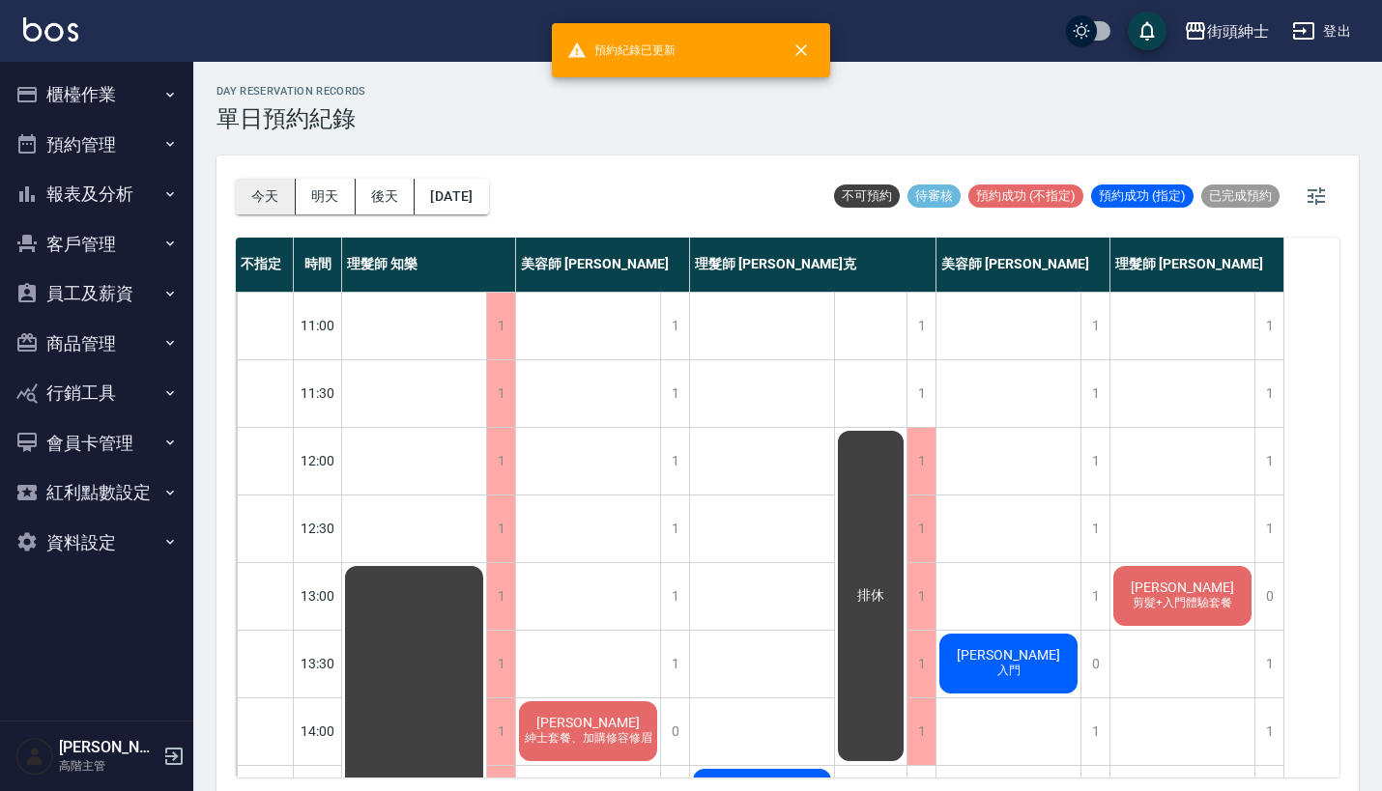
scroll to position [0, 0]
click at [266, 194] on button "今天" at bounding box center [266, 197] width 60 height 36
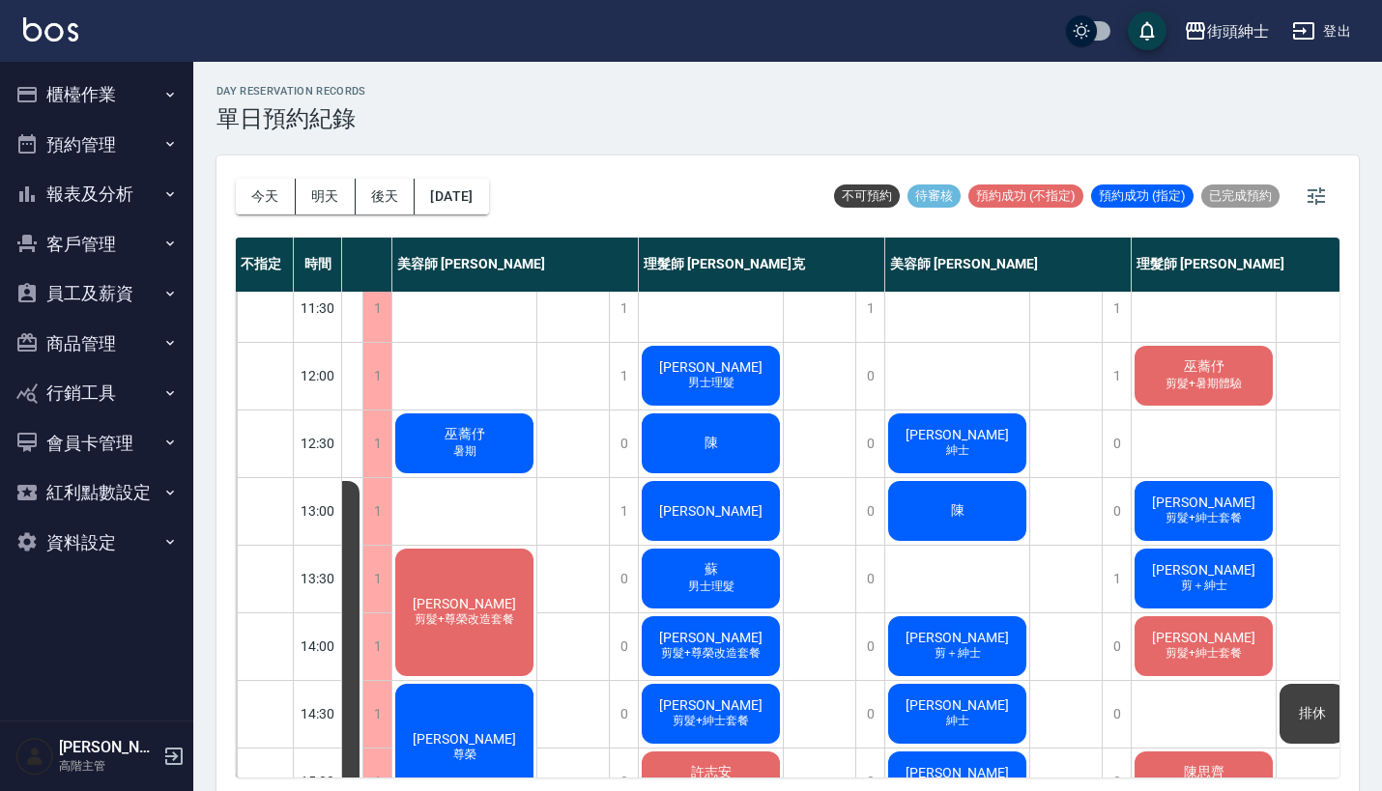
scroll to position [76, 123]
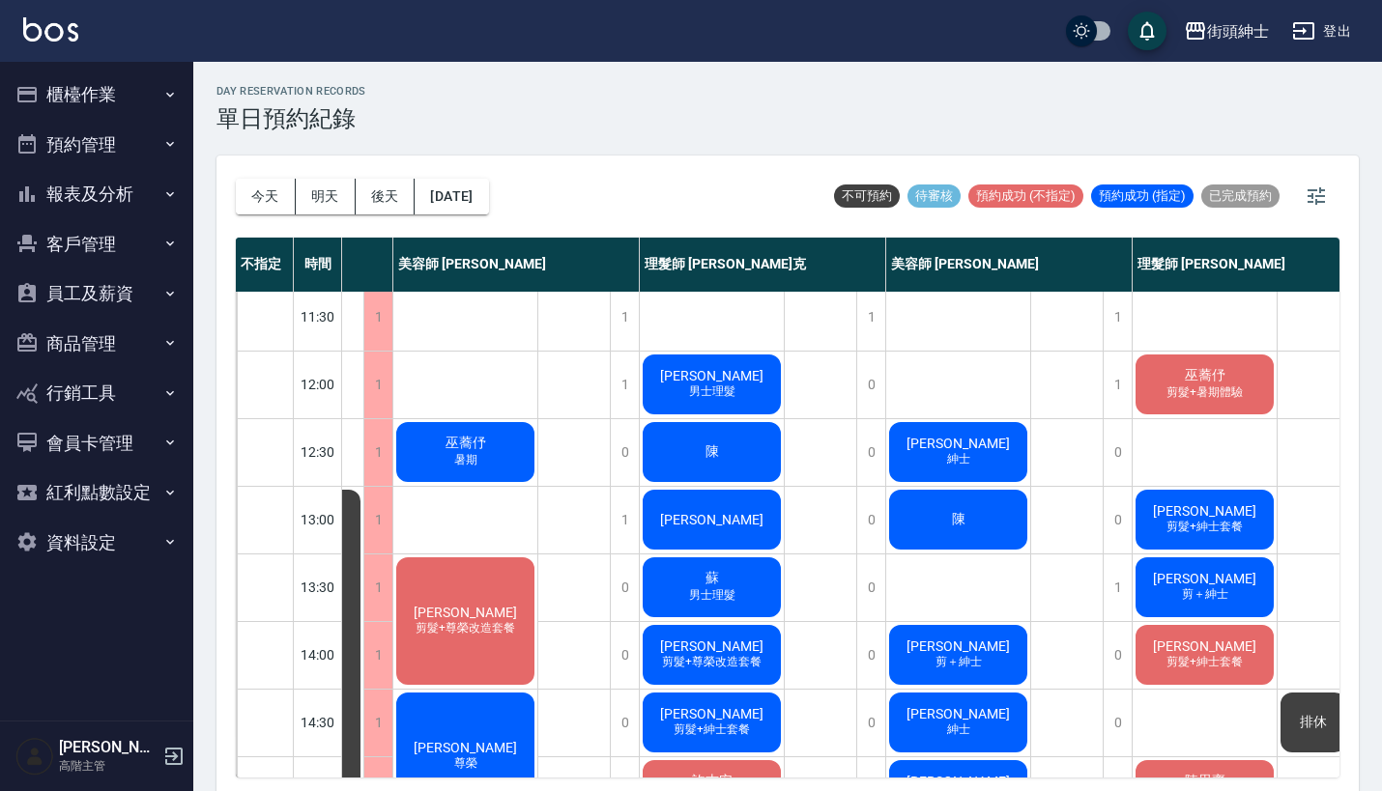
click at [452, 449] on span "巫蕎伃" at bounding box center [466, 443] width 48 height 17
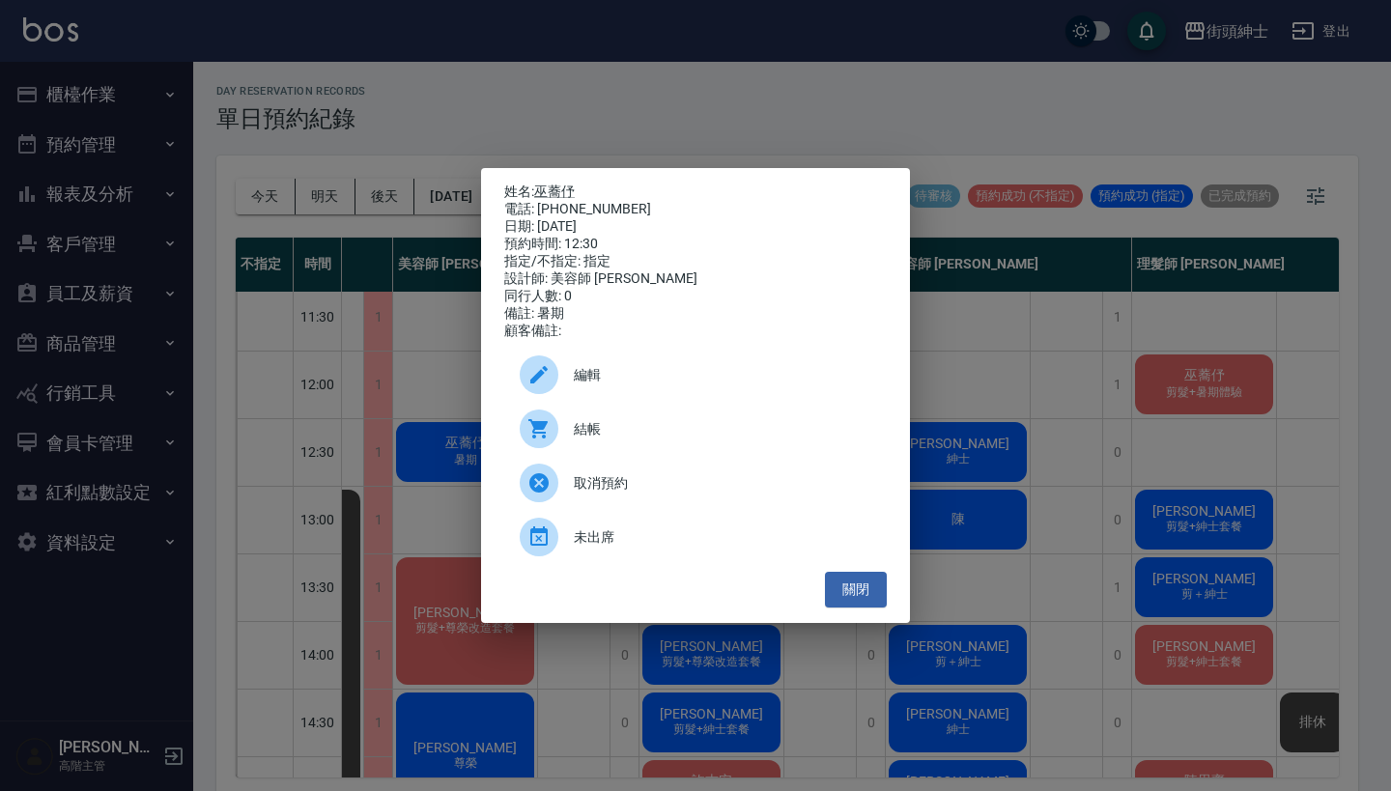
click at [744, 119] on div "姓名: 巫蕎伃 電話: 0986691908 日期: 2025/09/20 預約時間: 12:30 指定/不指定: 指定 設計師: 美容師 Cherry 同行…" at bounding box center [695, 395] width 1391 height 791
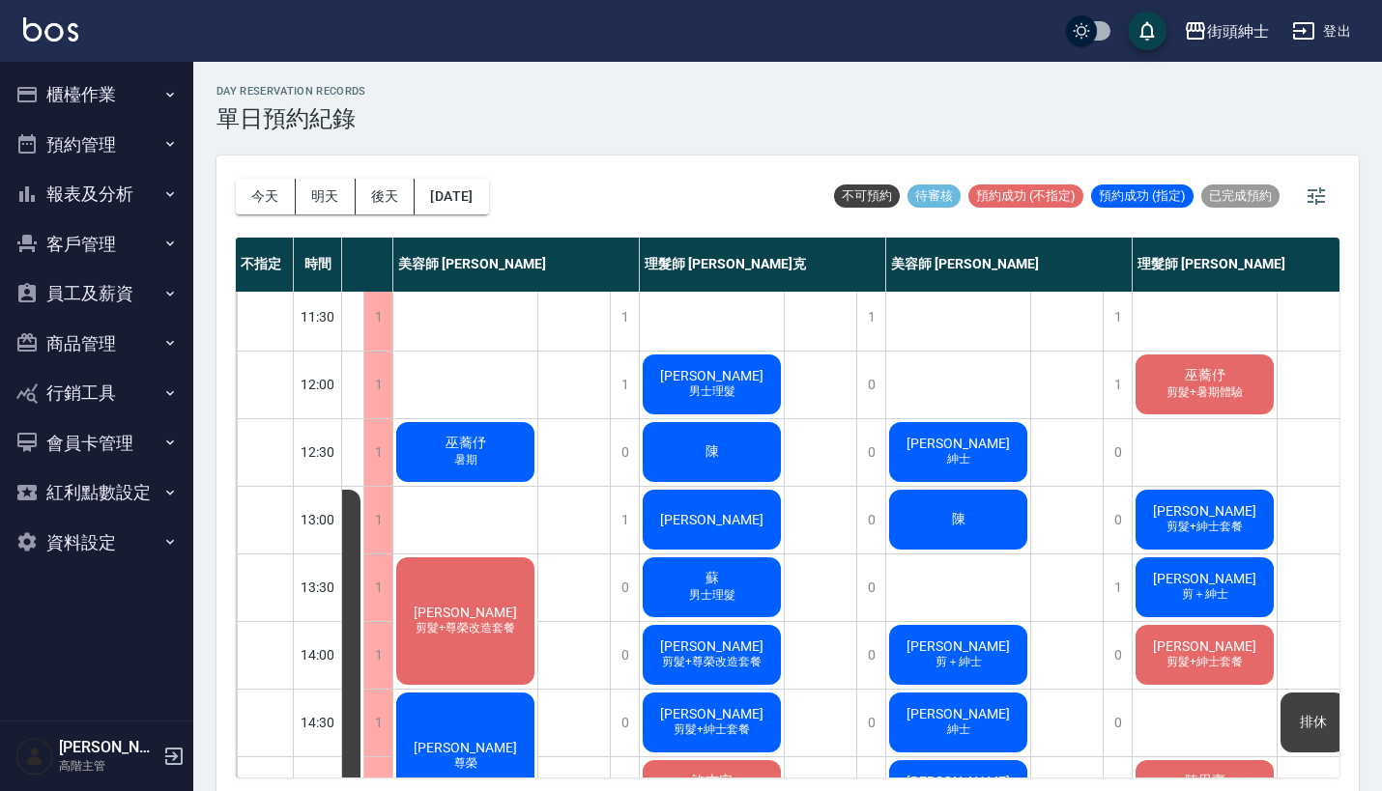
click at [943, 441] on span "[PERSON_NAME]" at bounding box center [957, 443] width 111 height 15
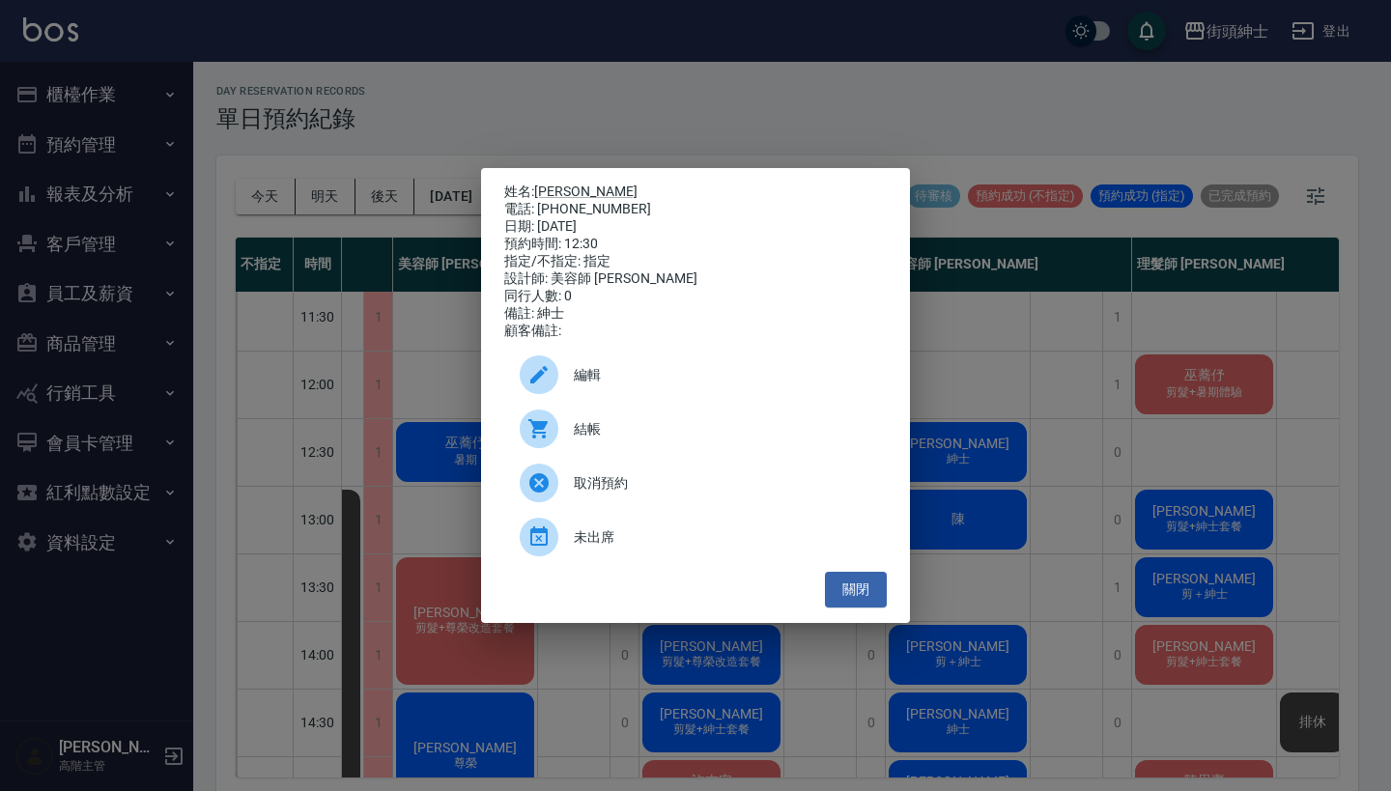
click at [1153, 658] on div "姓名: 張瑋峰 電話: 0917648913 日期: 2025/09/20 預約時間: 12:30 指定/不指定: 指定 設計師: 美容師 小戴 同行人數: …" at bounding box center [695, 395] width 1391 height 791
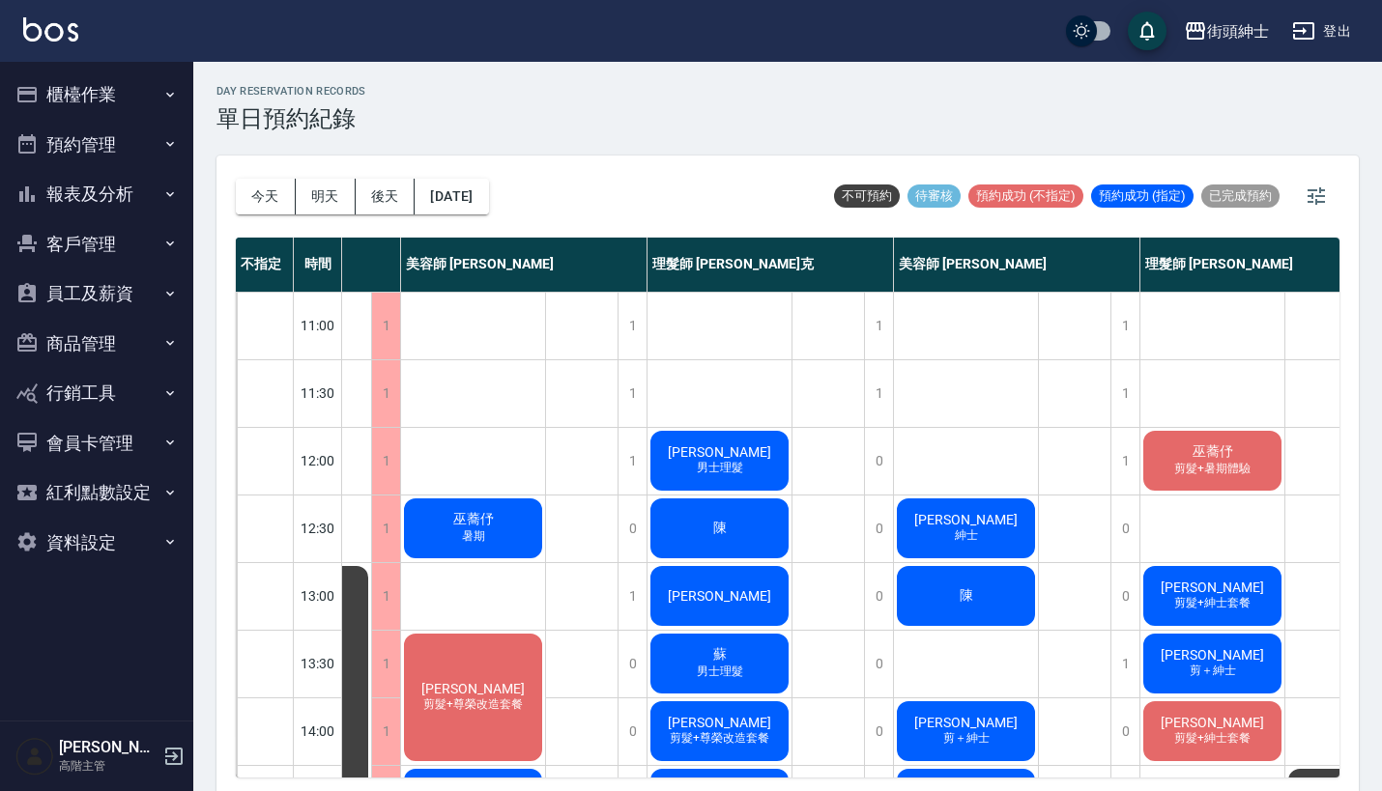
scroll to position [0, 115]
